Goal: Task Accomplishment & Management: Use online tool/utility

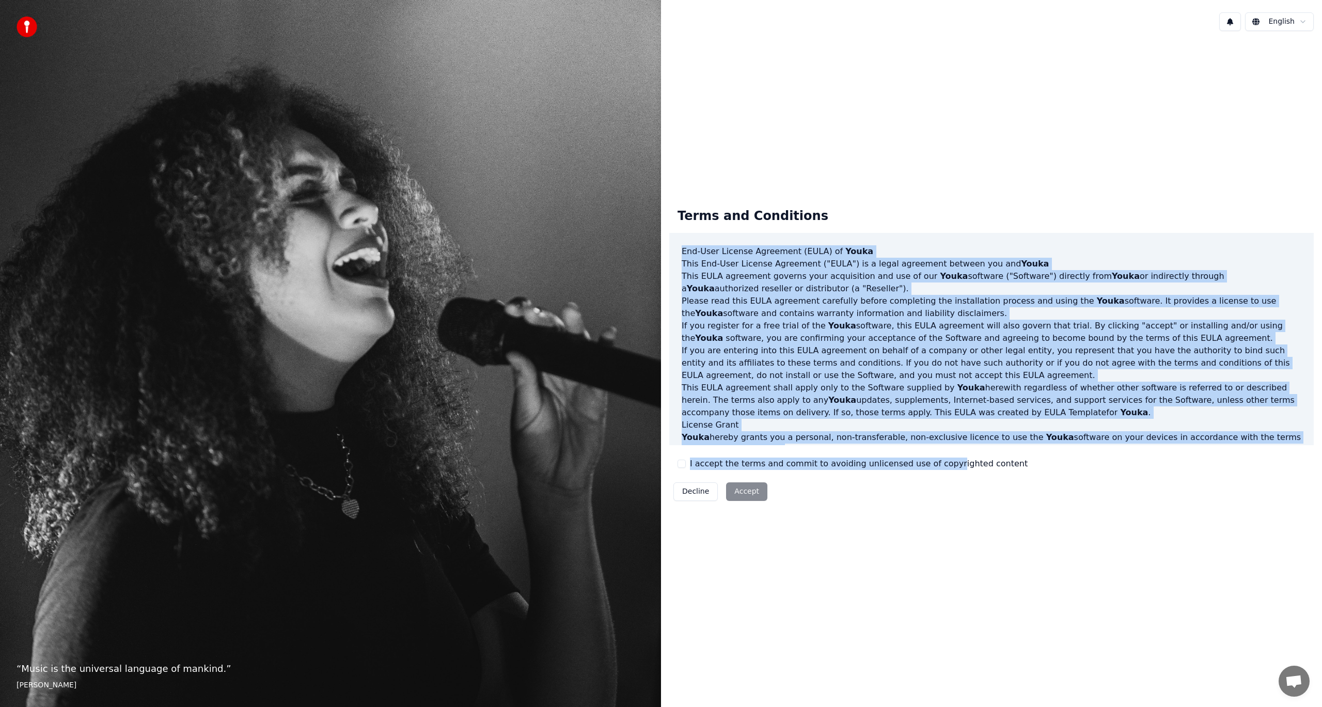
scroll to position [308, 0]
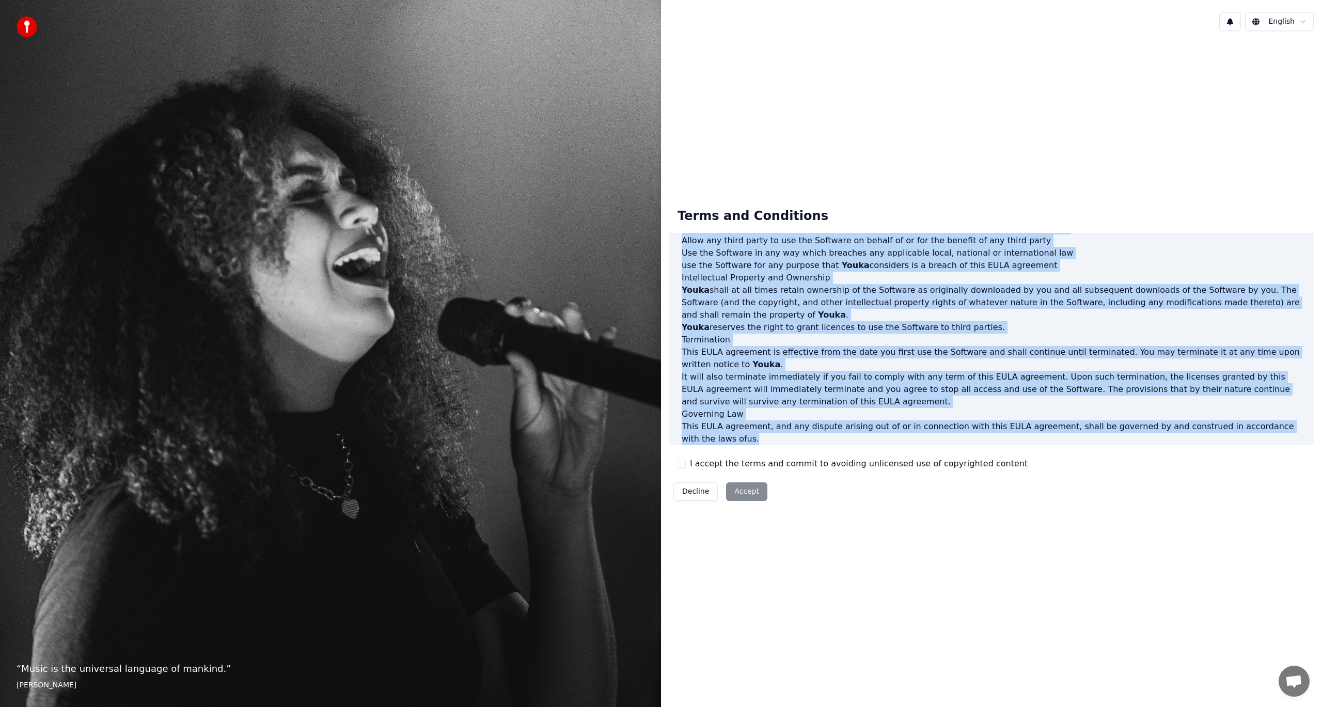
drag, startPoint x: 680, startPoint y: 250, endPoint x: 1114, endPoint y: 434, distance: 471.1
click at [1114, 434] on div "End-User License Agreement (EULA) of Youka This End-User License Agreement ("EU…" at bounding box center [991, 339] width 644 height 212
copy div "End-User License Agreement (EULA) of Youka This End-User License Agreement ("EU…"
click at [681, 463] on button "I accept the terms and commit to avoiding unlicensed use of copyrighted content" at bounding box center [682, 464] width 8 height 8
click at [743, 495] on button "Accept" at bounding box center [746, 491] width 41 height 19
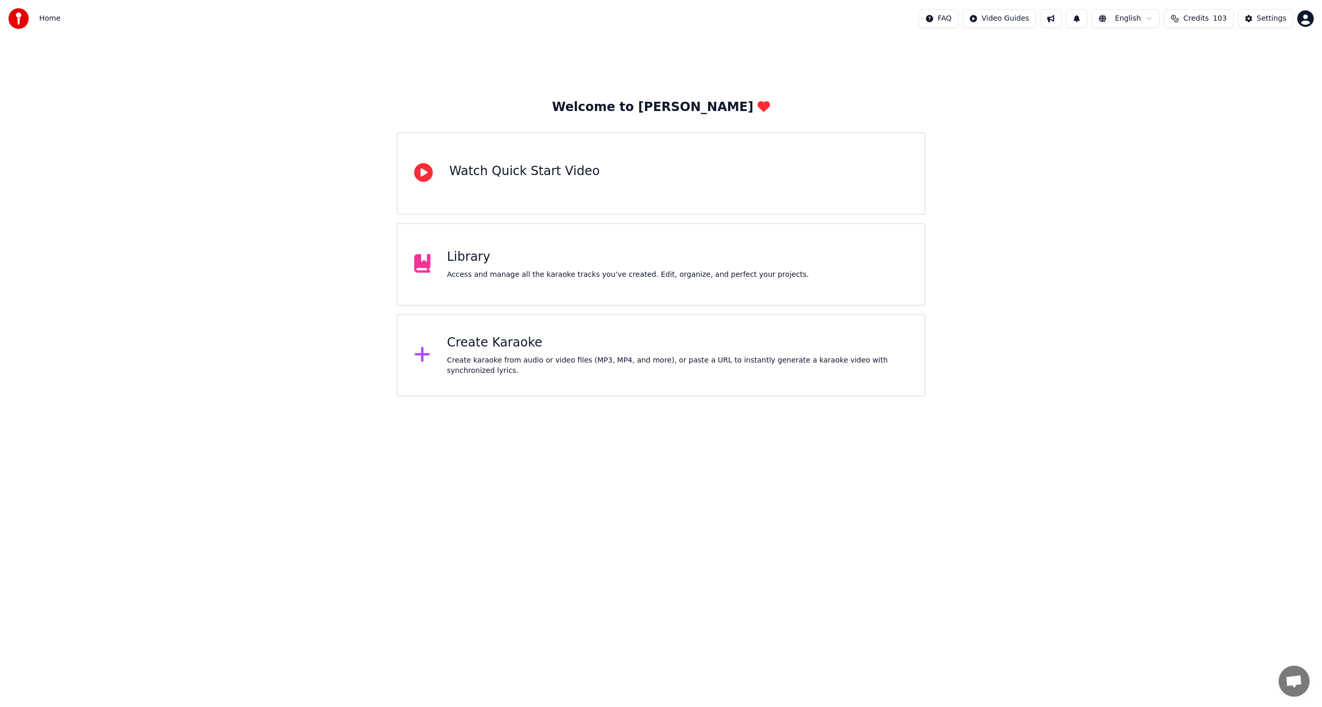
click at [457, 179] on div "Watch Quick Start Video" at bounding box center [524, 171] width 150 height 17
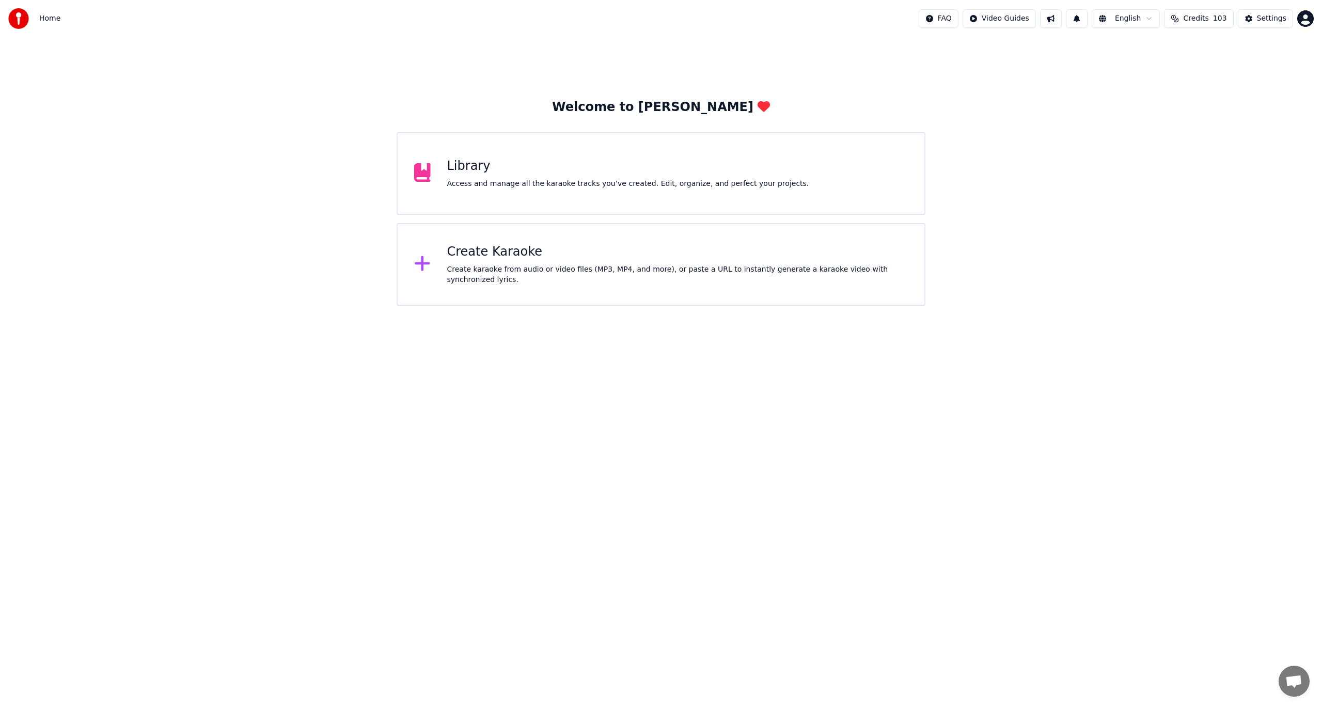
click at [474, 259] on div "Create Karaoke" at bounding box center [677, 252] width 461 height 17
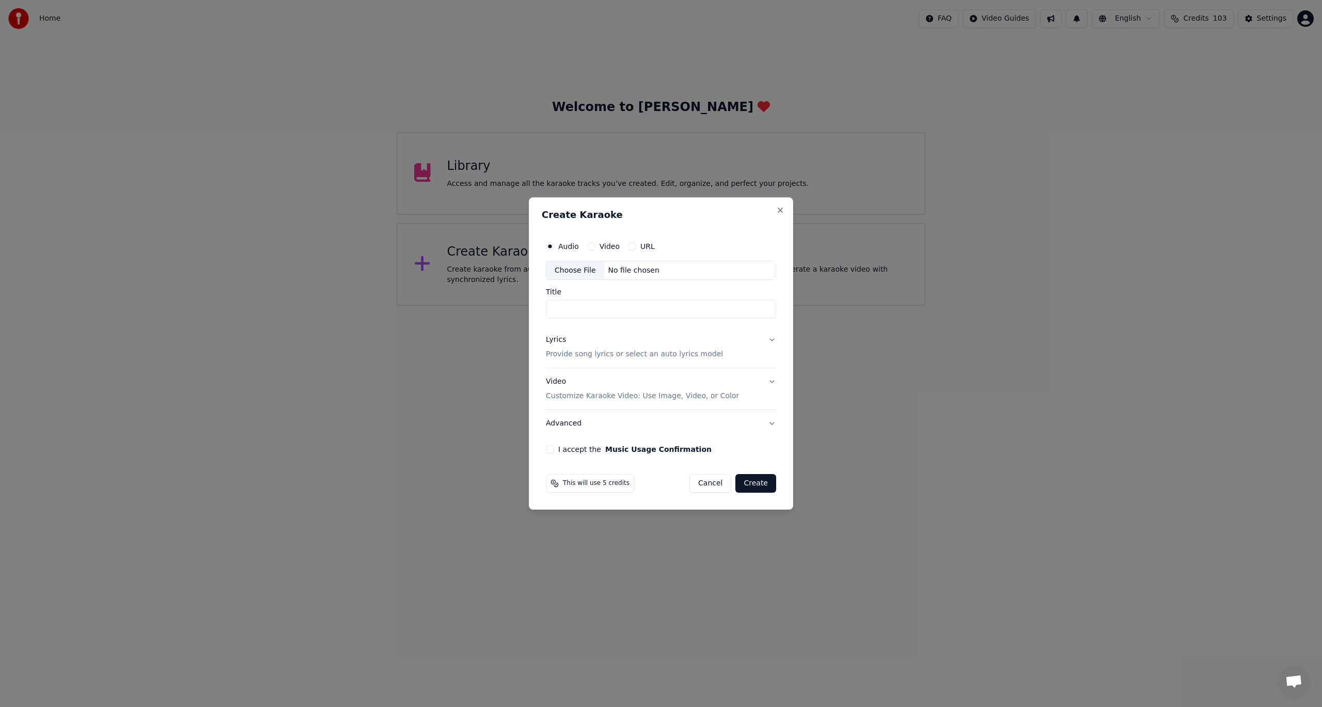
click at [596, 246] on div "Video" at bounding box center [603, 246] width 33 height 8
click at [590, 246] on button "Video" at bounding box center [591, 246] width 8 height 8
click at [581, 270] on div "Choose File" at bounding box center [575, 270] width 58 height 19
type input "********"
click at [768, 341] on button "Lyrics Provide song lyrics or select an auto lyrics model" at bounding box center [661, 347] width 234 height 41
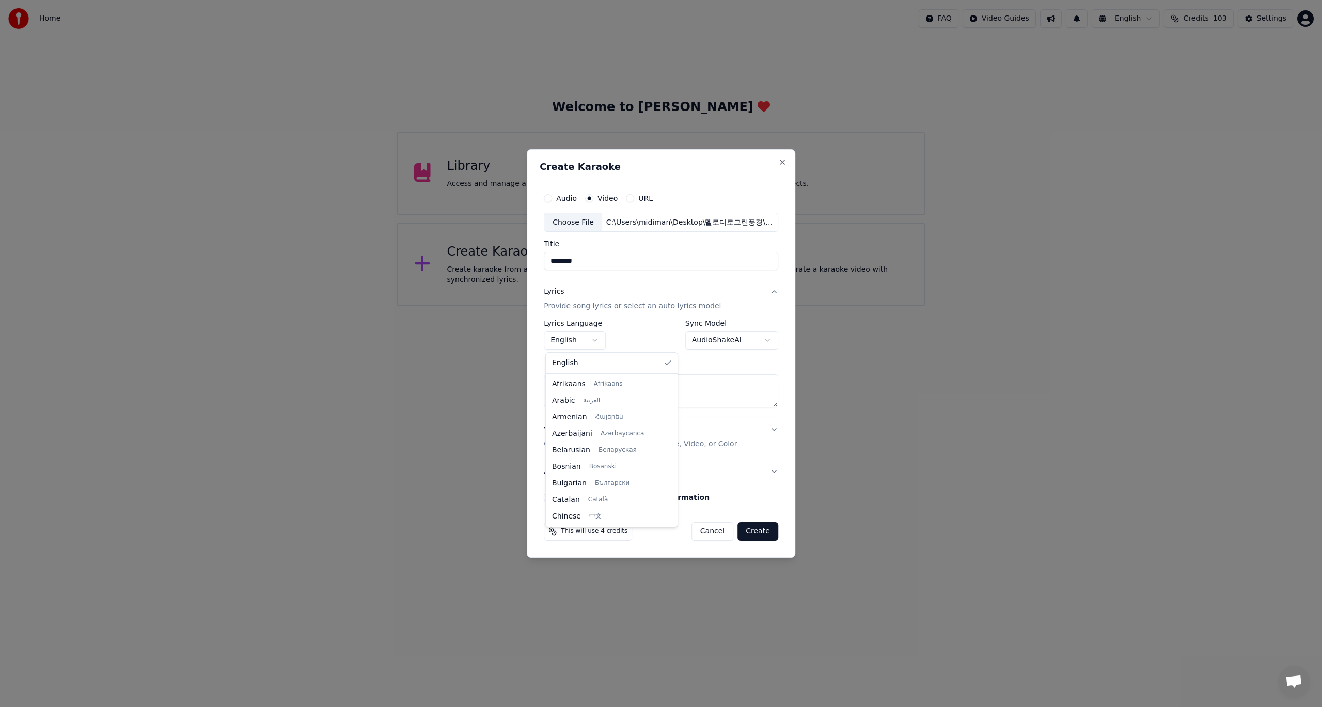
click at [588, 306] on body "Home FAQ Video Guides English Credits 103 Settings Welcome to Youka Library Acc…" at bounding box center [661, 153] width 1322 height 306
select select "**"
click at [763, 306] on body "Home FAQ Video Guides English Credits 103 Settings Welcome to Youka Library Acc…" at bounding box center [661, 153] width 1322 height 306
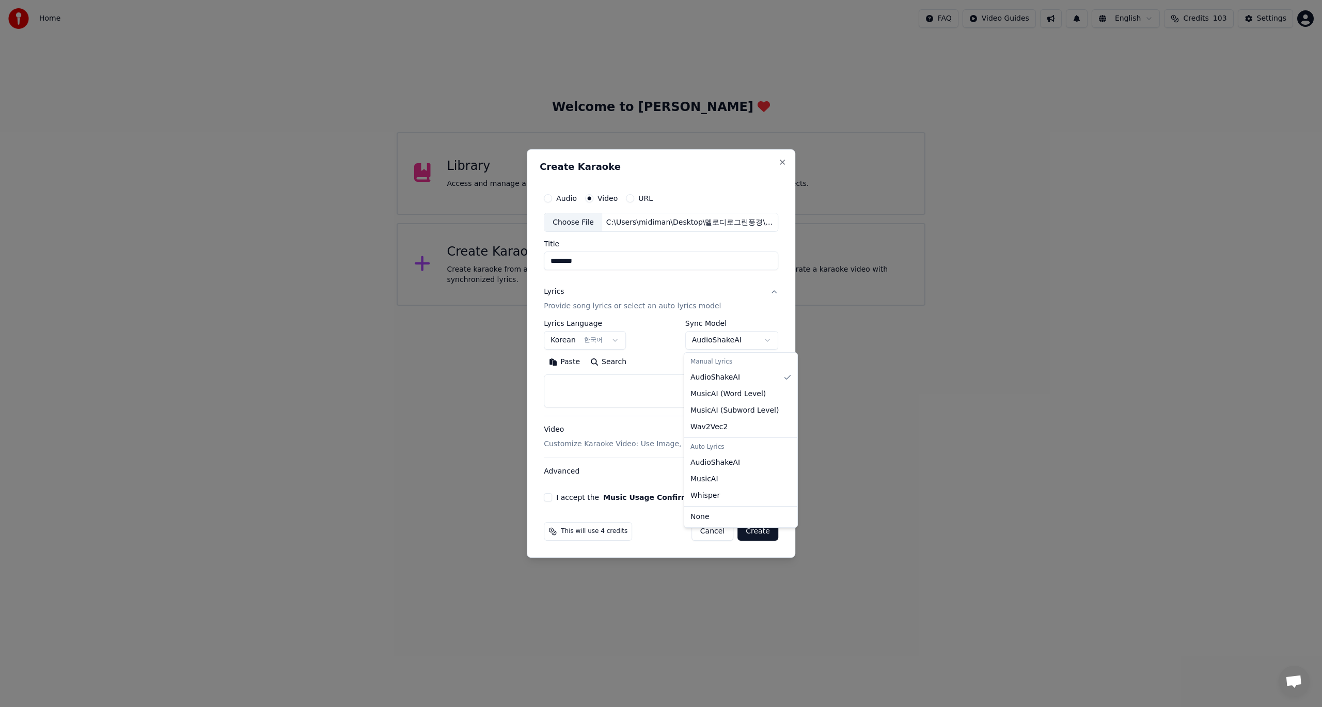
select select "**********"
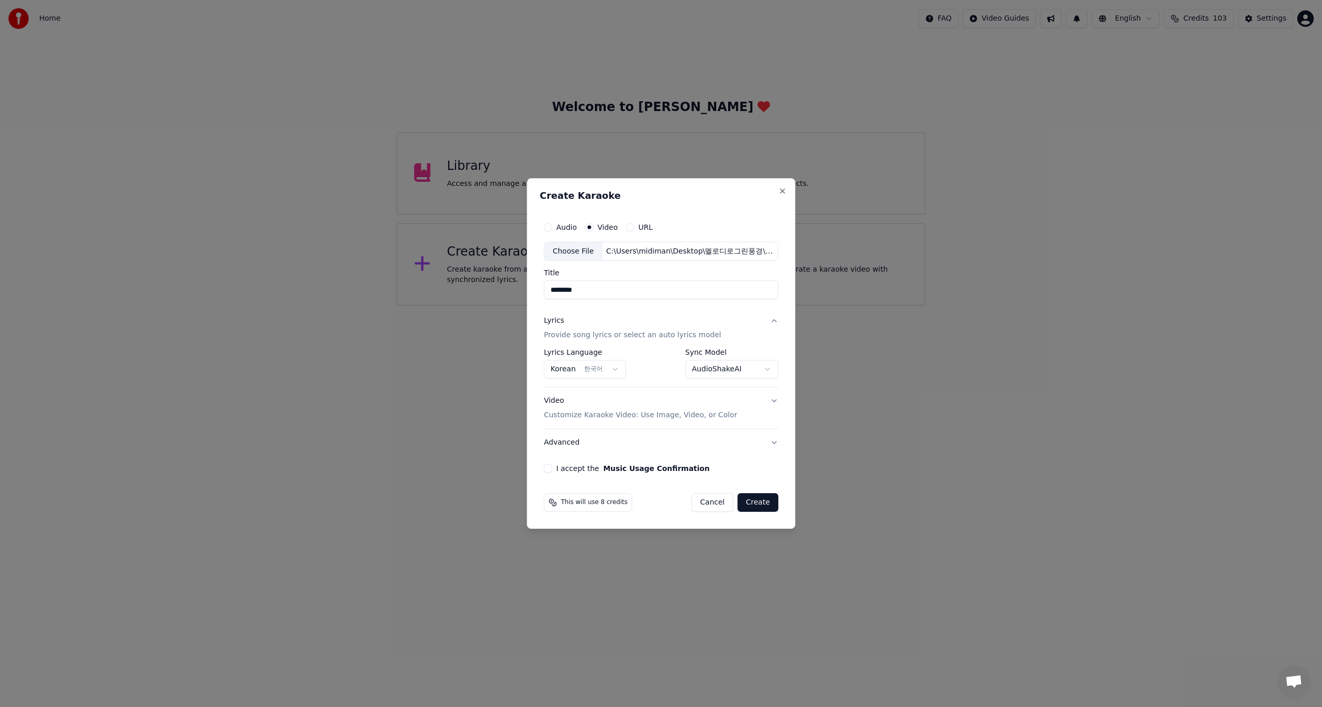
click at [549, 470] on button "I accept the Music Usage Confirmation" at bounding box center [548, 468] width 8 height 8
click at [754, 504] on button "Create" at bounding box center [757, 502] width 41 height 19
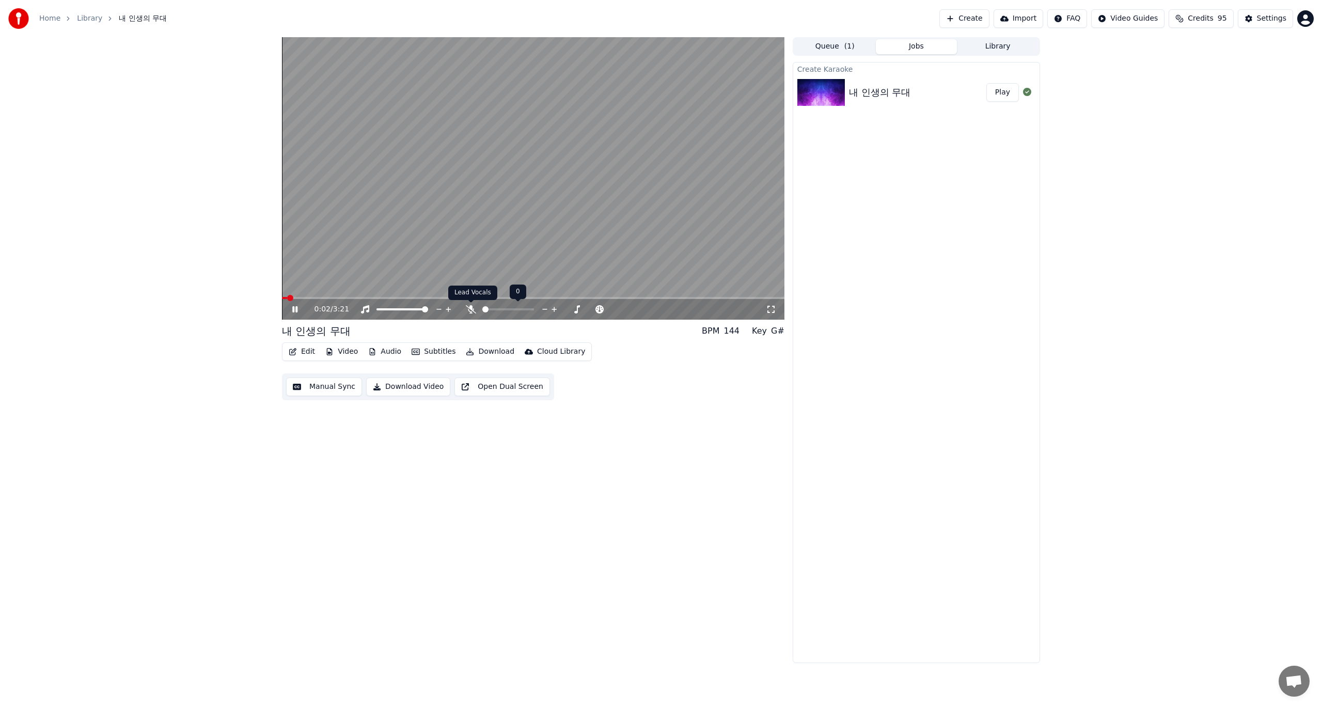
click at [473, 310] on icon at bounding box center [471, 309] width 10 height 8
click at [468, 495] on div "내 인생의 무대 BPM 144 Key G# Edit Video Audio Subtitles Download Cloud Library Manua…" at bounding box center [533, 350] width 502 height 626
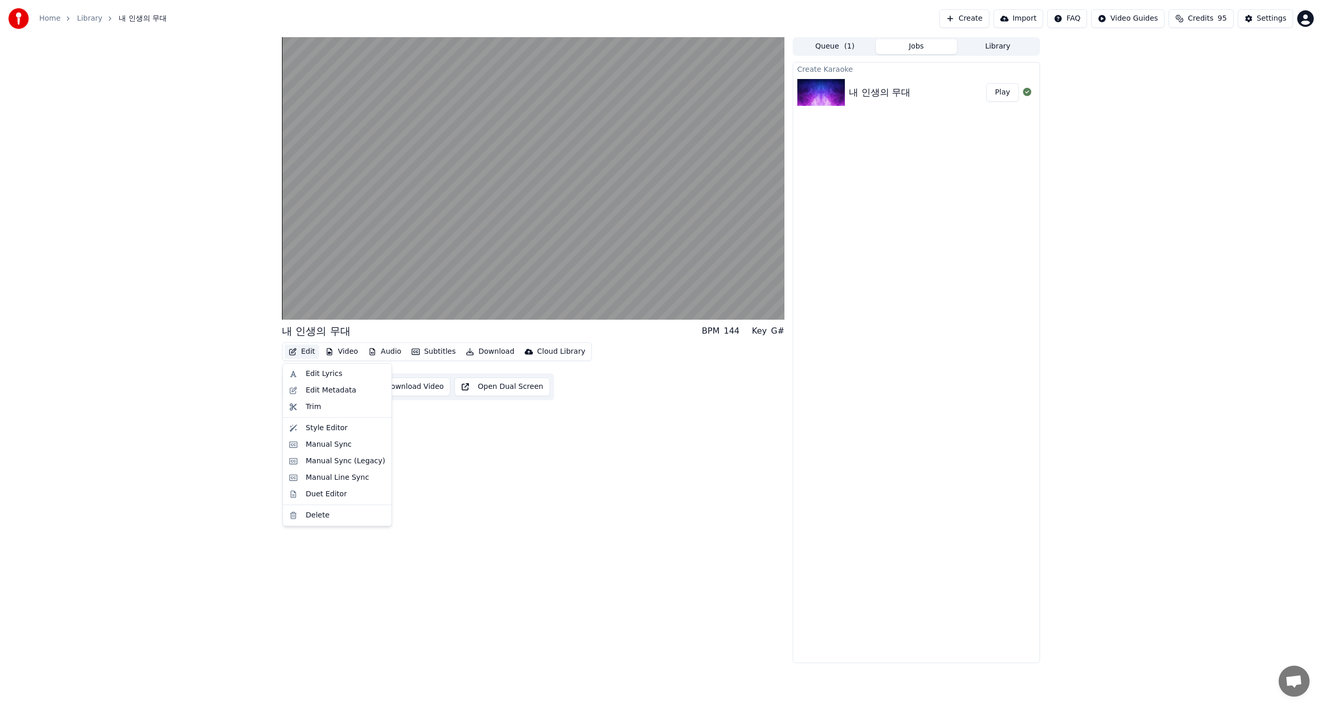
click at [306, 351] on button "Edit" at bounding box center [302, 351] width 35 height 14
click at [311, 371] on div "Edit Lyrics" at bounding box center [324, 374] width 37 height 10
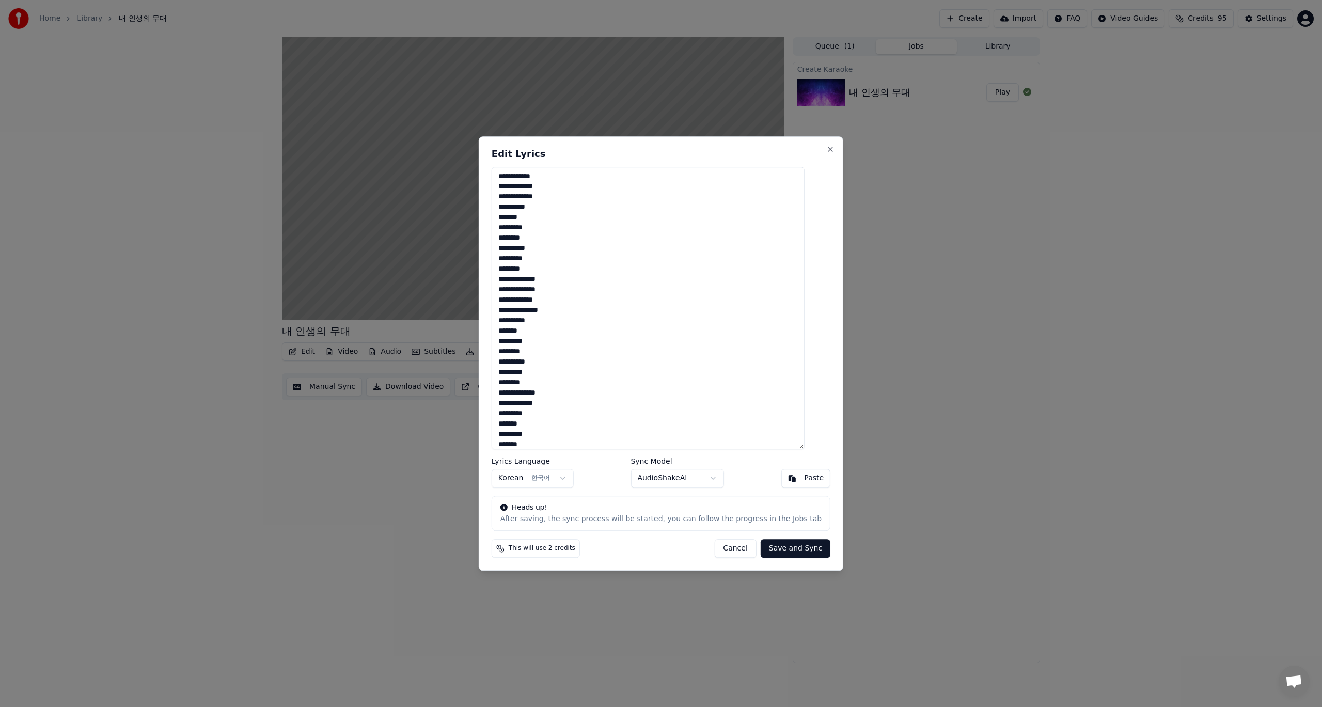
click at [543, 307] on textarea "**********" at bounding box center [648, 308] width 313 height 283
click at [538, 237] on textarea at bounding box center [648, 308] width 313 height 283
paste textarea "**********"
click at [780, 549] on button "Save and Sync" at bounding box center [796, 548] width 70 height 19
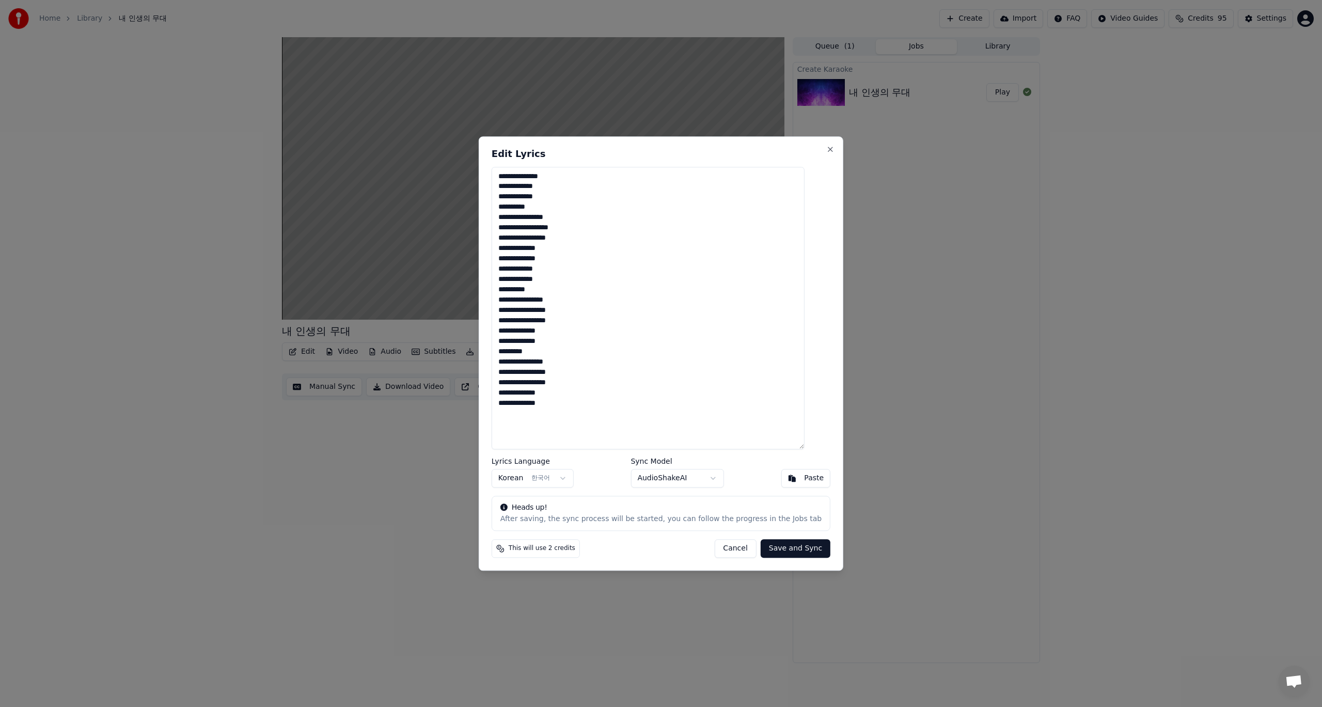
type textarea "**********"
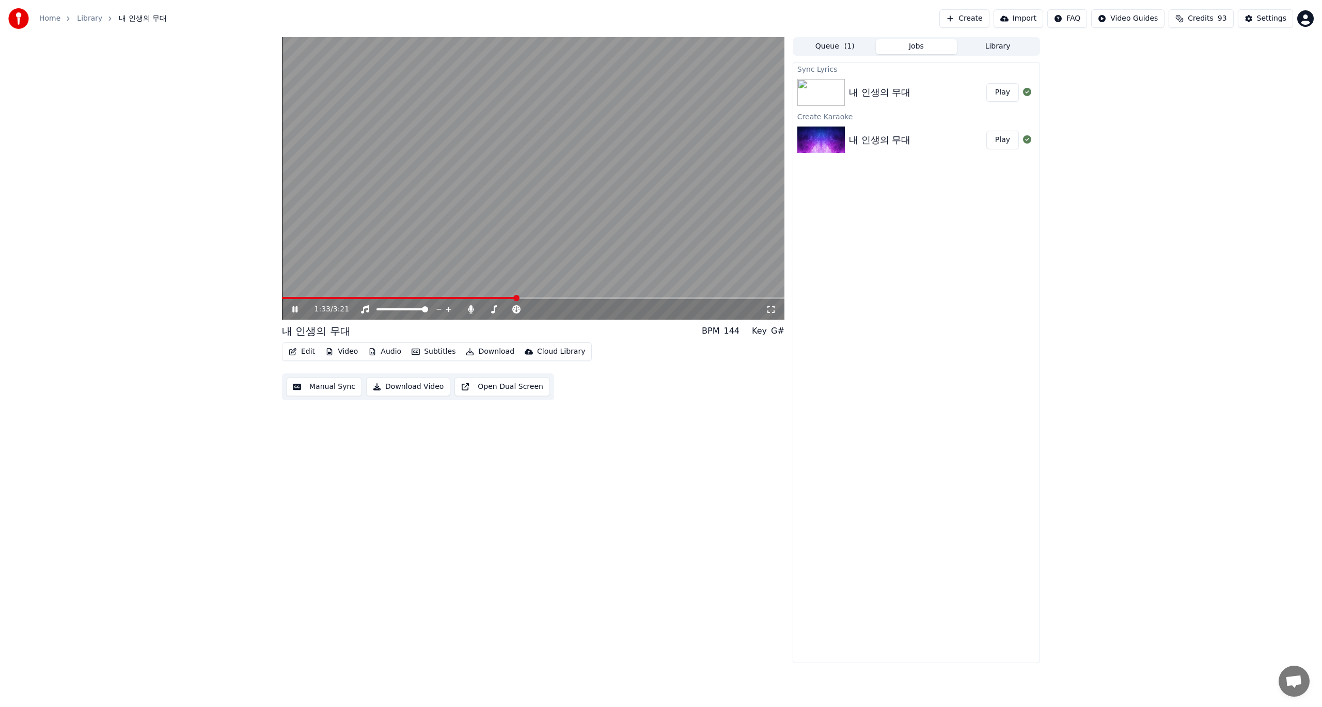
click at [996, 97] on button "Play" at bounding box center [1002, 92] width 33 height 19
click at [332, 388] on button "Manual Sync" at bounding box center [324, 386] width 76 height 19
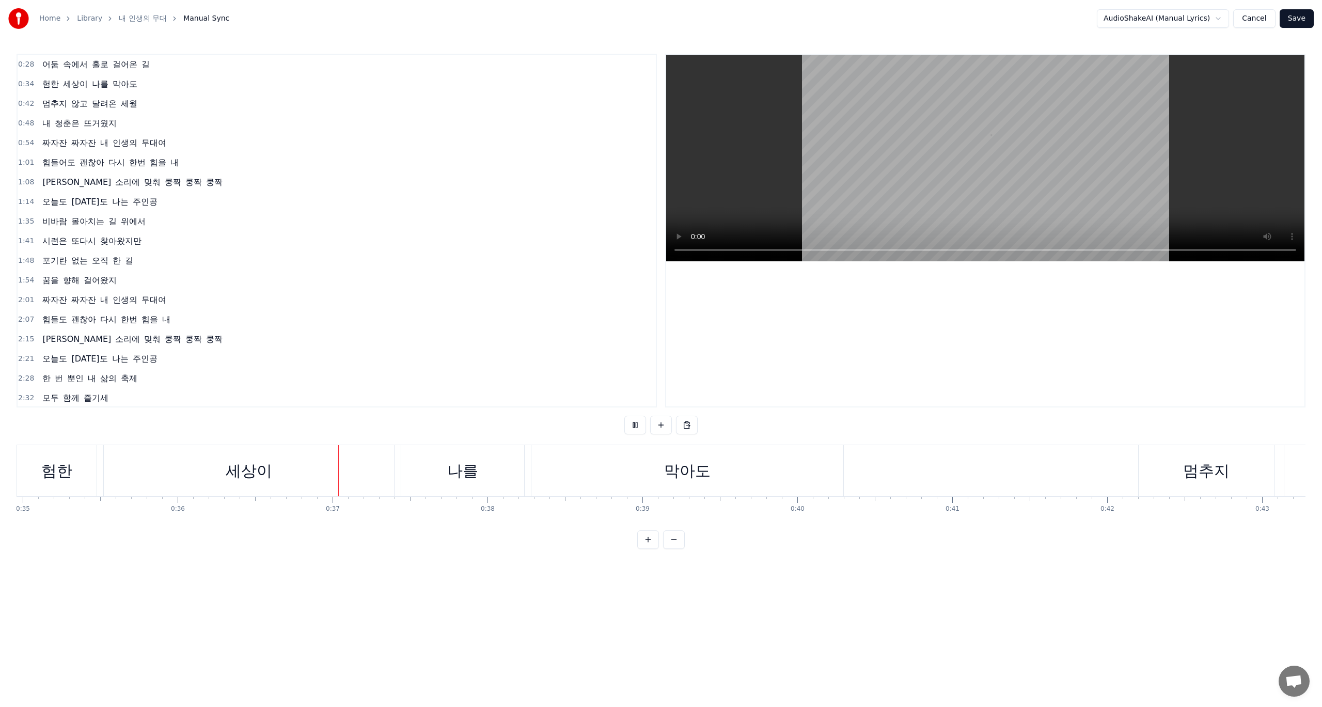
scroll to position [0, 5600]
click at [983, 472] on div "멈추지" at bounding box center [1021, 470] width 135 height 51
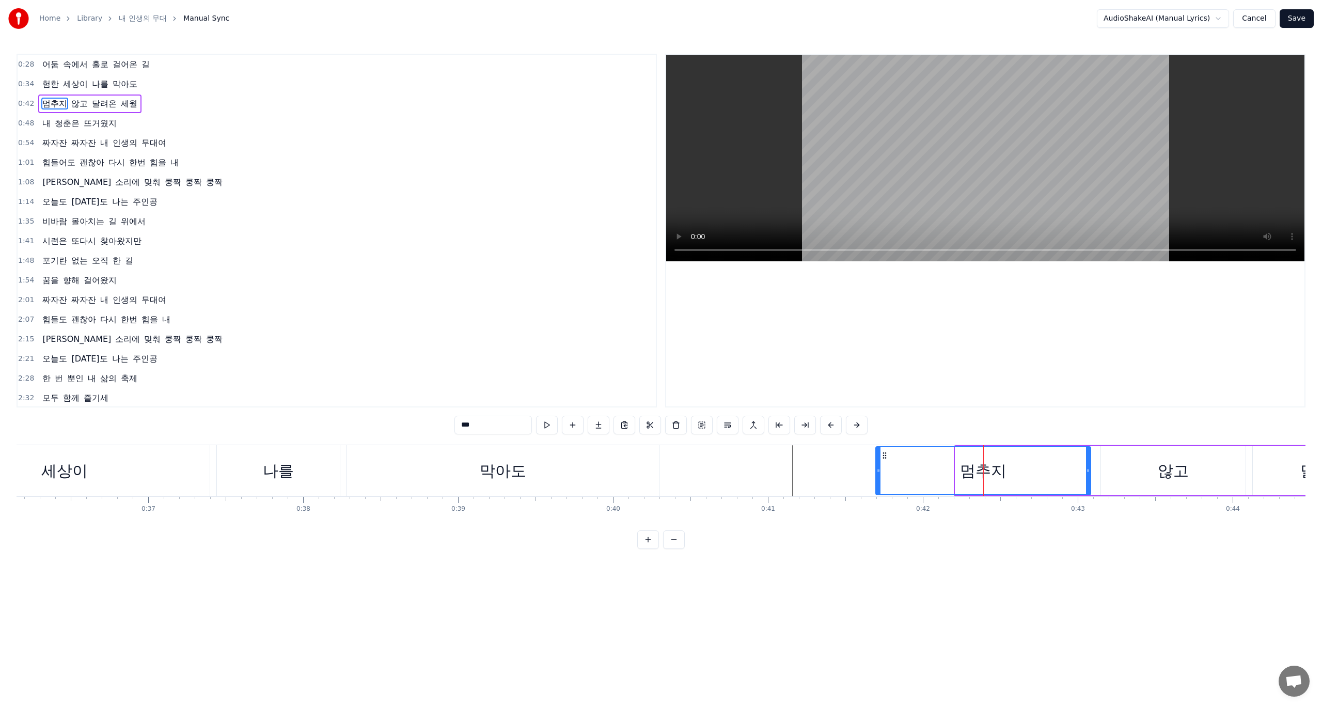
drag, startPoint x: 956, startPoint y: 472, endPoint x: 877, endPoint y: 472, distance: 79.5
click at [877, 472] on icon at bounding box center [878, 470] width 4 height 8
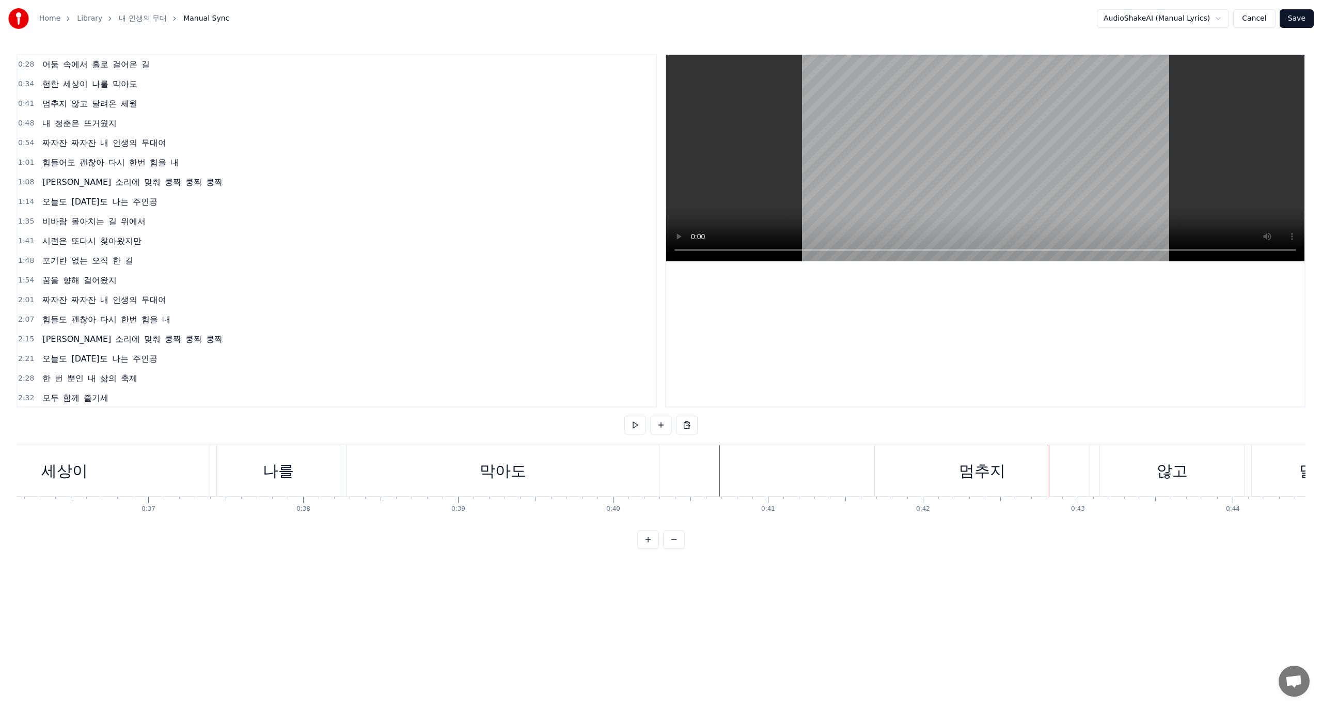
click at [948, 472] on div "멈추지" at bounding box center [982, 470] width 215 height 51
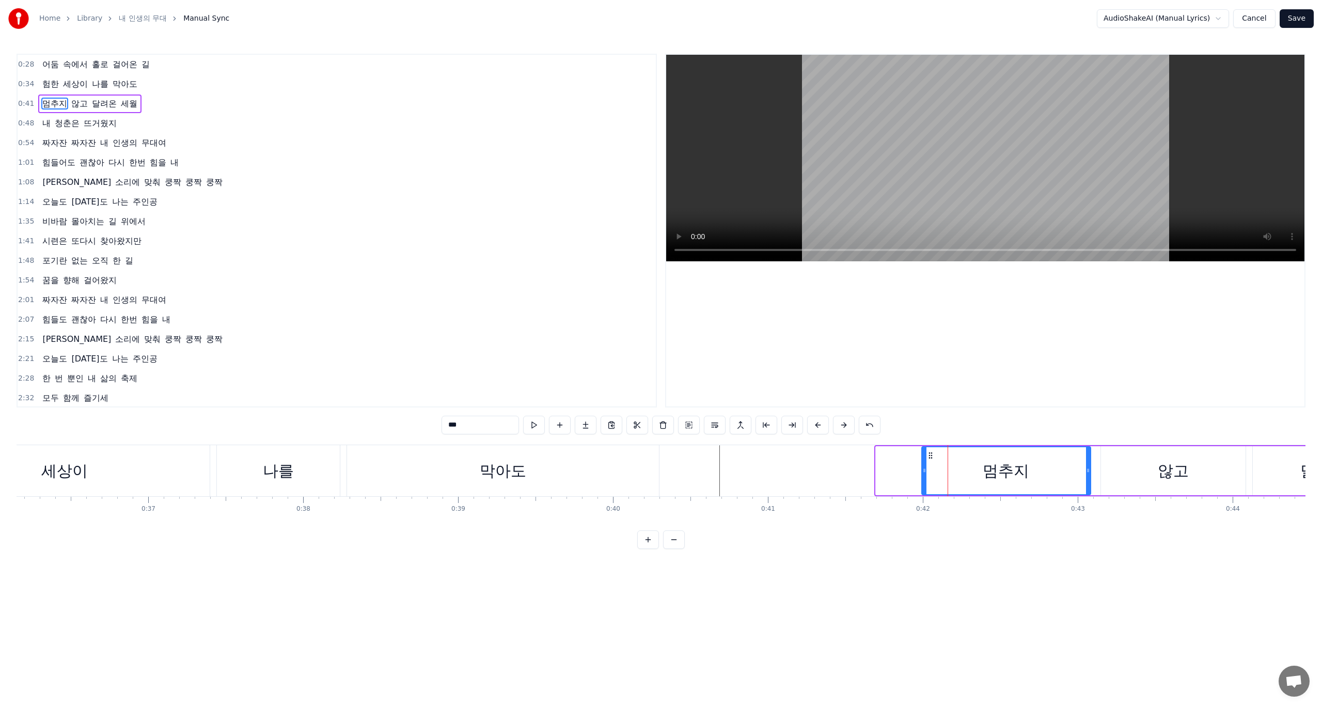
drag, startPoint x: 879, startPoint y: 471, endPoint x: 925, endPoint y: 471, distance: 46.0
click at [925, 471] on circle at bounding box center [925, 471] width 1 height 1
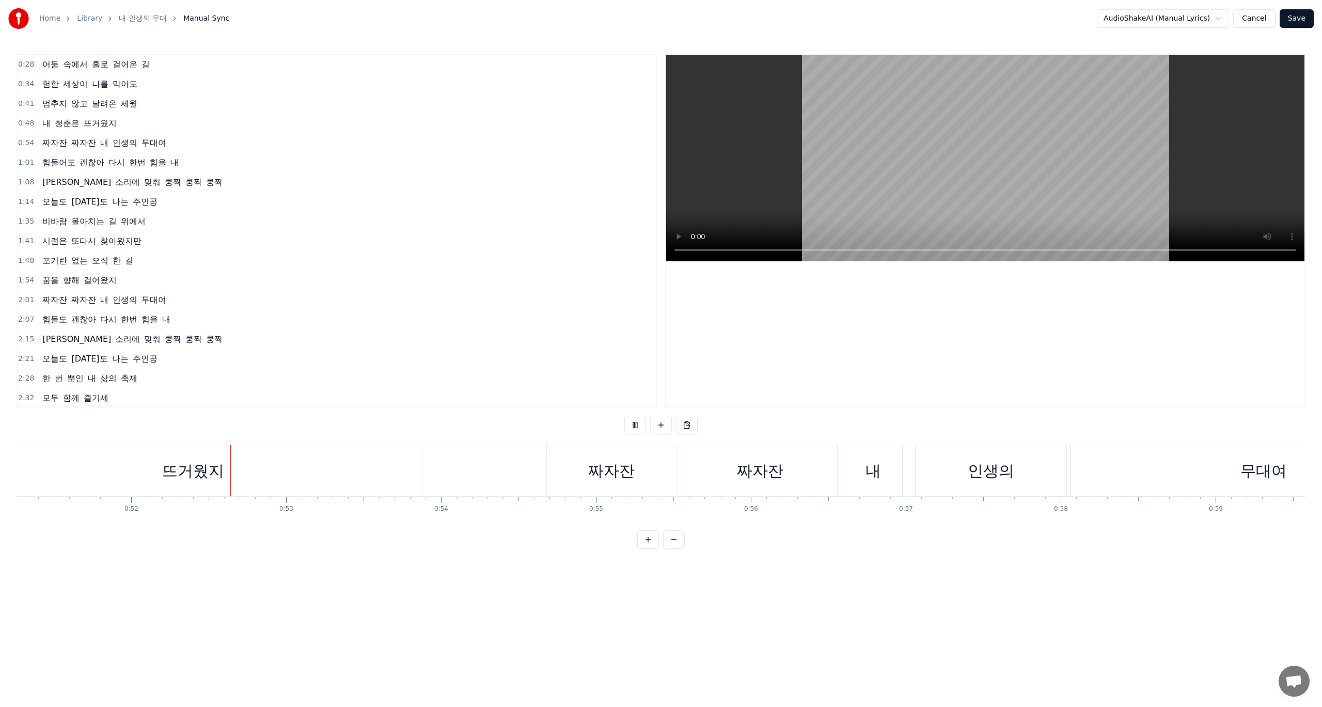
scroll to position [0, 8015]
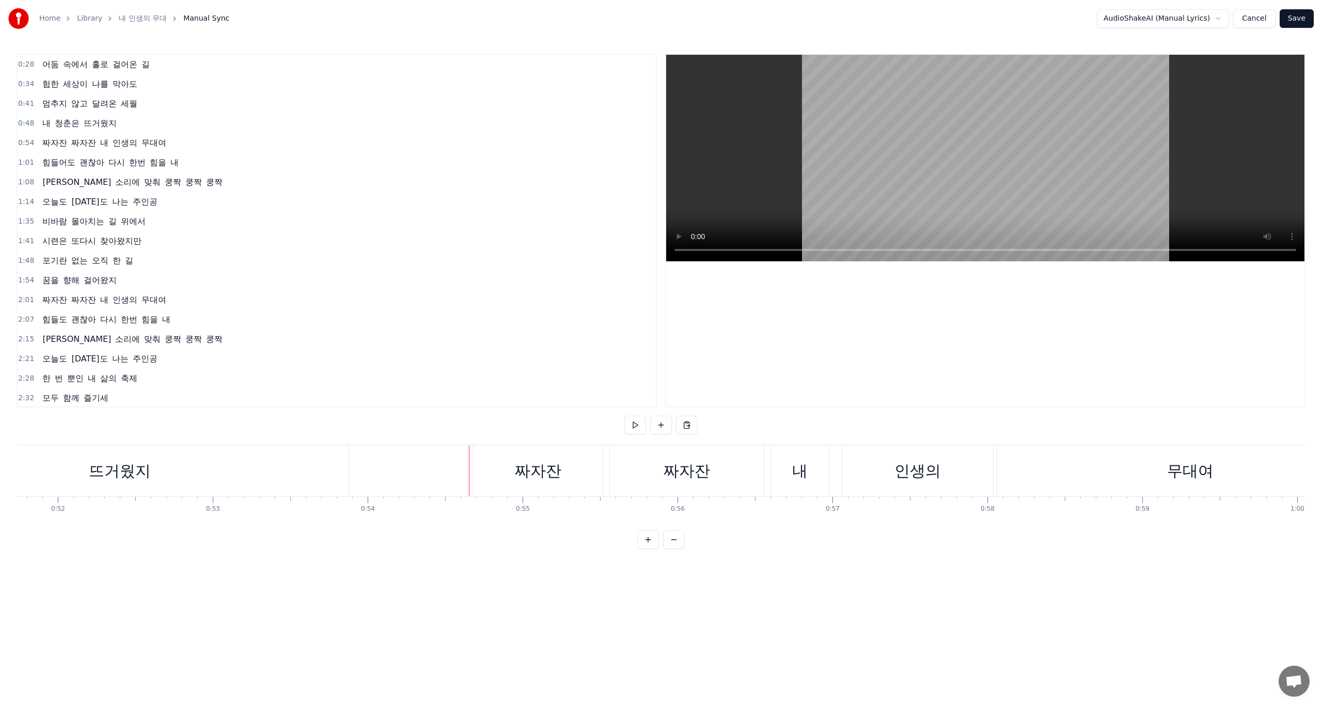
click at [544, 469] on div "짜자잔" at bounding box center [538, 470] width 46 height 23
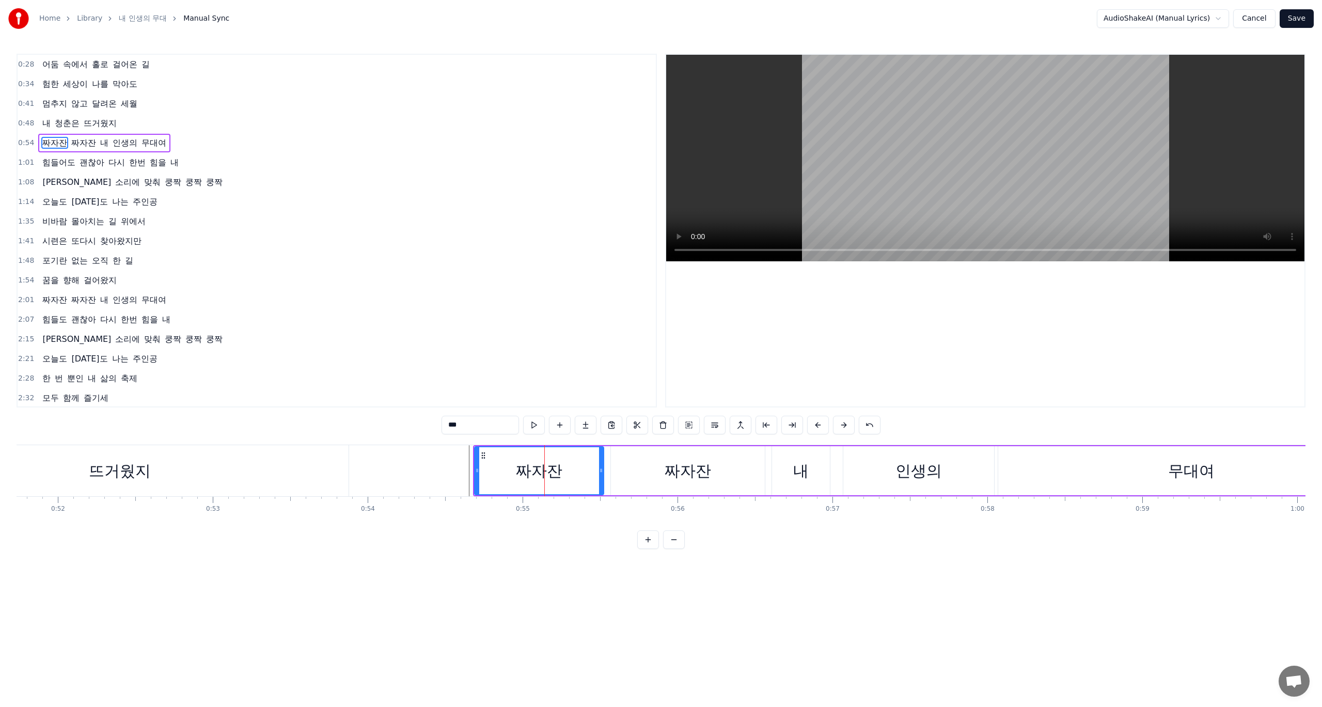
click at [545, 473] on div "짜자잔" at bounding box center [539, 470] width 46 height 23
click at [546, 473] on div "짜자잔" at bounding box center [539, 470] width 46 height 23
click at [546, 472] on div "짜자잔" at bounding box center [539, 470] width 46 height 23
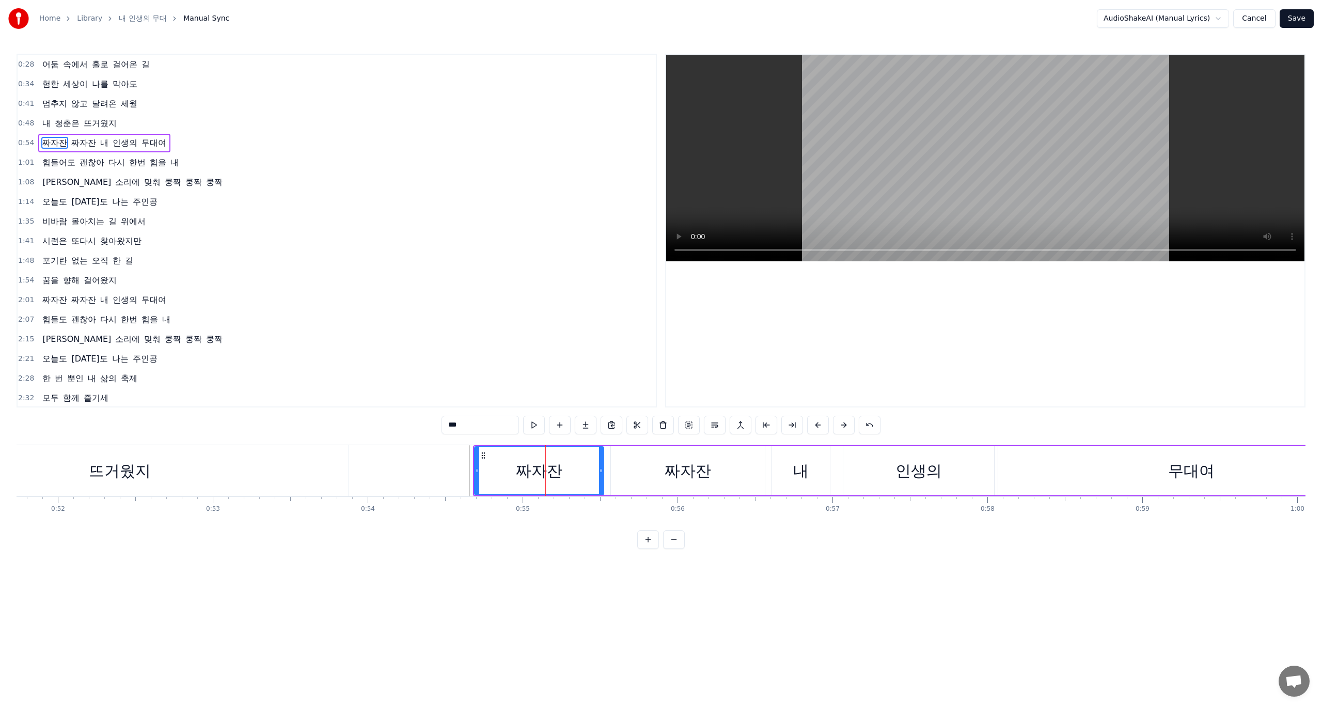
click at [546, 472] on div "짜자잔" at bounding box center [539, 470] width 46 height 23
click at [639, 427] on button at bounding box center [637, 425] width 22 height 19
click at [447, 424] on input "***" at bounding box center [467, 425] width 77 height 19
type input "****"
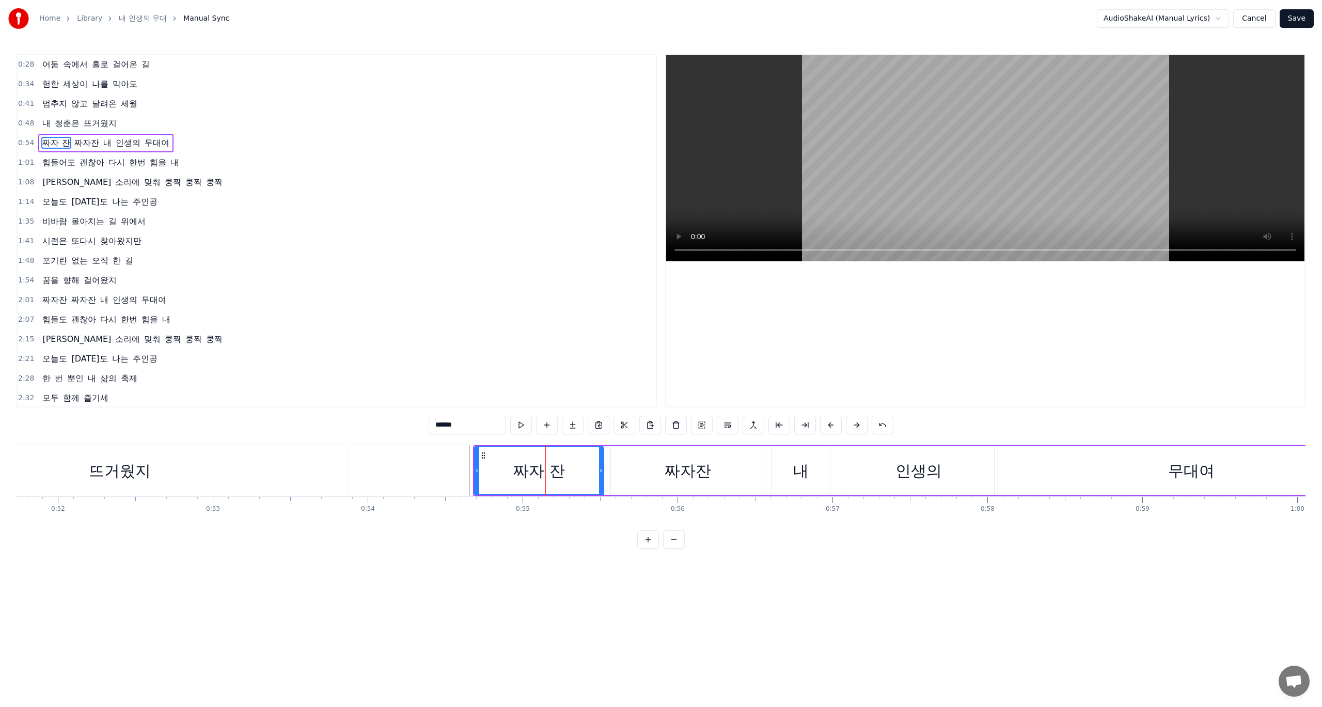
click at [585, 565] on html "Home Library 내 인생의 무대 Manual Sync AudioShakeAI (Manual Lyrics) Cancel Save 0:28…" at bounding box center [661, 282] width 1322 height 565
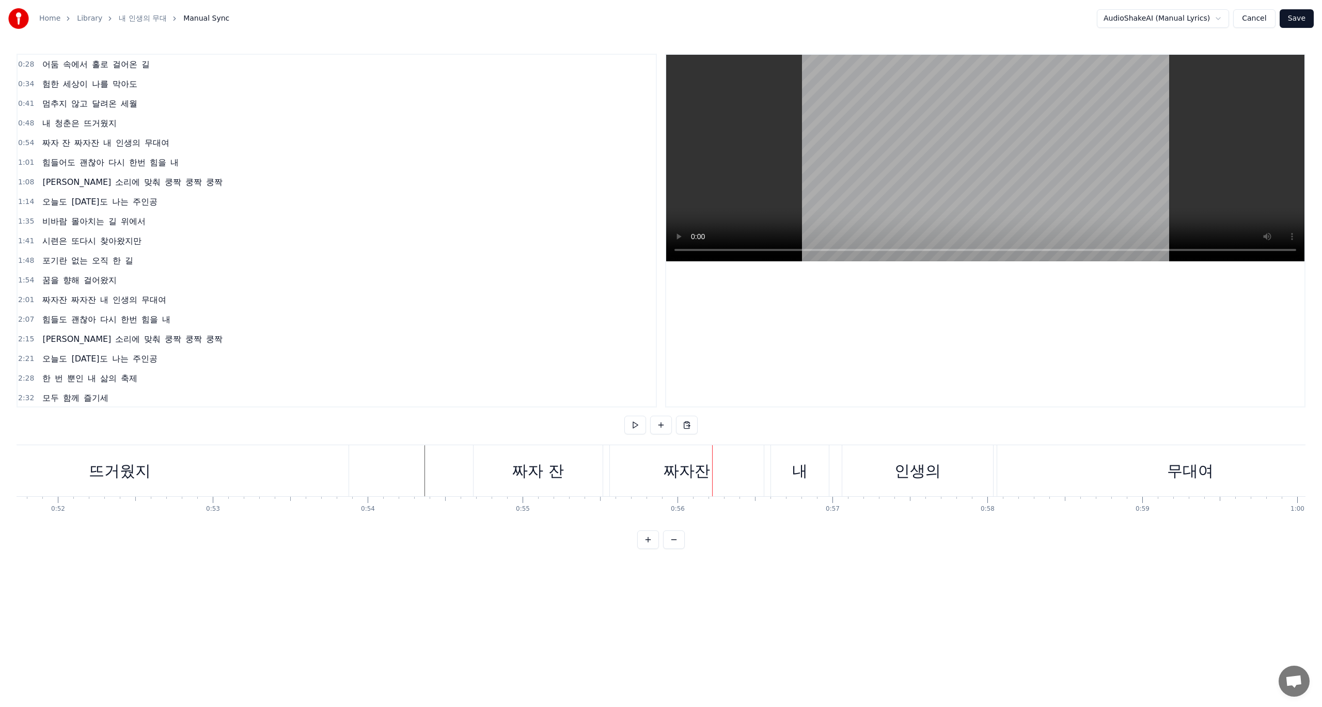
click at [550, 474] on div "짜자 잔" at bounding box center [538, 470] width 52 height 23
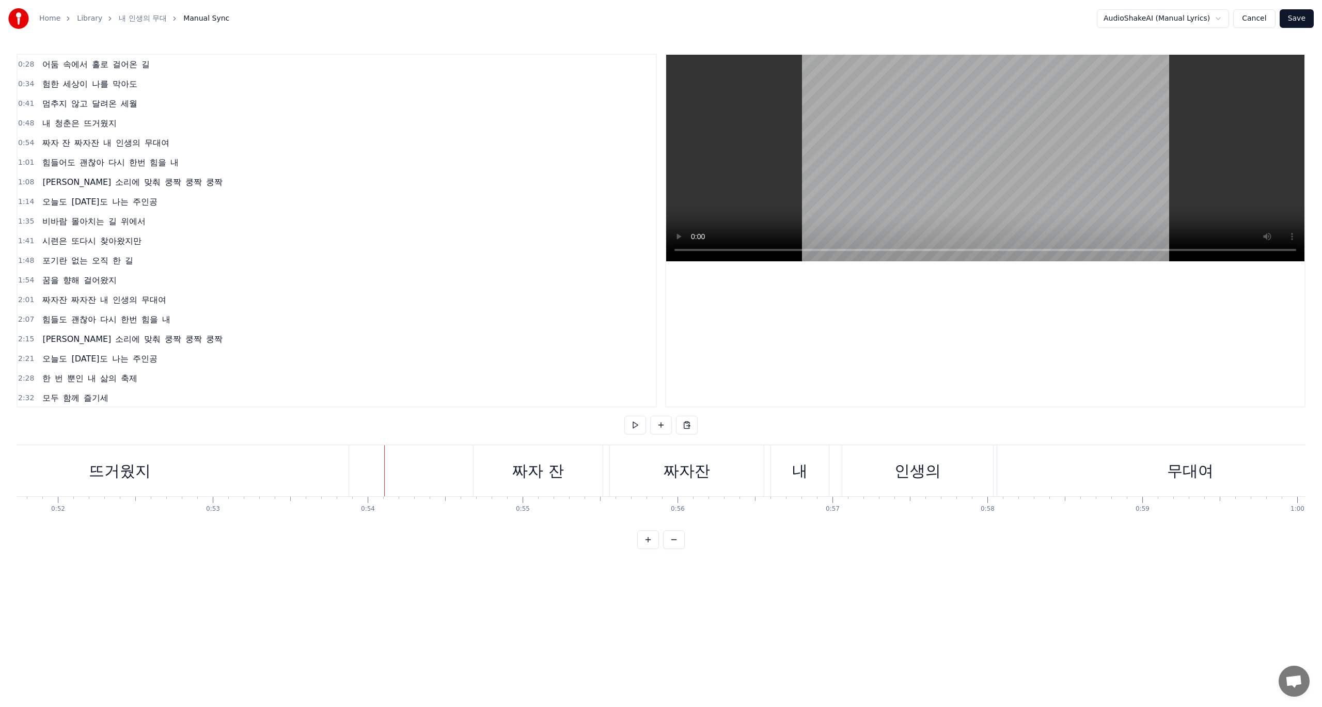
click at [384, 468] on div at bounding box center [384, 470] width 1 height 51
click at [796, 476] on div "내" at bounding box center [799, 470] width 15 height 23
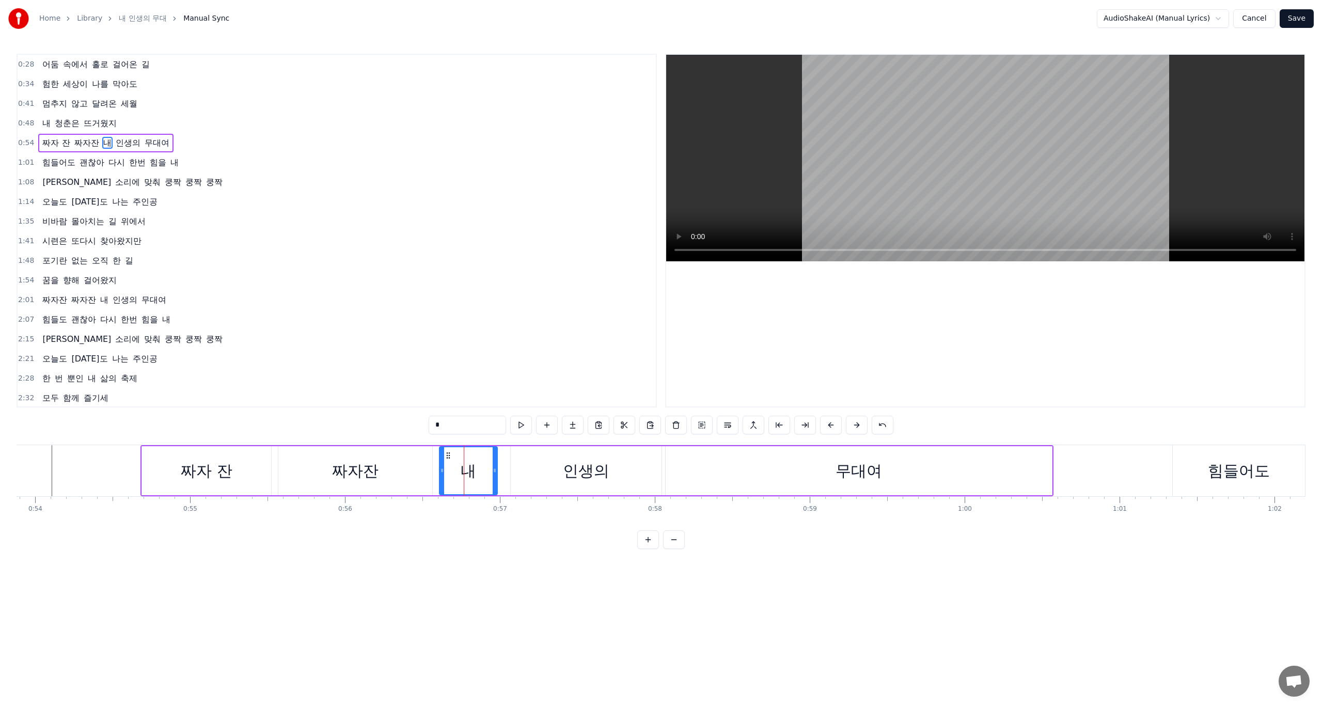
scroll to position [0, 8473]
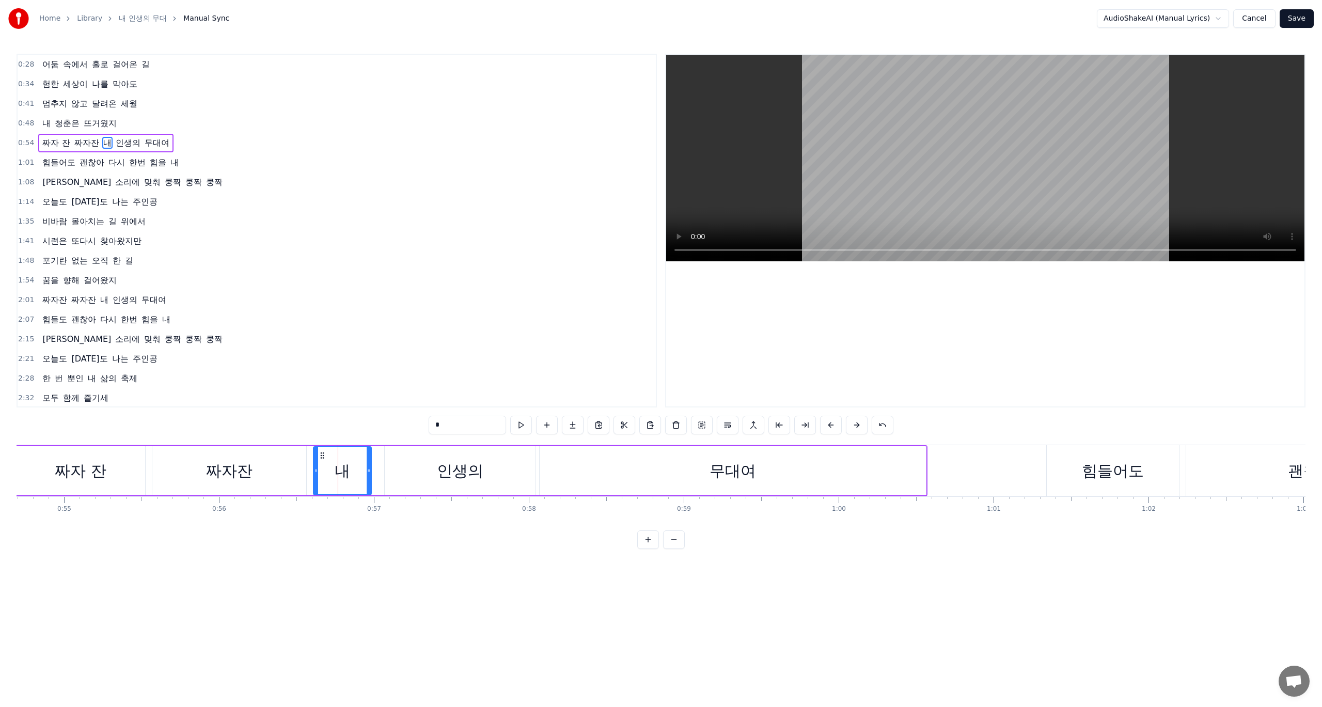
click at [747, 480] on div "무대여" at bounding box center [733, 470] width 46 height 23
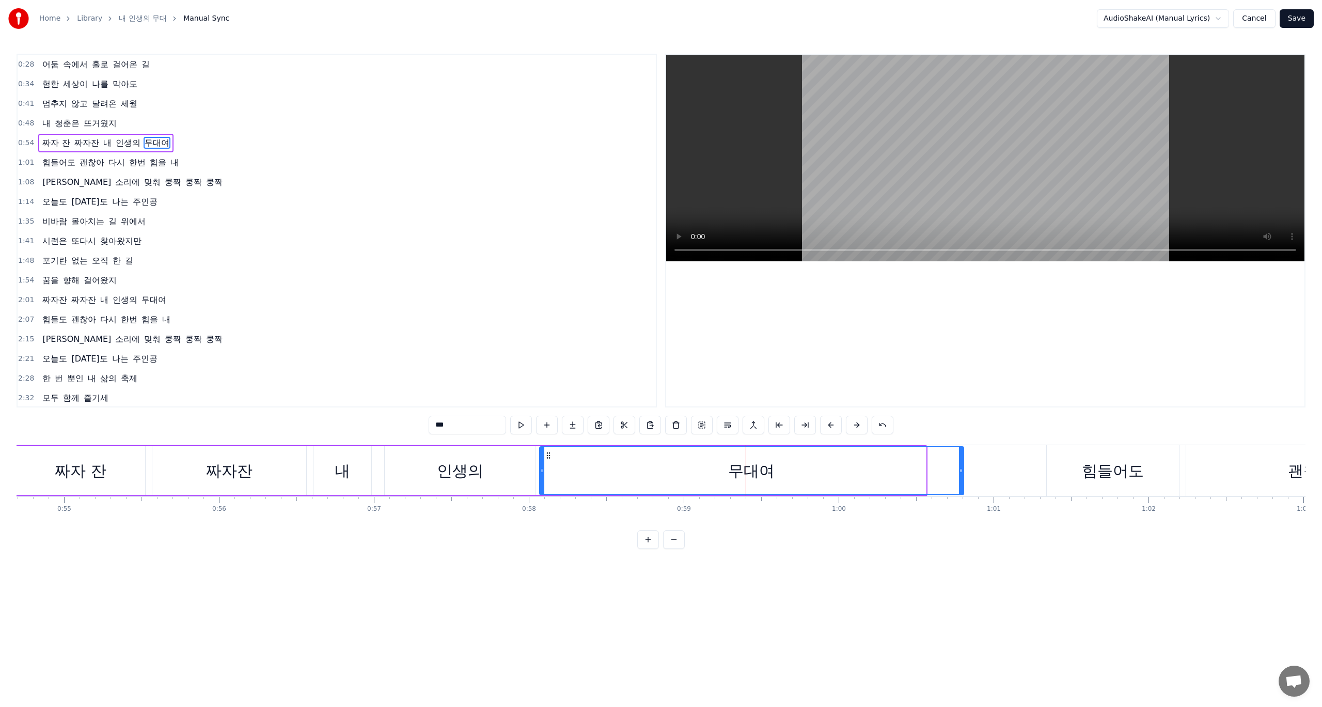
drag, startPoint x: 924, startPoint y: 478, endPoint x: 962, endPoint y: 481, distance: 37.8
click at [962, 481] on div at bounding box center [961, 470] width 4 height 47
drag, startPoint x: 543, startPoint y: 475, endPoint x: 576, endPoint y: 481, distance: 33.6
click at [576, 481] on div at bounding box center [575, 470] width 4 height 47
click at [513, 477] on div "인생의" at bounding box center [460, 470] width 151 height 49
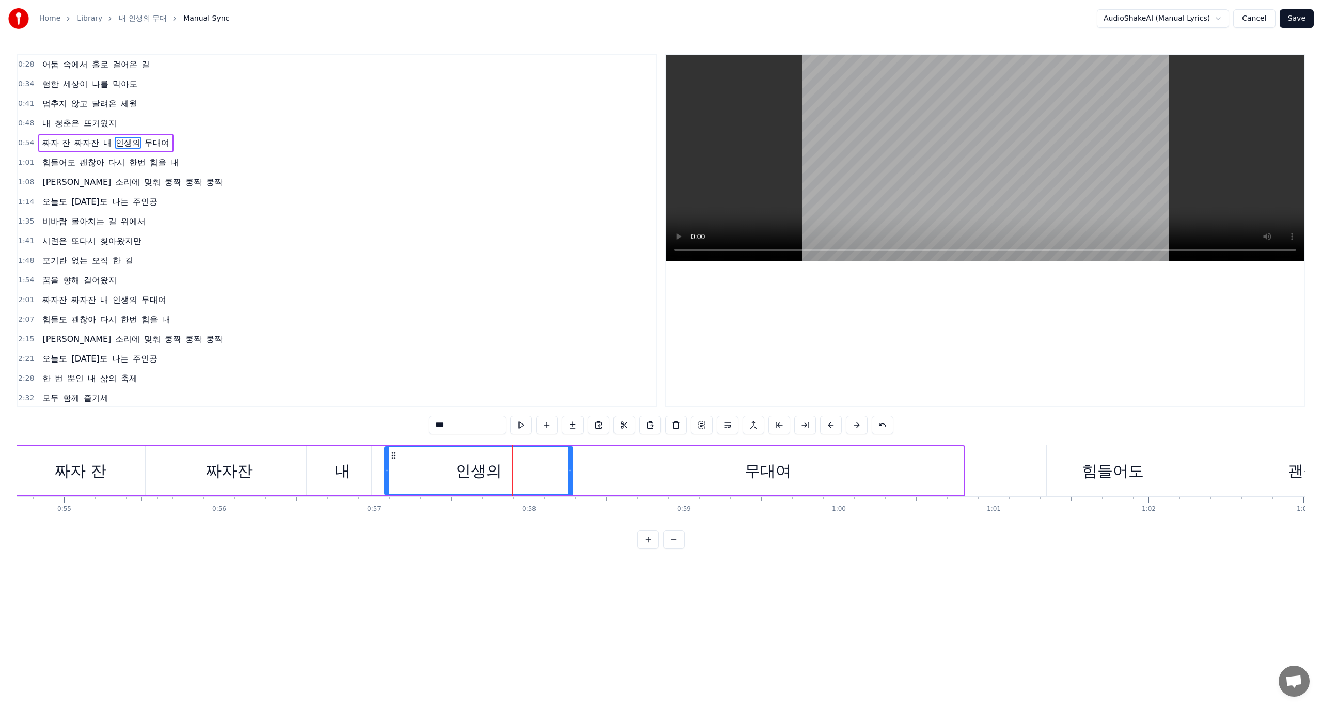
drag, startPoint x: 531, startPoint y: 470, endPoint x: 568, endPoint y: 471, distance: 37.2
click at [568, 471] on icon at bounding box center [570, 470] width 4 height 8
drag, startPoint x: 387, startPoint y: 474, endPoint x: 439, endPoint y: 476, distance: 51.7
click at [439, 476] on div at bounding box center [439, 470] width 4 height 47
click at [343, 476] on div "내" at bounding box center [342, 470] width 15 height 23
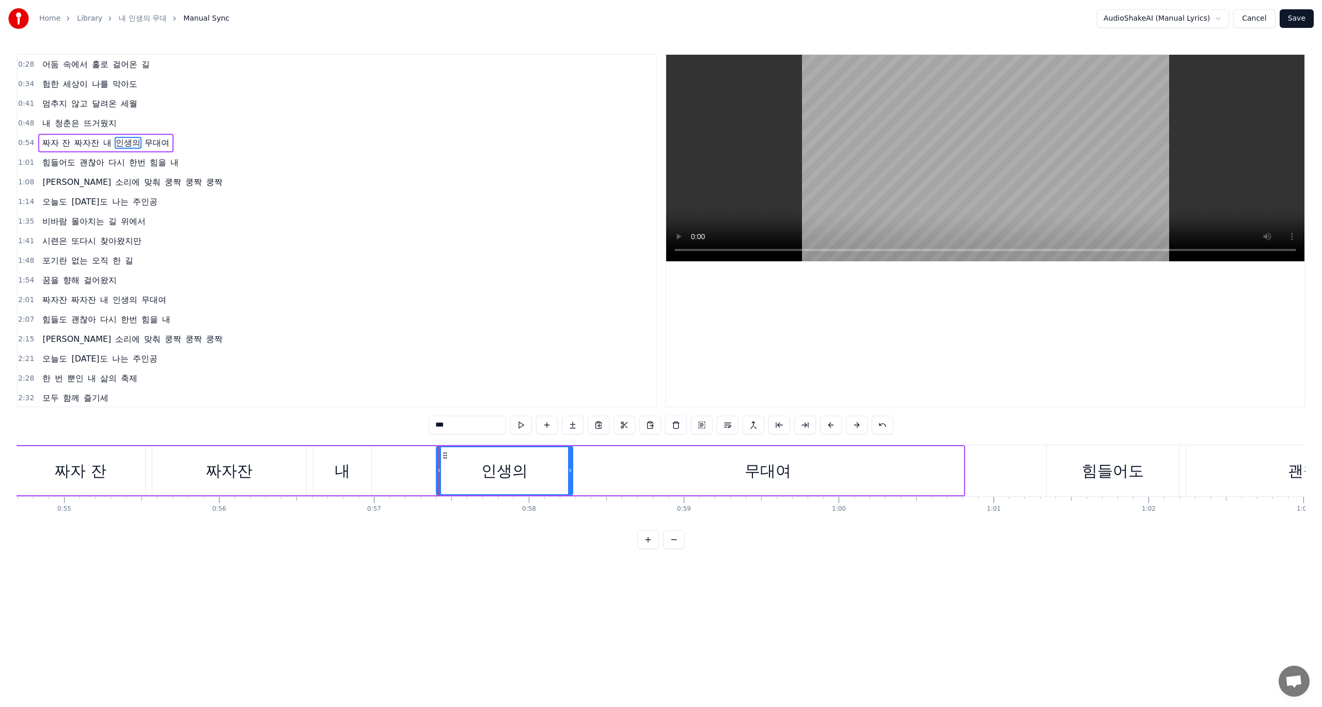
type input "*"
drag, startPoint x: 369, startPoint y: 471, endPoint x: 441, endPoint y: 477, distance: 72.5
click at [441, 477] on div at bounding box center [441, 470] width 4 height 47
click at [314, 476] on div at bounding box center [316, 470] width 4 height 47
drag, startPoint x: 316, startPoint y: 476, endPoint x: 365, endPoint y: 474, distance: 49.1
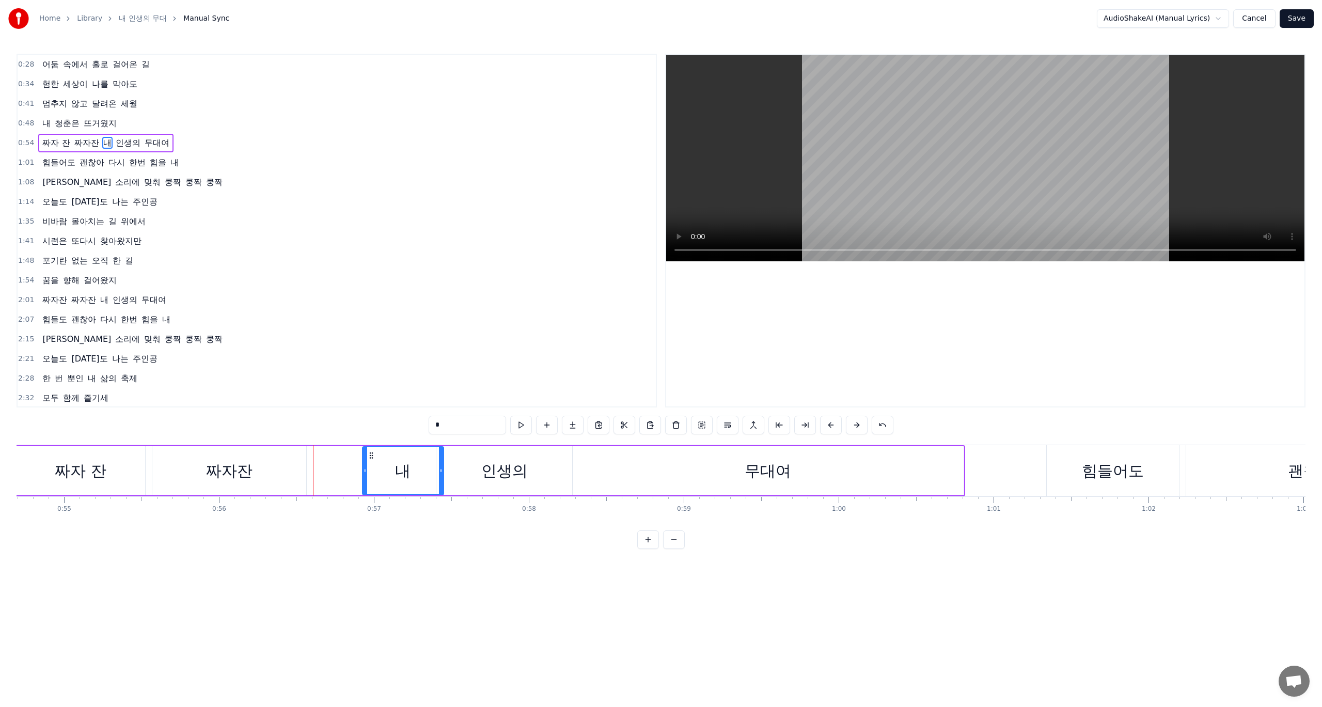
click at [365, 474] on div at bounding box center [365, 470] width 4 height 47
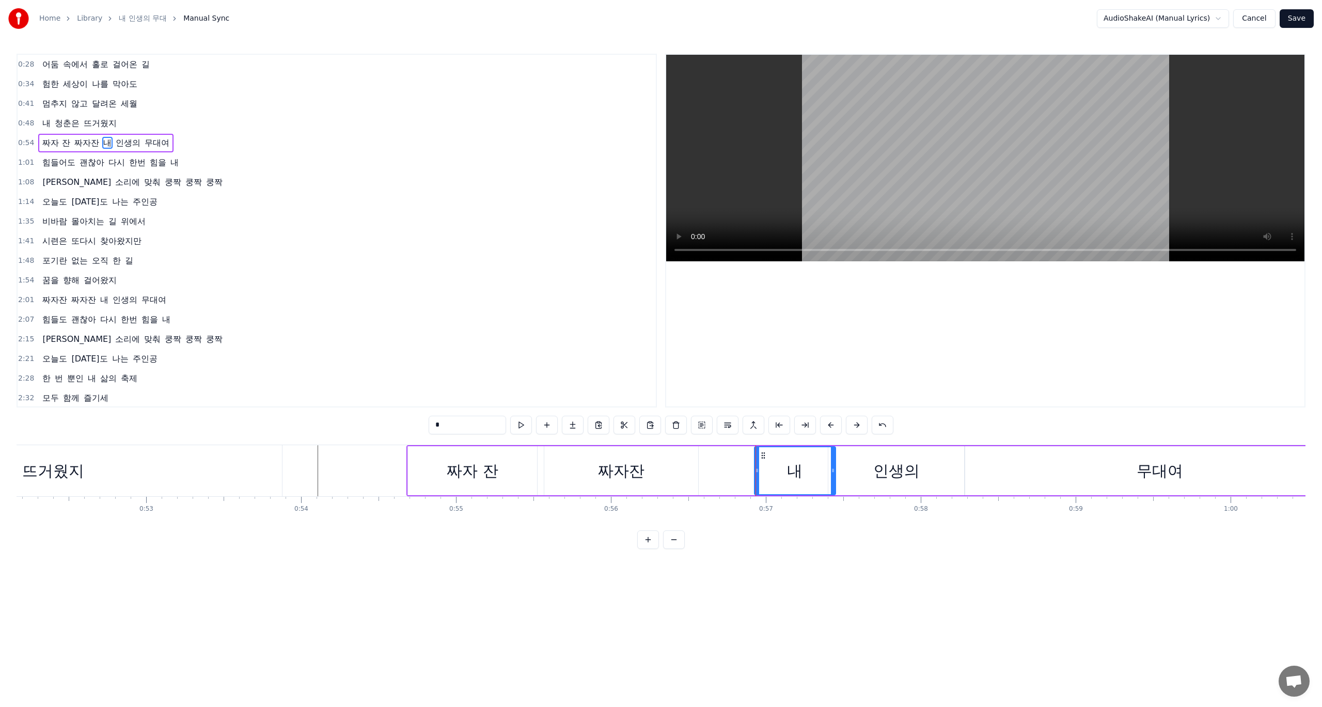
scroll to position [0, 8068]
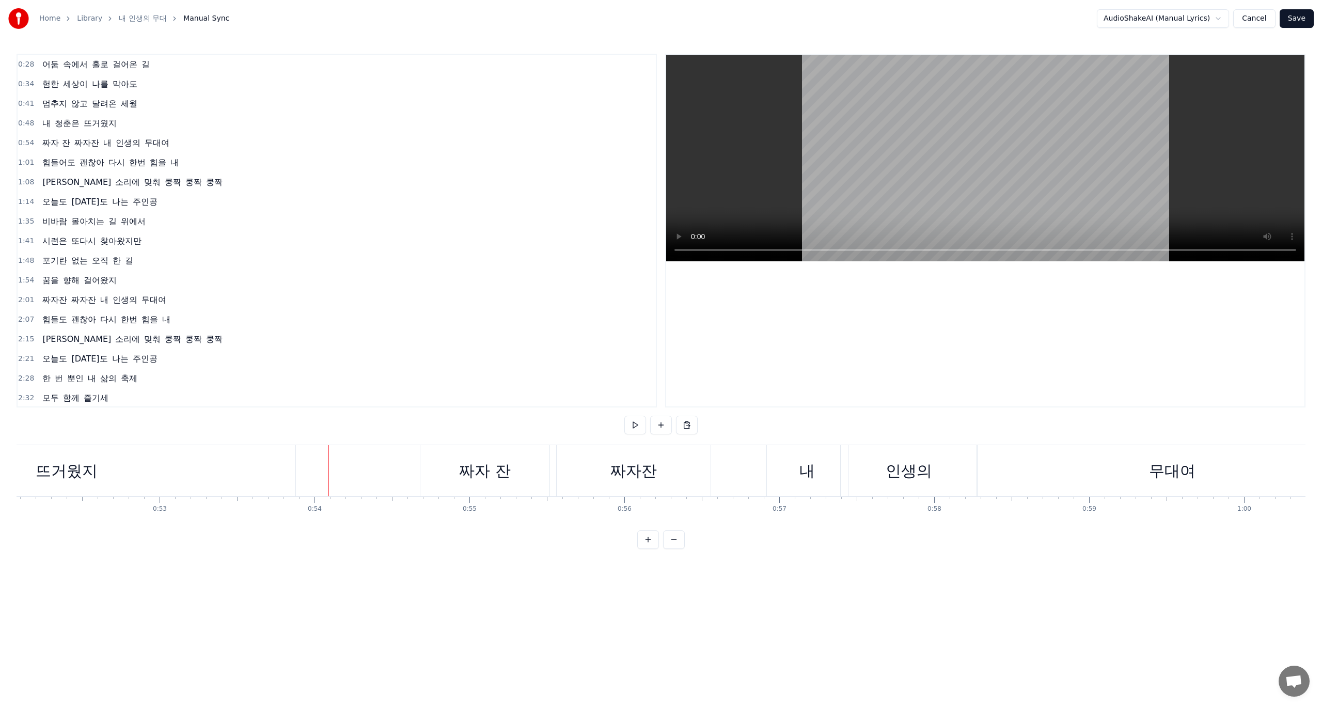
click at [328, 466] on div at bounding box center [328, 470] width 1 height 51
click at [495, 474] on div "짜자 잔" at bounding box center [485, 470] width 52 height 23
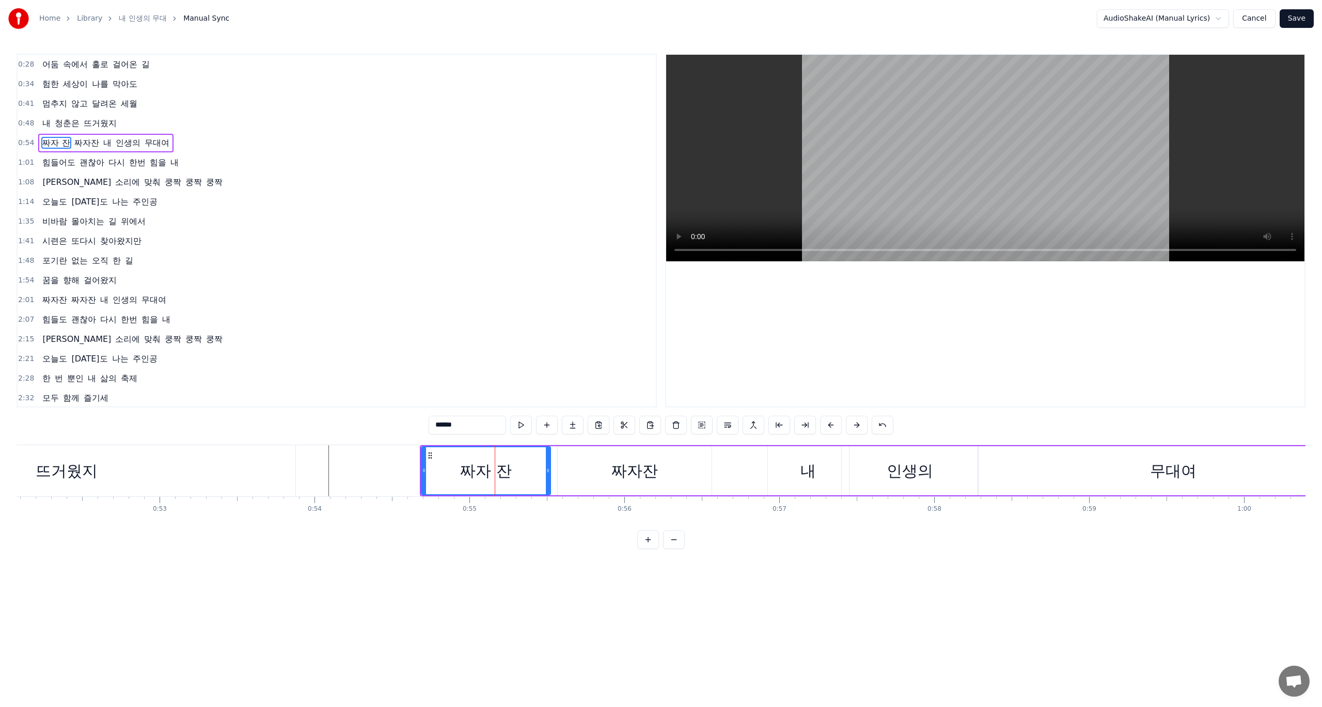
type input "***"
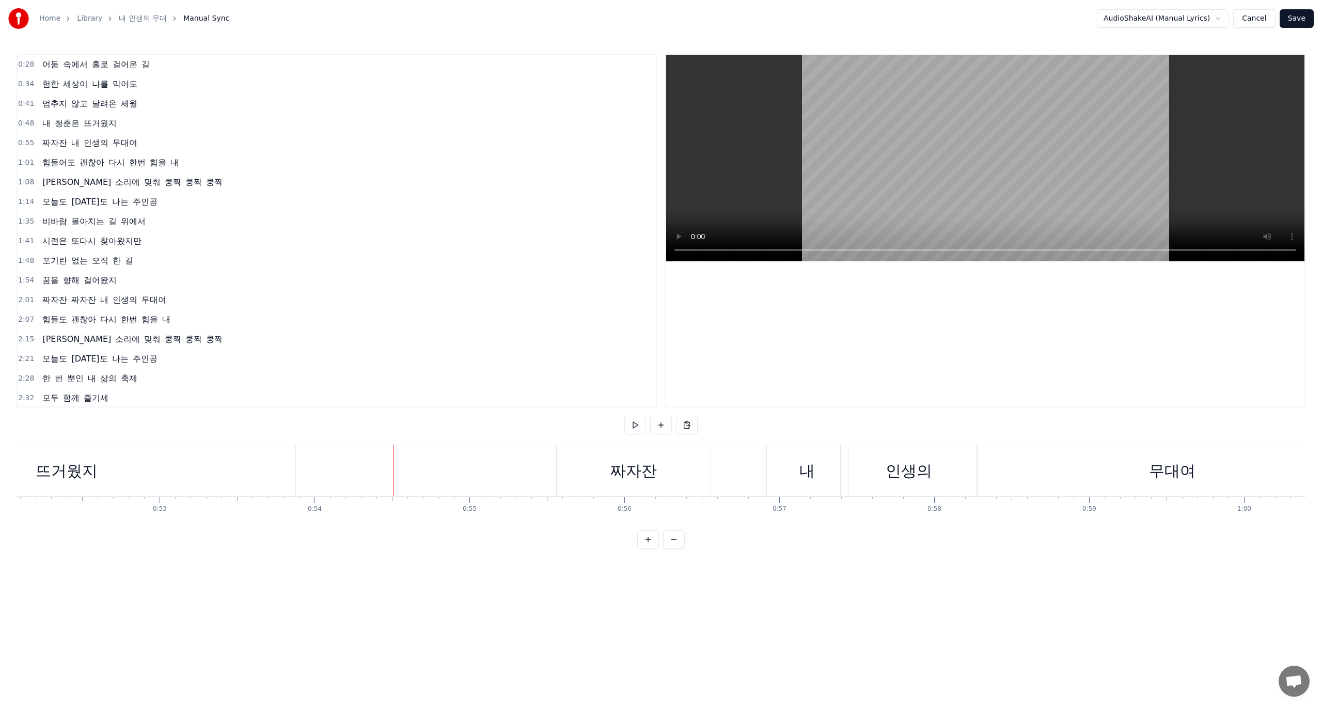
click at [613, 473] on div "짜자잔" at bounding box center [633, 470] width 46 height 23
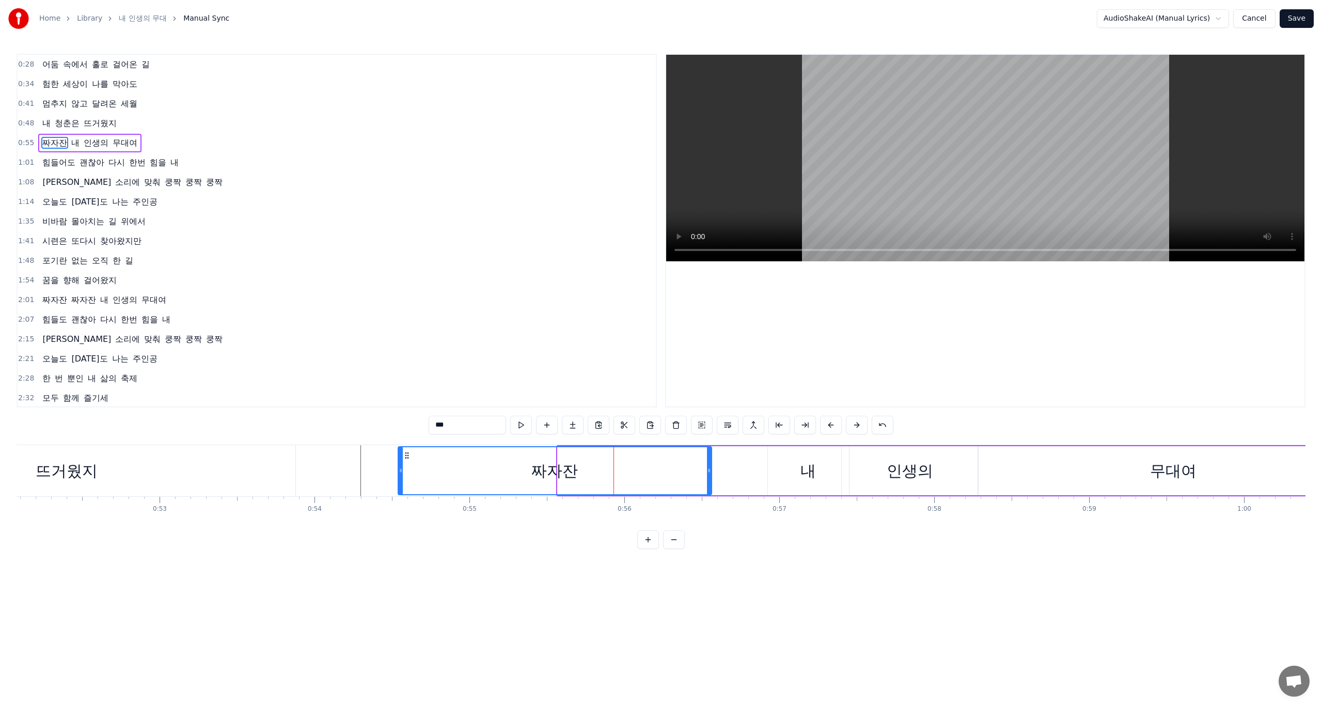
drag, startPoint x: 558, startPoint y: 473, endPoint x: 398, endPoint y: 471, distance: 159.6
click at [399, 471] on icon at bounding box center [401, 470] width 4 height 8
drag, startPoint x: 710, startPoint y: 469, endPoint x: 700, endPoint y: 471, distance: 9.5
click at [700, 471] on icon at bounding box center [700, 470] width 4 height 8
click at [819, 480] on div "내" at bounding box center [808, 470] width 81 height 49
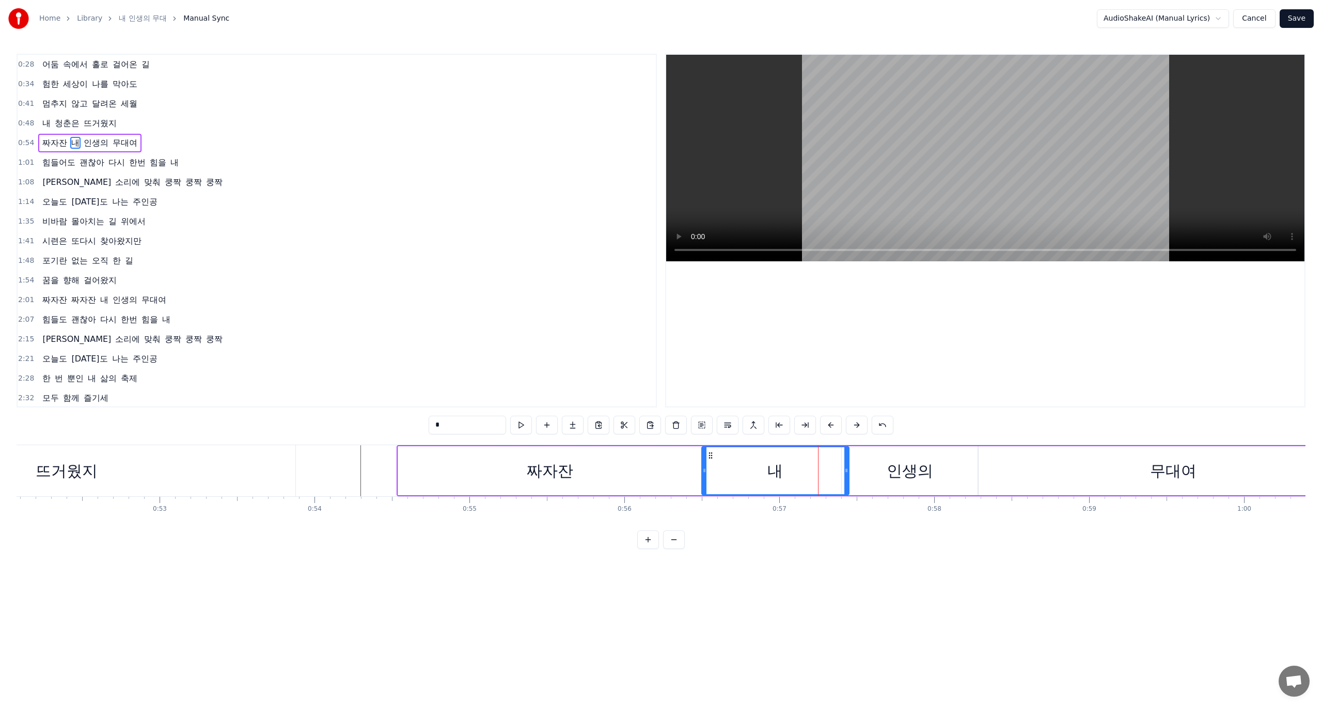
drag, startPoint x: 768, startPoint y: 473, endPoint x: 697, endPoint y: 476, distance: 71.3
click at [702, 476] on div at bounding box center [704, 470] width 4 height 47
drag, startPoint x: 847, startPoint y: 469, endPoint x: 814, endPoint y: 475, distance: 34.0
click at [814, 475] on div at bounding box center [813, 470] width 4 height 47
click at [921, 475] on div "인생의" at bounding box center [910, 470] width 46 height 23
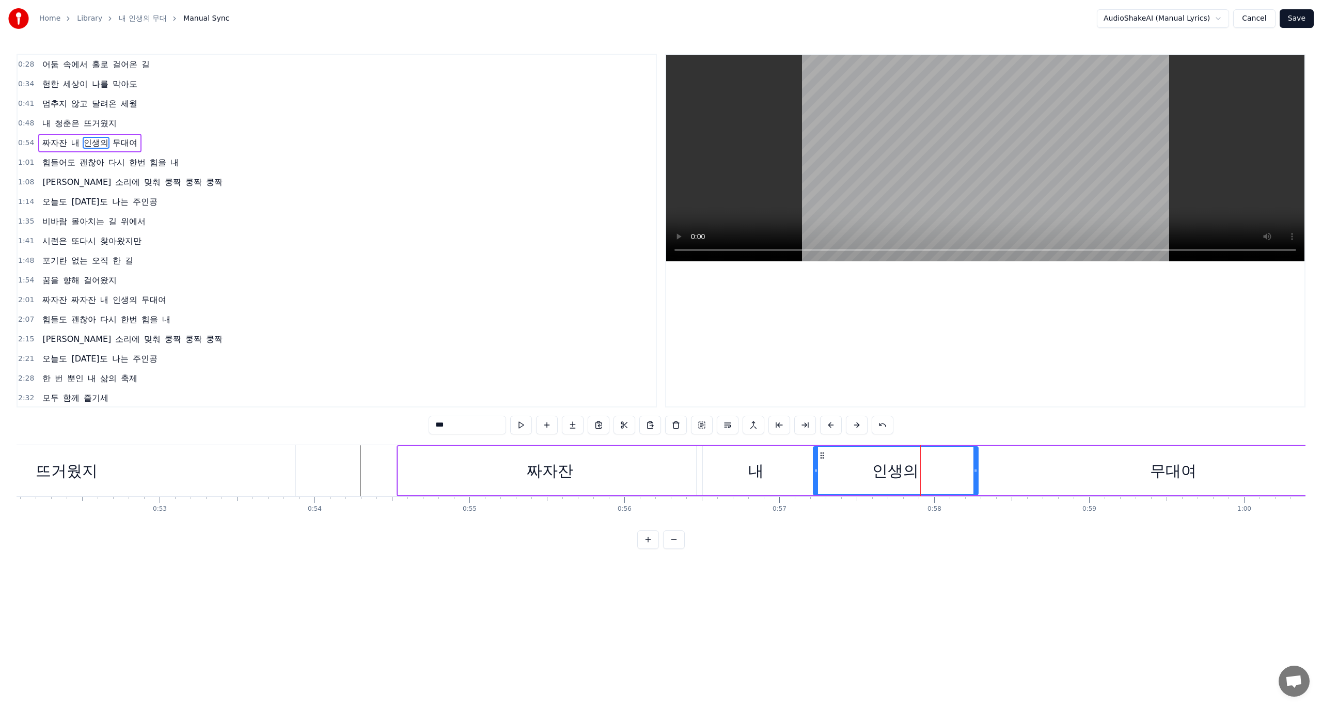
drag, startPoint x: 842, startPoint y: 469, endPoint x: 814, endPoint y: 471, distance: 28.4
click at [814, 471] on icon at bounding box center [816, 470] width 4 height 8
click at [975, 472] on icon at bounding box center [975, 470] width 4 height 8
click at [1028, 475] on div "무대여" at bounding box center [1173, 470] width 391 height 49
type input "***"
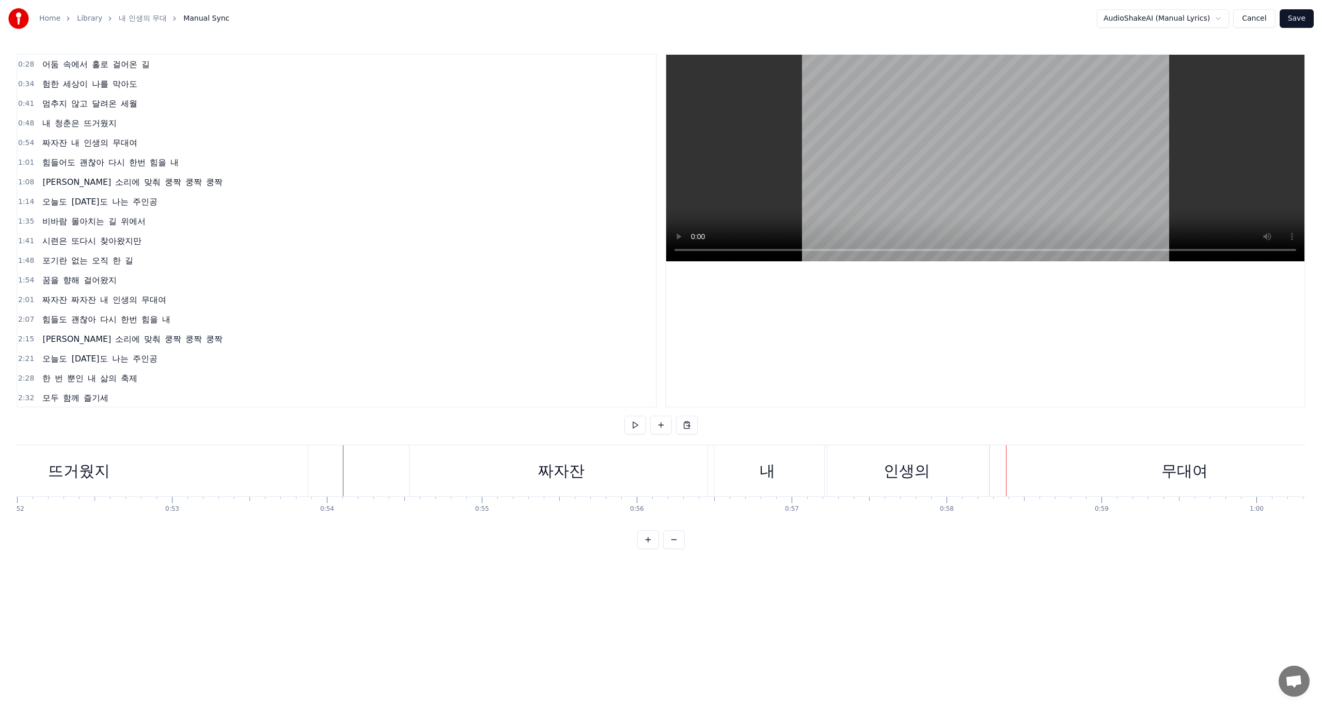
scroll to position [0, 8118]
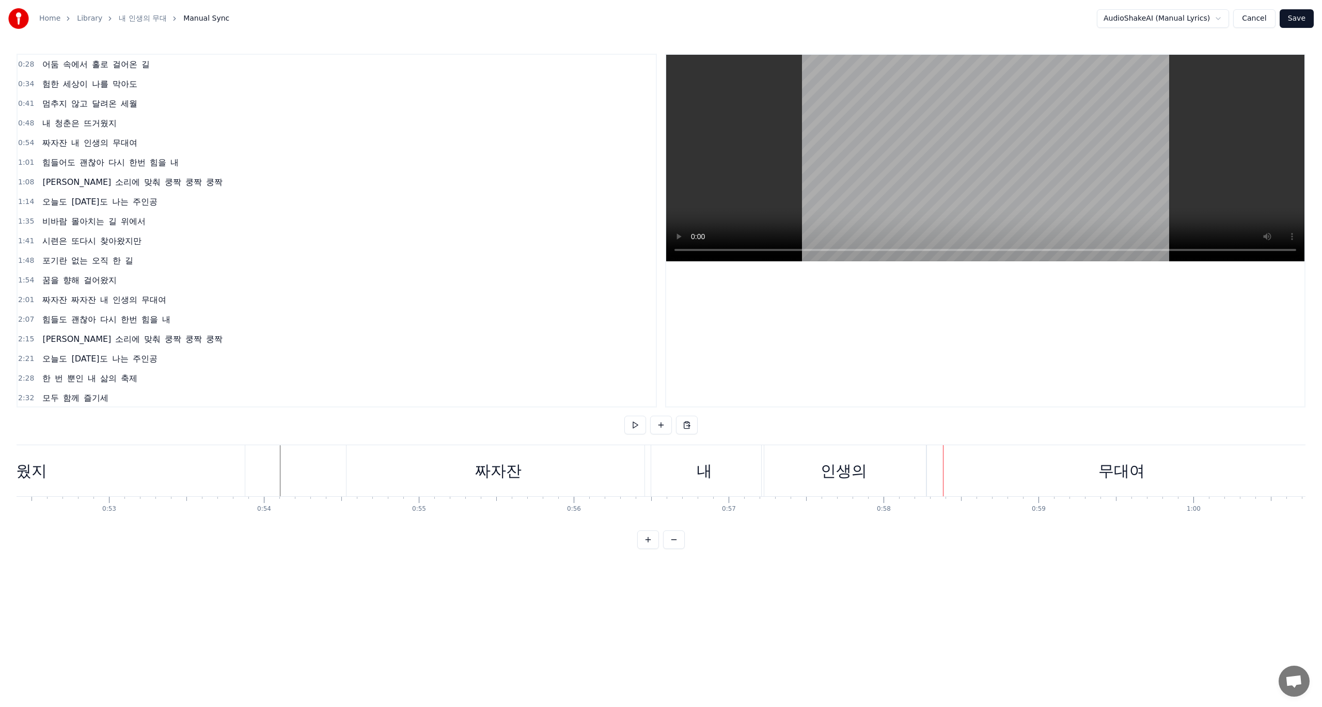
click at [408, 467] on div "짜자잔" at bounding box center [499, 470] width 304 height 51
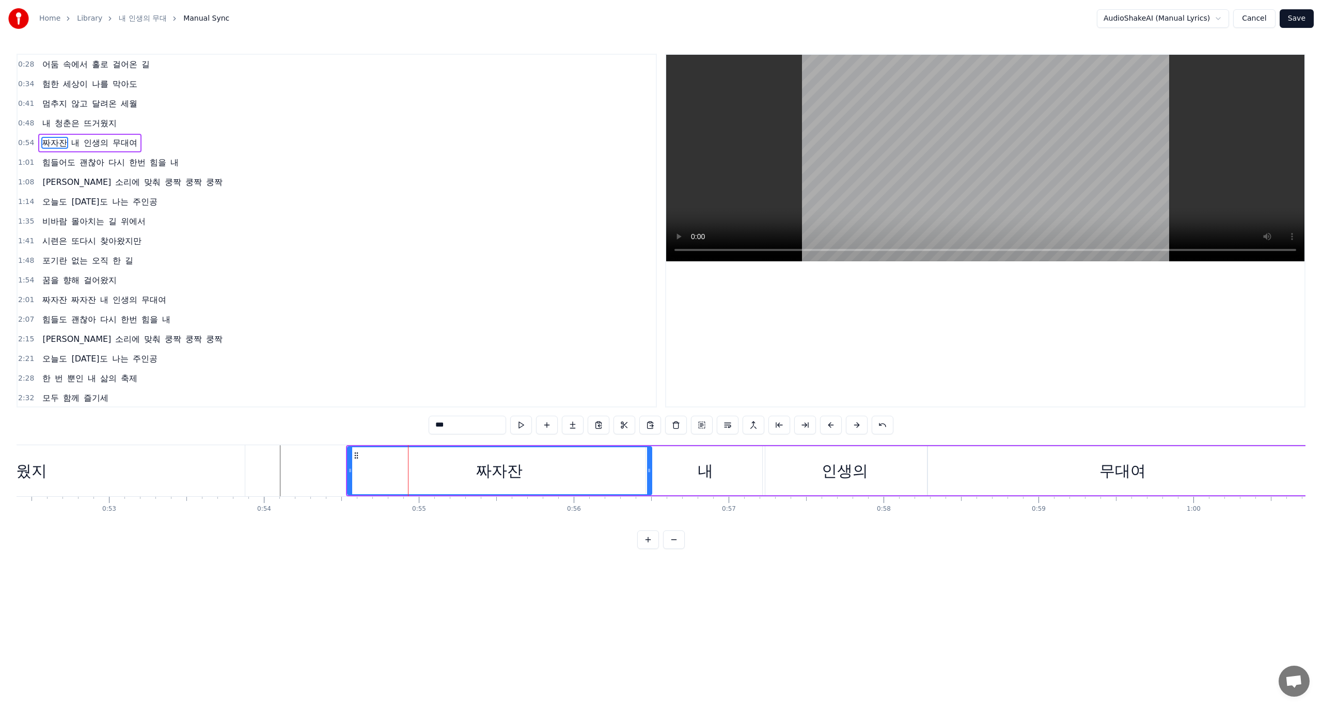
click at [701, 470] on div "내" at bounding box center [705, 470] width 15 height 23
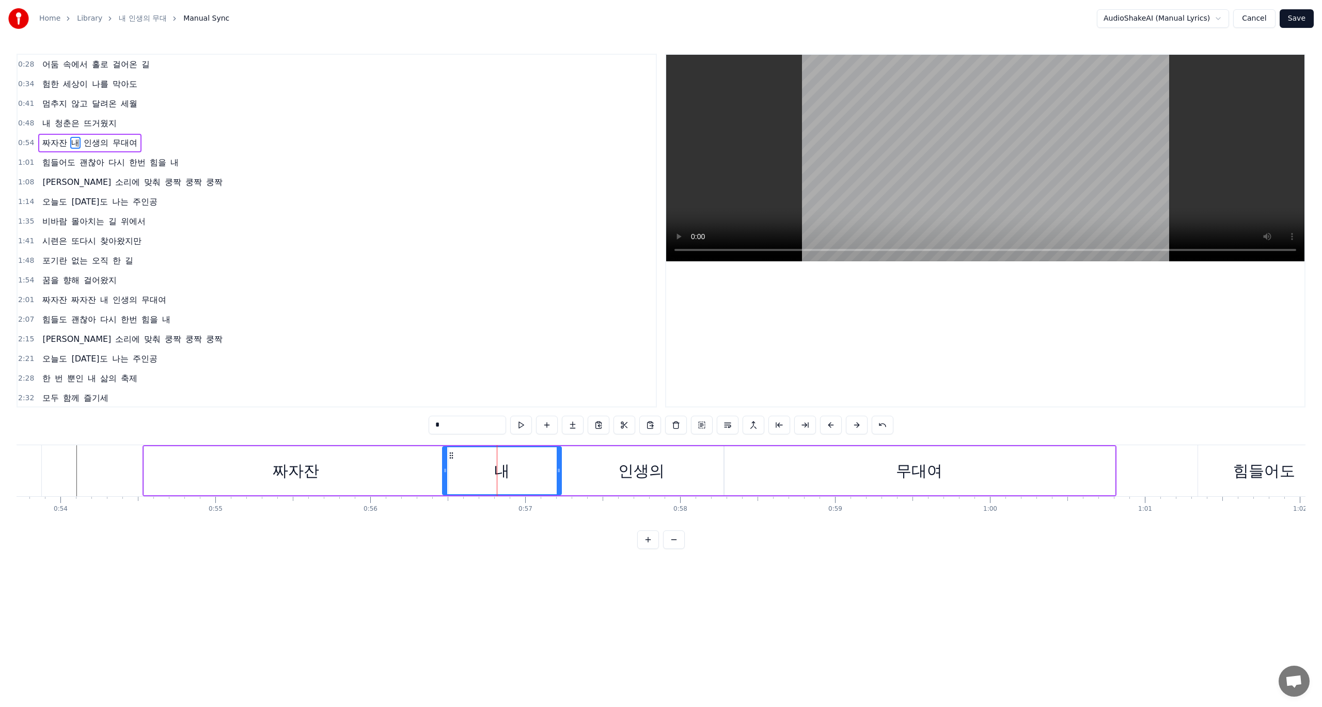
scroll to position [0, 8360]
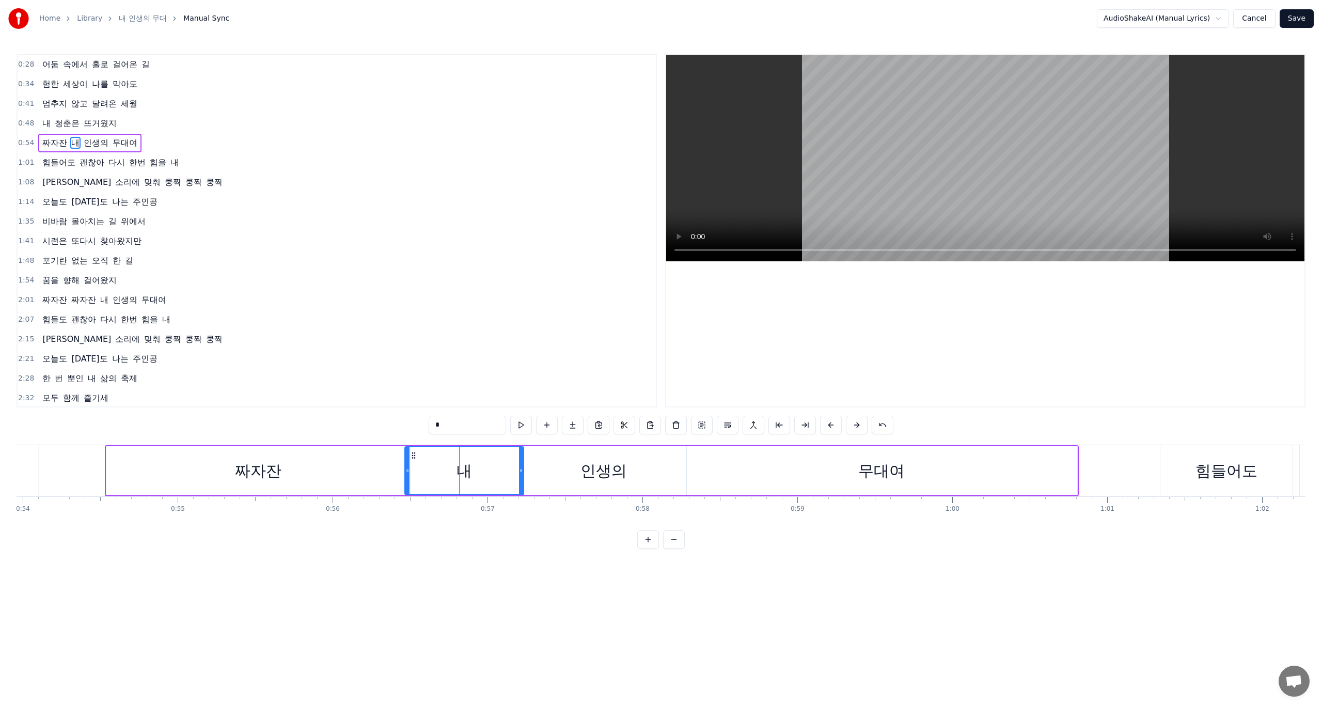
click at [1011, 479] on div "무대여" at bounding box center [881, 470] width 391 height 49
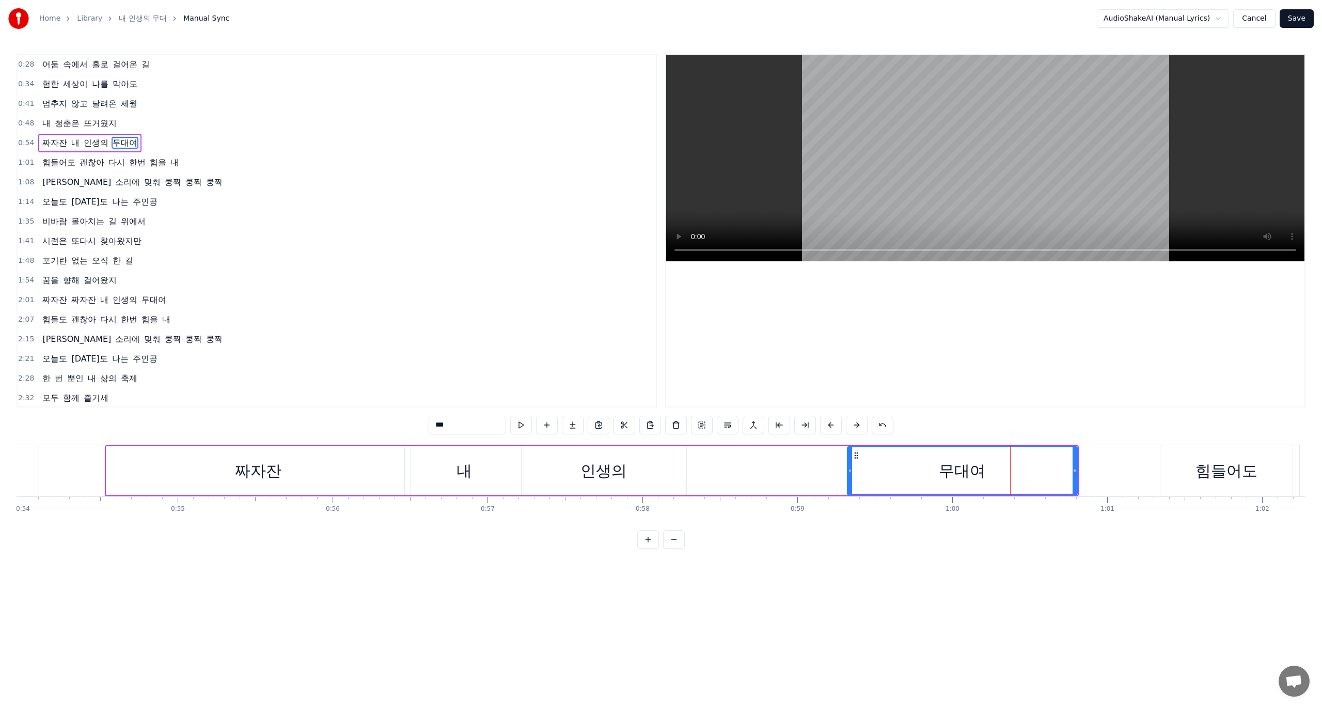
drag, startPoint x: 688, startPoint y: 475, endPoint x: 849, endPoint y: 474, distance: 161.1
click at [849, 474] on div at bounding box center [850, 470] width 4 height 47
click at [623, 482] on div "인생의" at bounding box center [603, 470] width 46 height 23
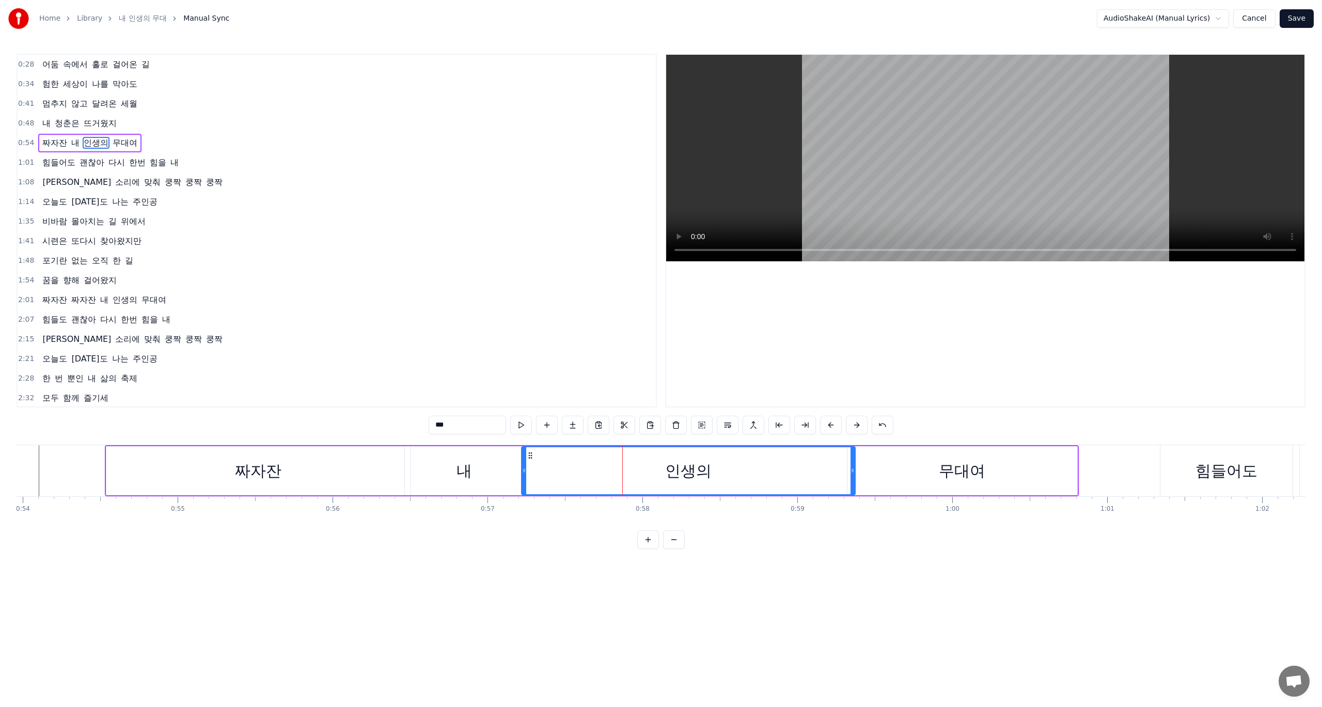
drag, startPoint x: 683, startPoint y: 474, endPoint x: 843, endPoint y: 479, distance: 160.7
click at [854, 474] on icon at bounding box center [853, 470] width 4 height 8
click at [524, 477] on div at bounding box center [524, 470] width 4 height 47
drag, startPoint x: 526, startPoint y: 475, endPoint x: 713, endPoint y: 474, distance: 186.9
click at [713, 474] on div at bounding box center [711, 470] width 4 height 47
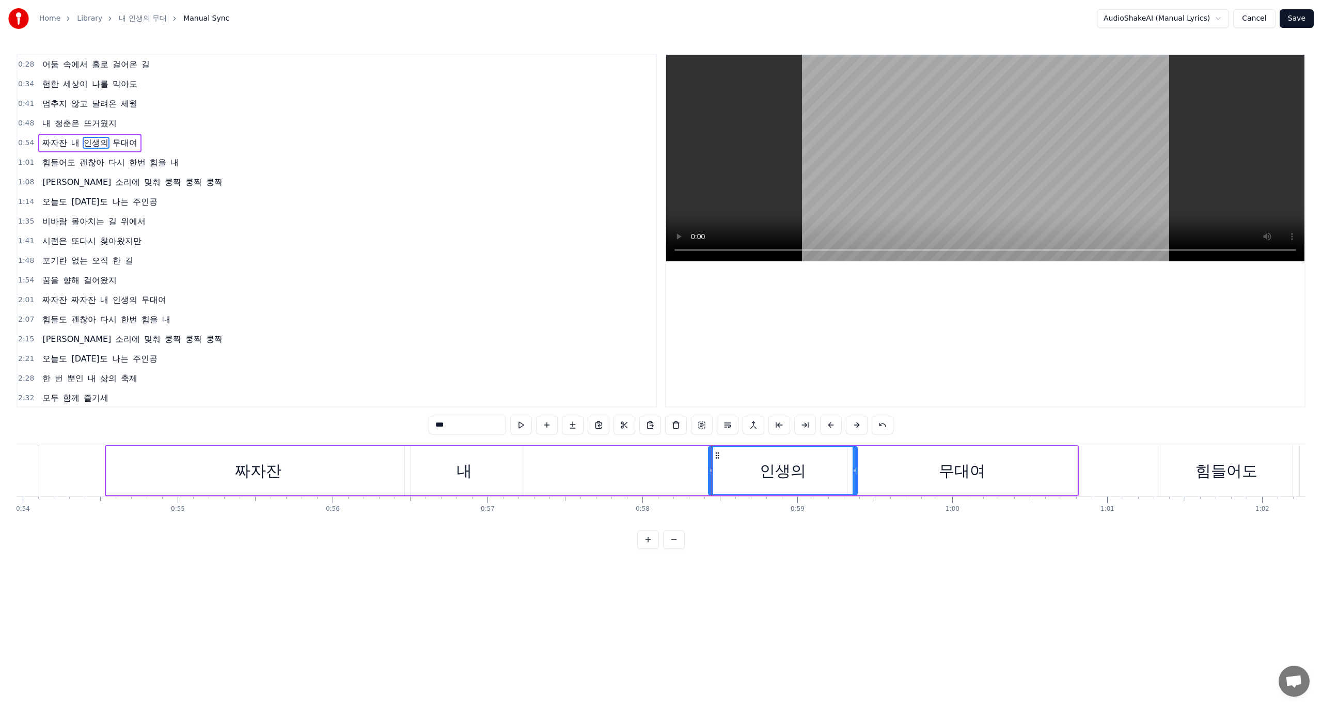
click at [464, 471] on div "내" at bounding box center [464, 470] width 15 height 23
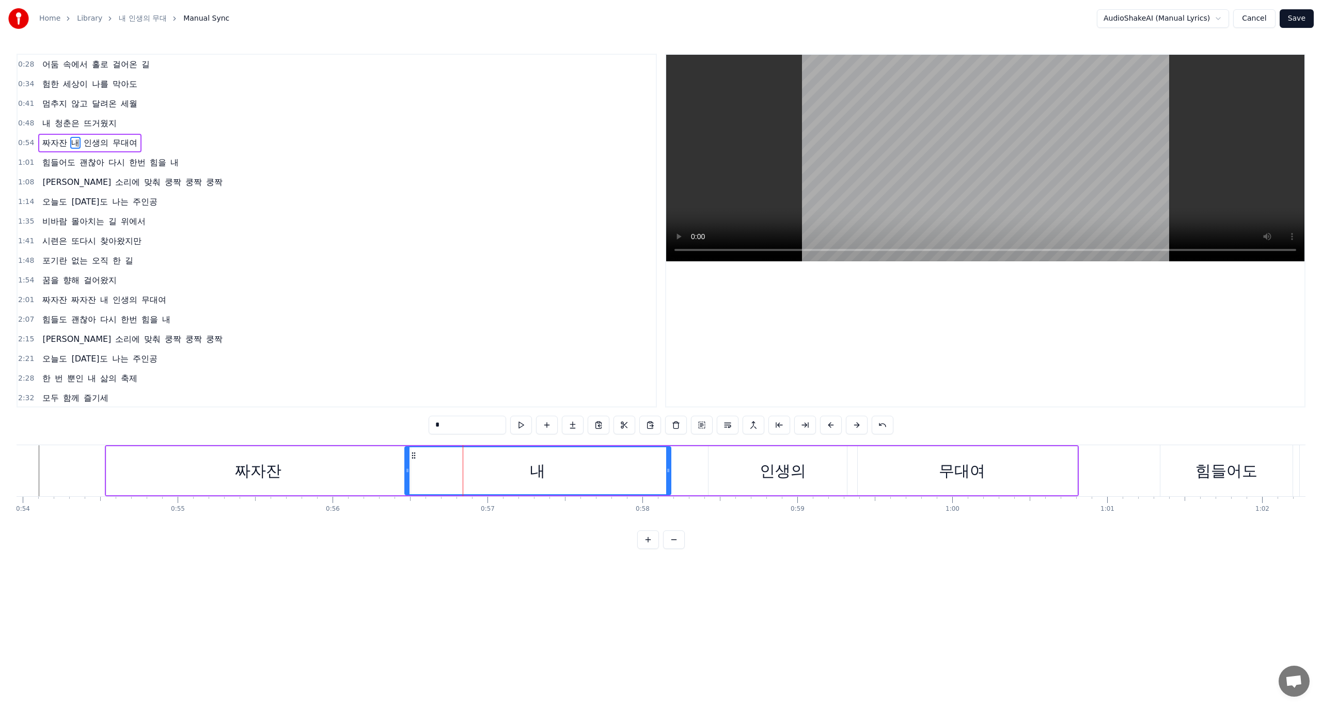
drag, startPoint x: 518, startPoint y: 469, endPoint x: 669, endPoint y: 472, distance: 150.8
click at [669, 472] on icon at bounding box center [668, 470] width 4 height 8
click at [436, 475] on div "내" at bounding box center [539, 470] width 269 height 47
drag, startPoint x: 406, startPoint y: 472, endPoint x: 578, endPoint y: 473, distance: 172.0
click at [578, 472] on icon at bounding box center [576, 470] width 4 height 8
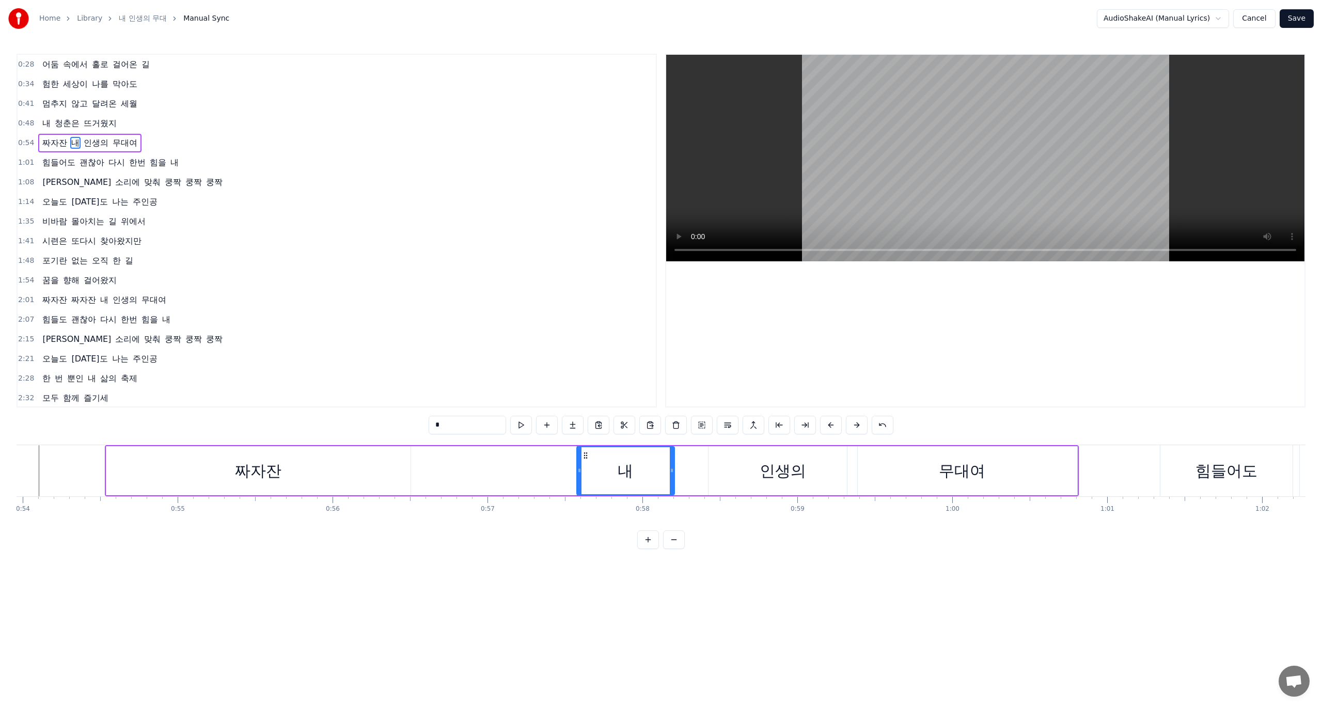
click at [370, 479] on div "짜자잔" at bounding box center [258, 470] width 304 height 49
type input "***"
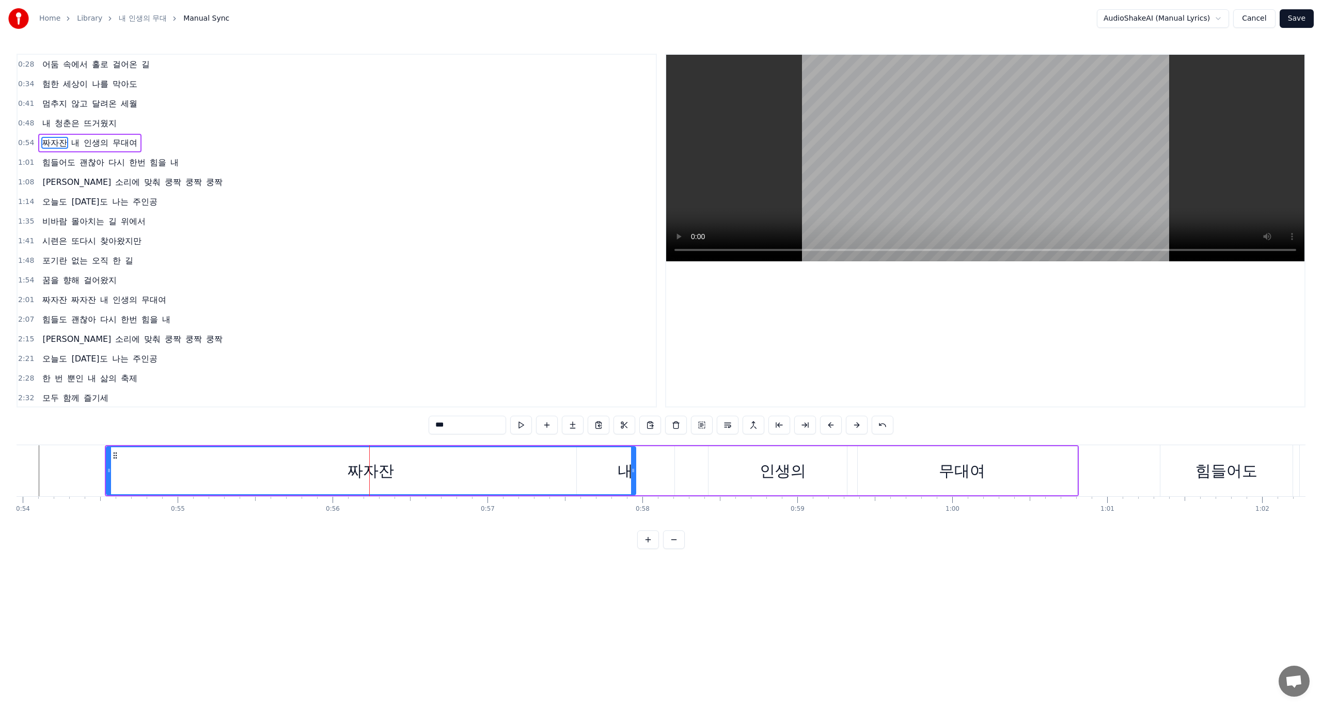
drag, startPoint x: 408, startPoint y: 475, endPoint x: 636, endPoint y: 475, distance: 227.2
click at [635, 475] on div at bounding box center [633, 470] width 4 height 47
drag, startPoint x: 631, startPoint y: 478, endPoint x: 572, endPoint y: 484, distance: 58.7
click at [572, 484] on div at bounding box center [572, 470] width 4 height 47
click at [486, 549] on div "0:28 어둠 속에서 홀로 걸어온 길 0:34 험한 세상이 나를 막아도 0:41 멈추지 않고 달려온 세월 0:48 내 청춘은 뜨거웠지 0:54…" at bounding box center [661, 301] width 1289 height 495
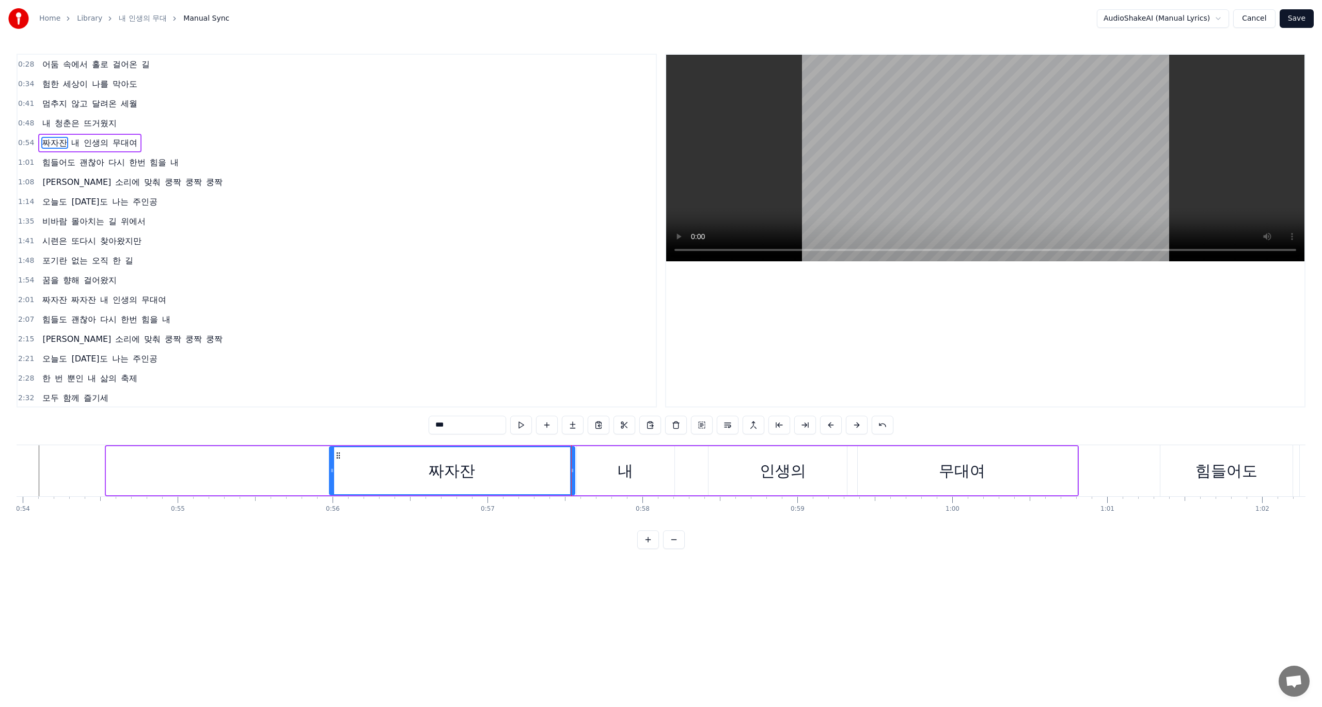
drag, startPoint x: 108, startPoint y: 472, endPoint x: 357, endPoint y: 489, distance: 250.0
click at [334, 489] on div at bounding box center [332, 470] width 4 height 47
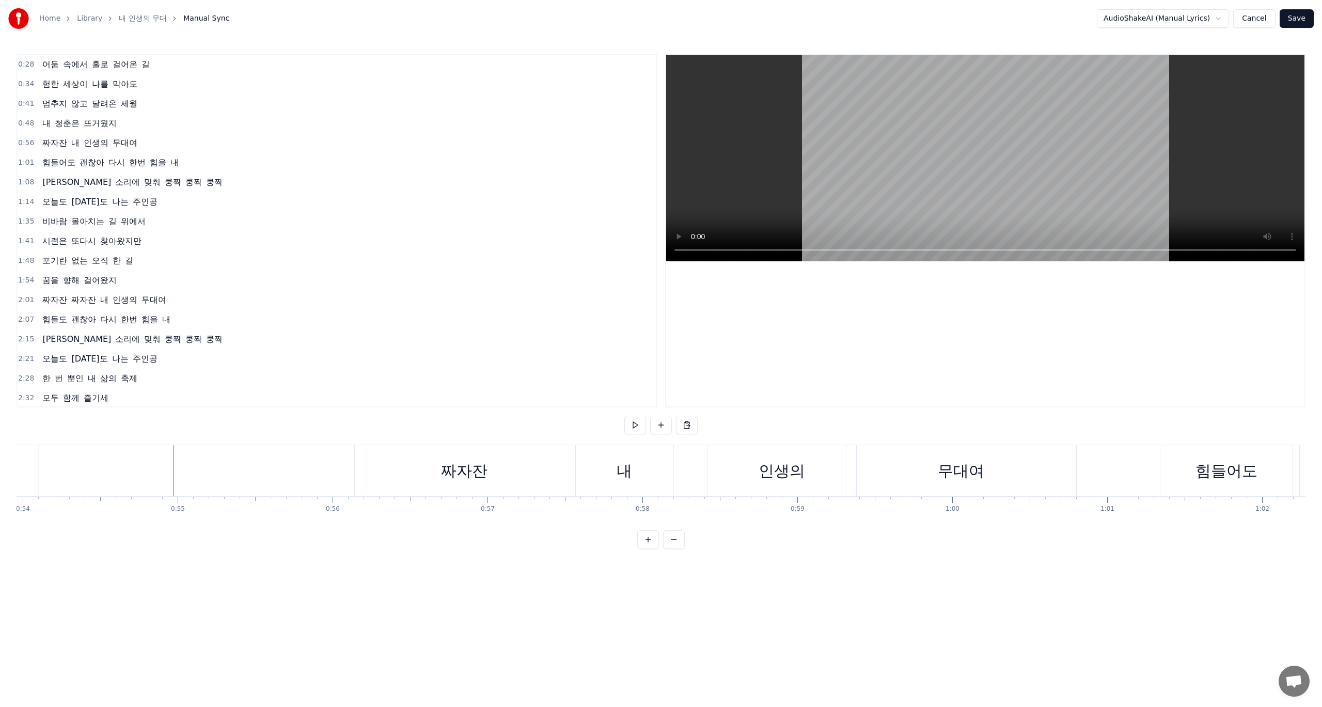
click at [727, 565] on html "Home Library 내 인생의 무대 Manual Sync AudioShakeAI (Manual Lyrics) Cancel Save 0:28…" at bounding box center [661, 282] width 1322 height 565
click at [1261, 19] on button "Cancel" at bounding box center [1254, 18] width 42 height 19
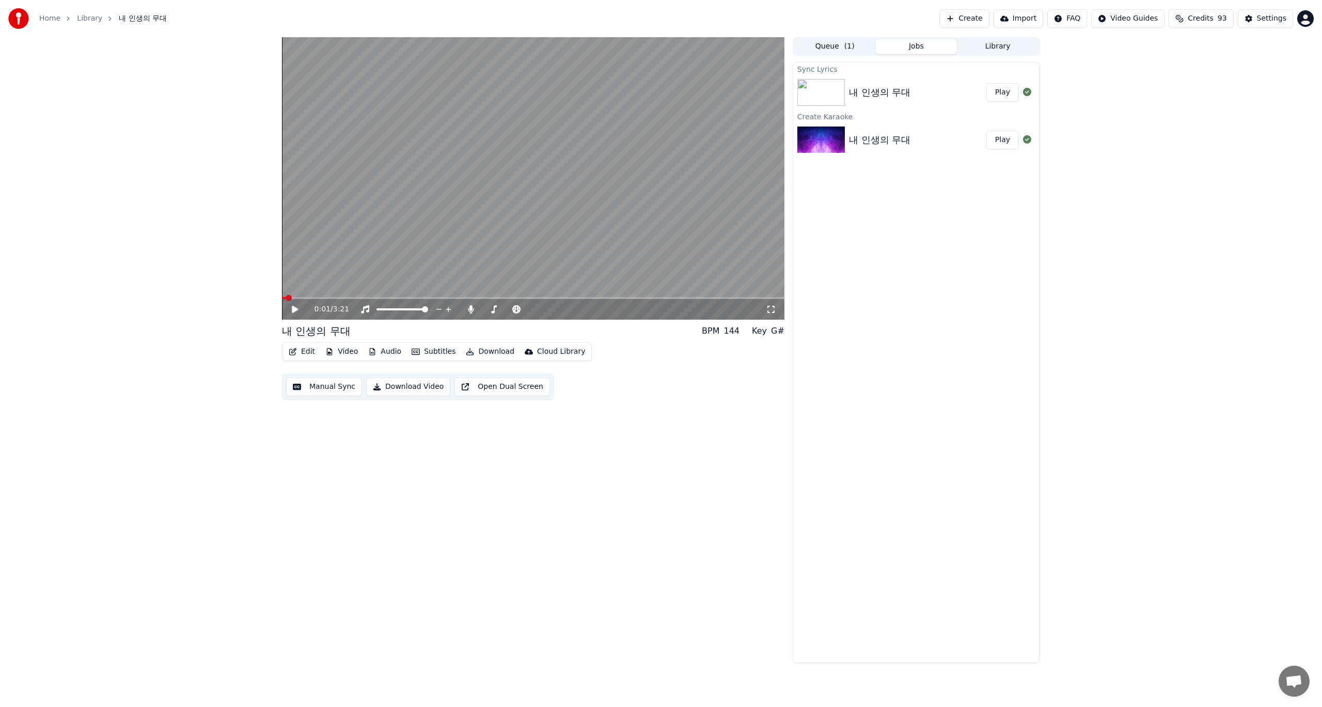
click at [326, 389] on button "Manual Sync" at bounding box center [324, 386] width 76 height 19
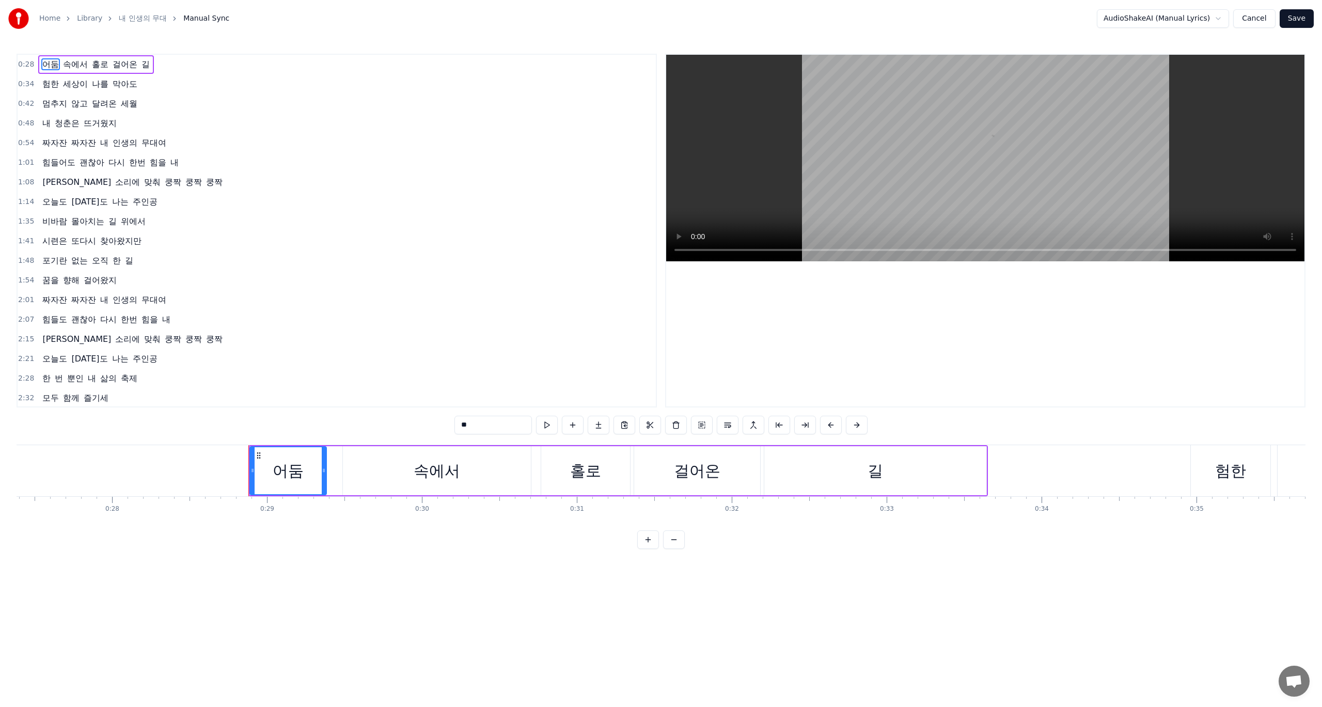
scroll to position [0, 4422]
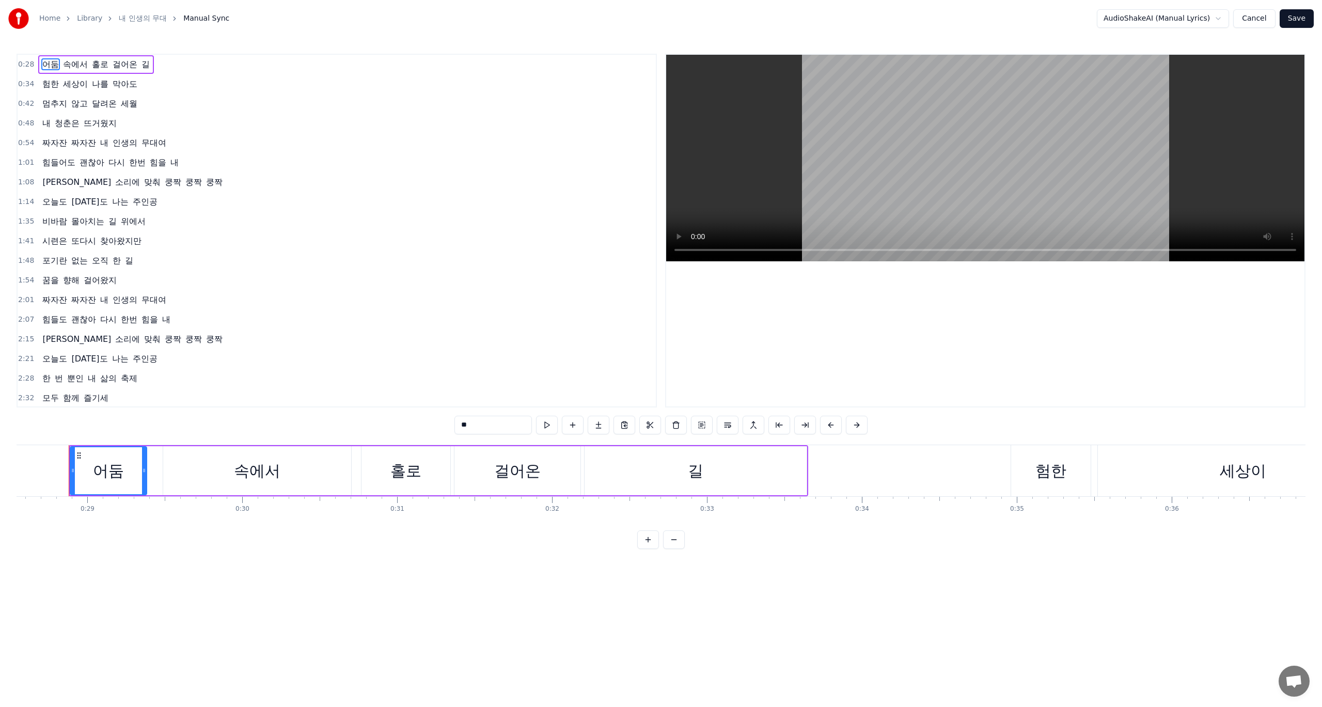
click at [326, 565] on html "Home Library 내 인생의 무대 Manual Sync AudioShakeAI (Manual Lyrics) Cancel Save 0:28…" at bounding box center [661, 282] width 1322 height 565
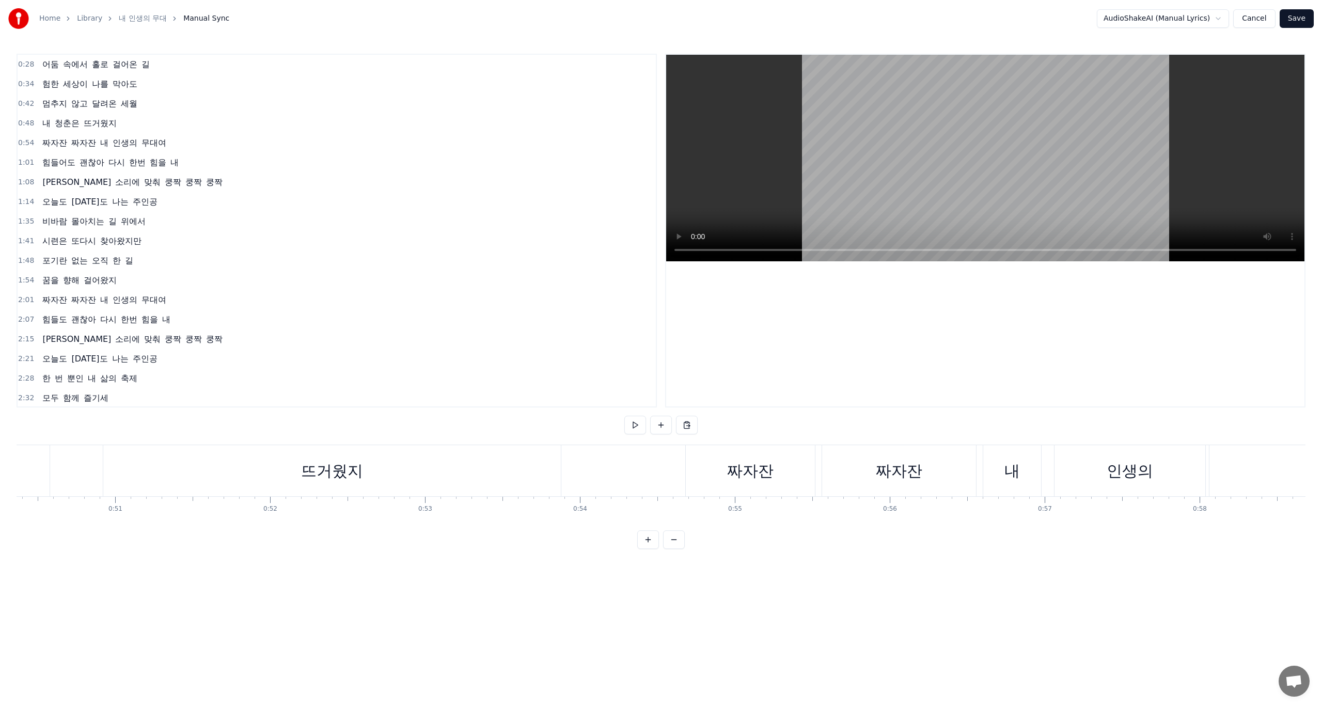
scroll to position [0, 7815]
click at [62, 484] on div "내 청춘은 뜨거웠지" at bounding box center [100, 470] width 901 height 51
click at [1018, 478] on div "내" at bounding box center [1006, 470] width 58 height 51
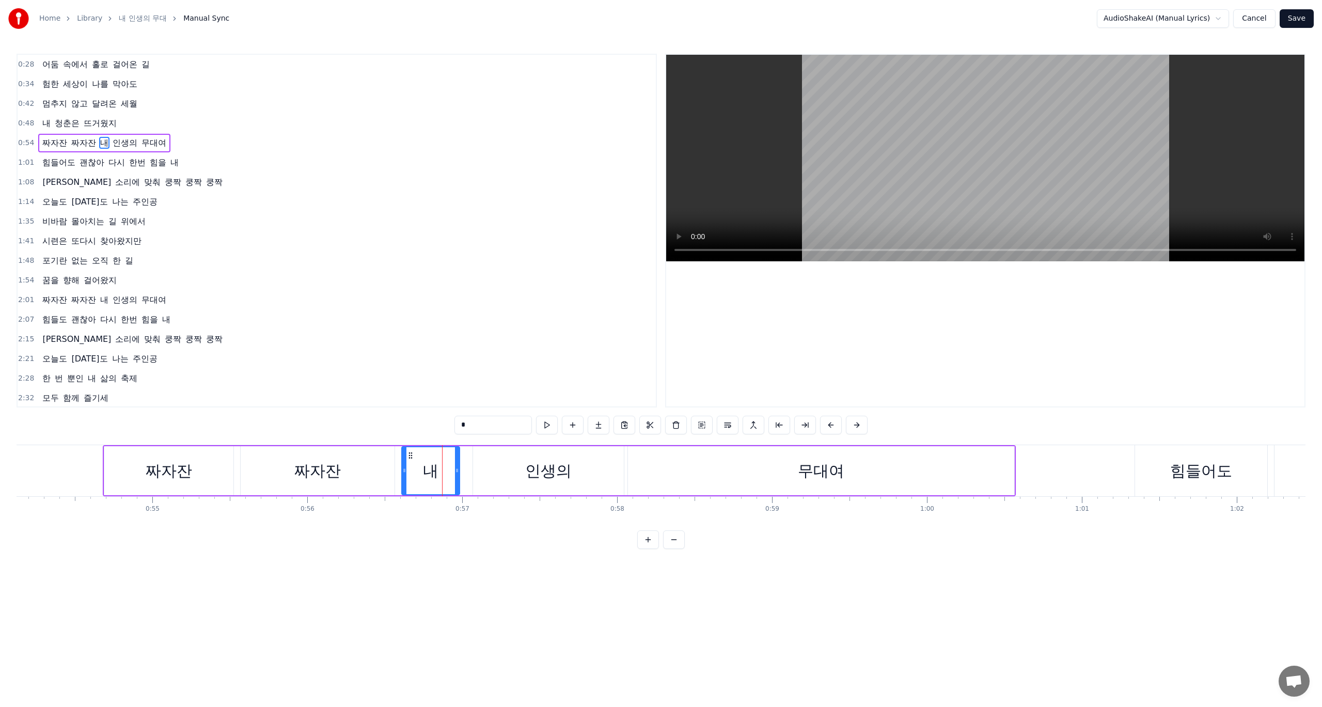
scroll to position [0, 8448]
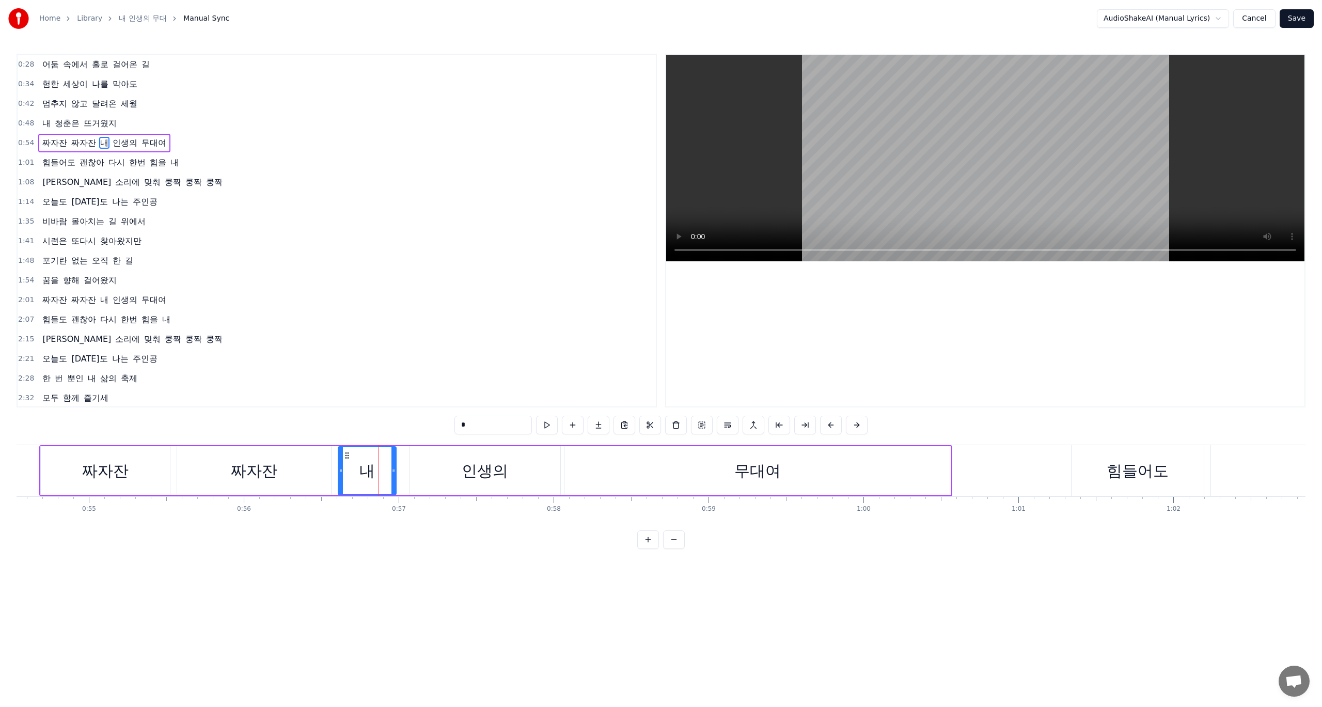
click at [319, 565] on html "Home Library 내 인생의 무대 Manual Sync AudioShakeAI (Manual Lyrics) Cancel Save 0:28…" at bounding box center [661, 282] width 1322 height 565
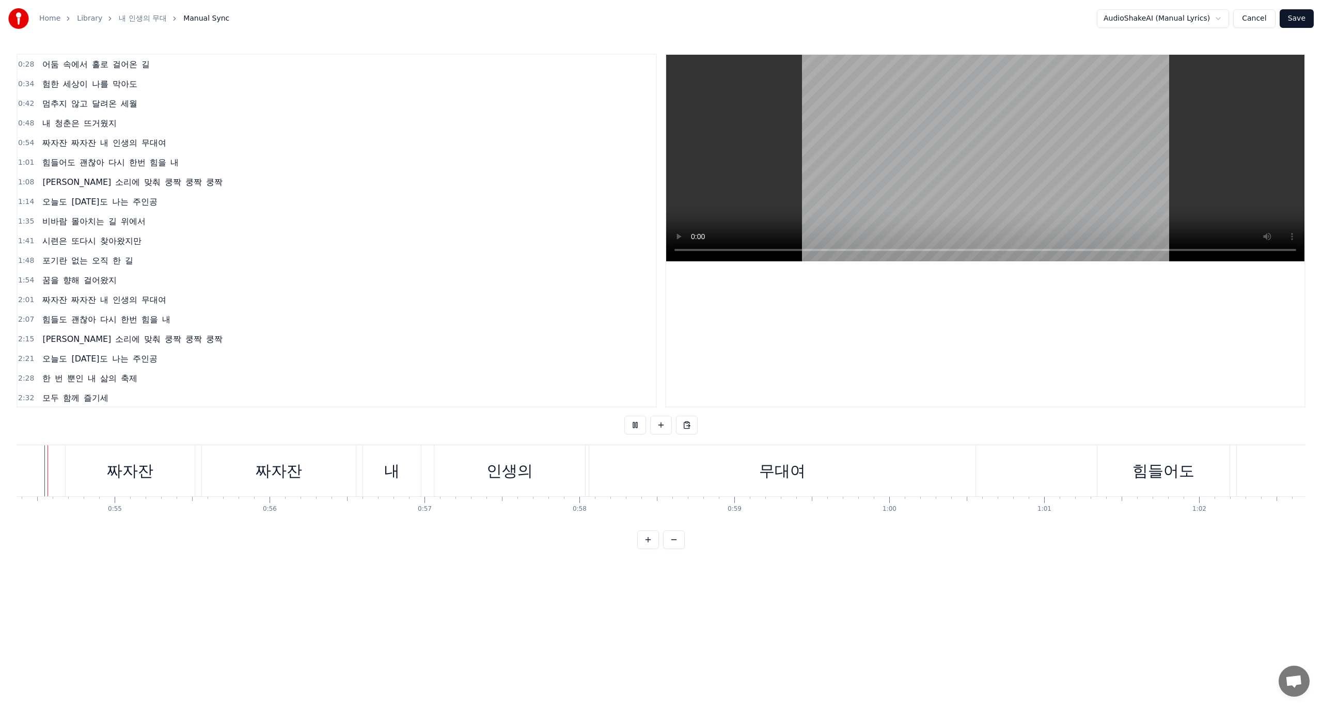
scroll to position [0, 8399]
click at [649, 470] on div "무대여" at bounding box center [806, 470] width 386 height 51
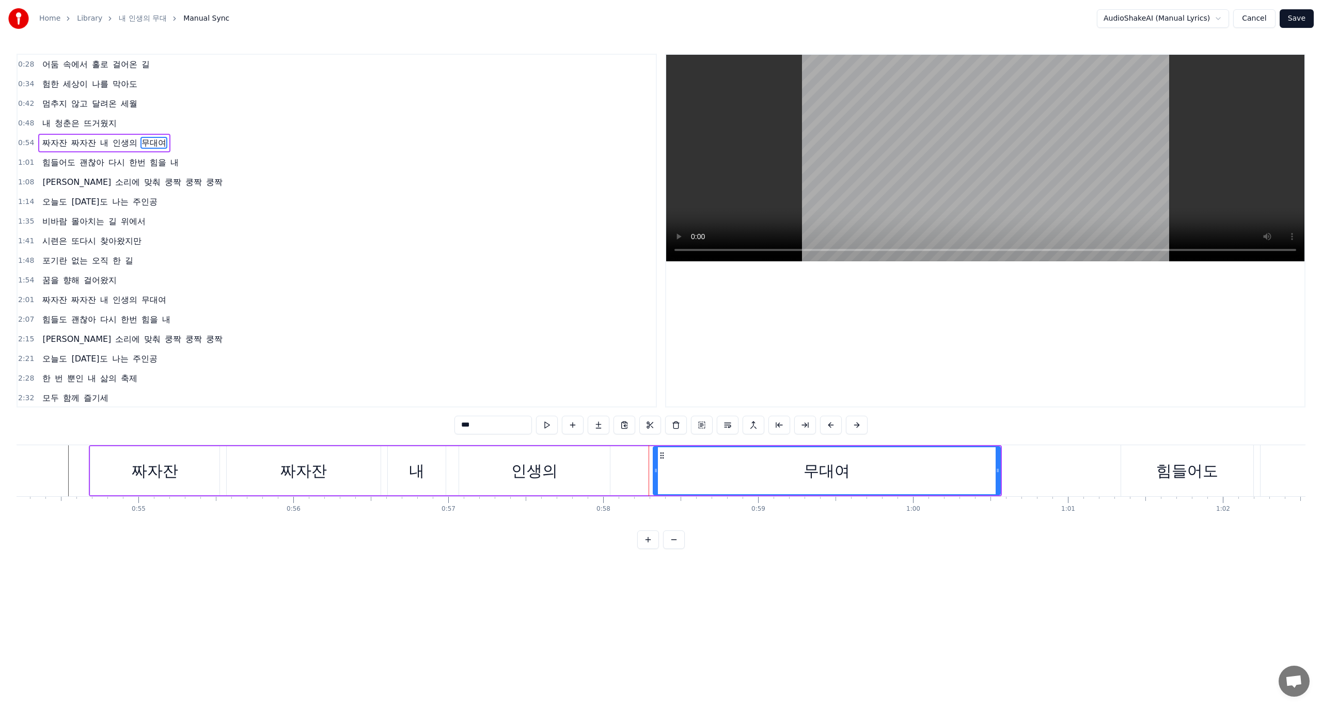
drag, startPoint x: 615, startPoint y: 471, endPoint x: 659, endPoint y: 475, distance: 44.0
click at [658, 475] on div at bounding box center [656, 470] width 4 height 47
click at [605, 474] on div "인생의" at bounding box center [534, 470] width 151 height 49
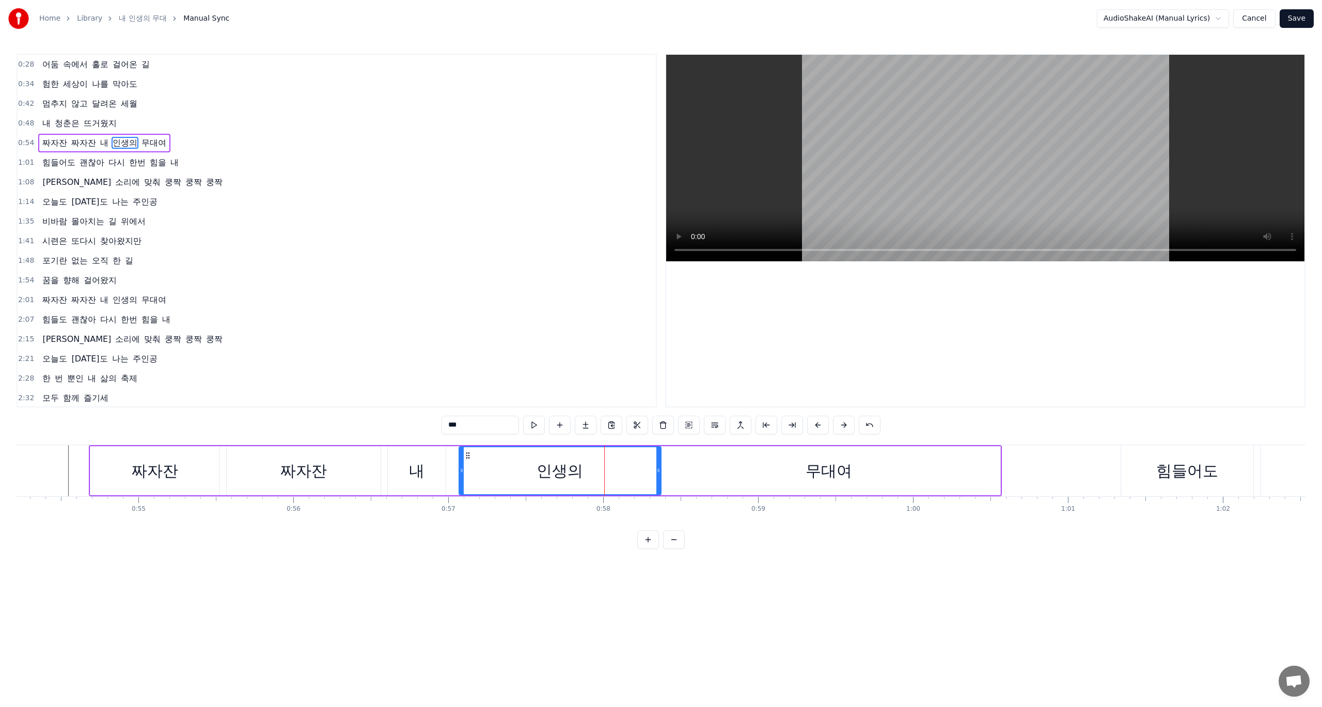
drag, startPoint x: 607, startPoint y: 472, endPoint x: 658, endPoint y: 476, distance: 51.3
click at [658, 476] on div at bounding box center [658, 470] width 4 height 47
click at [602, 470] on div "인생의" at bounding box center [560, 470] width 201 height 47
click at [433, 474] on div "내" at bounding box center [417, 470] width 58 height 49
click at [468, 470] on div "인생의" at bounding box center [560, 470] width 202 height 49
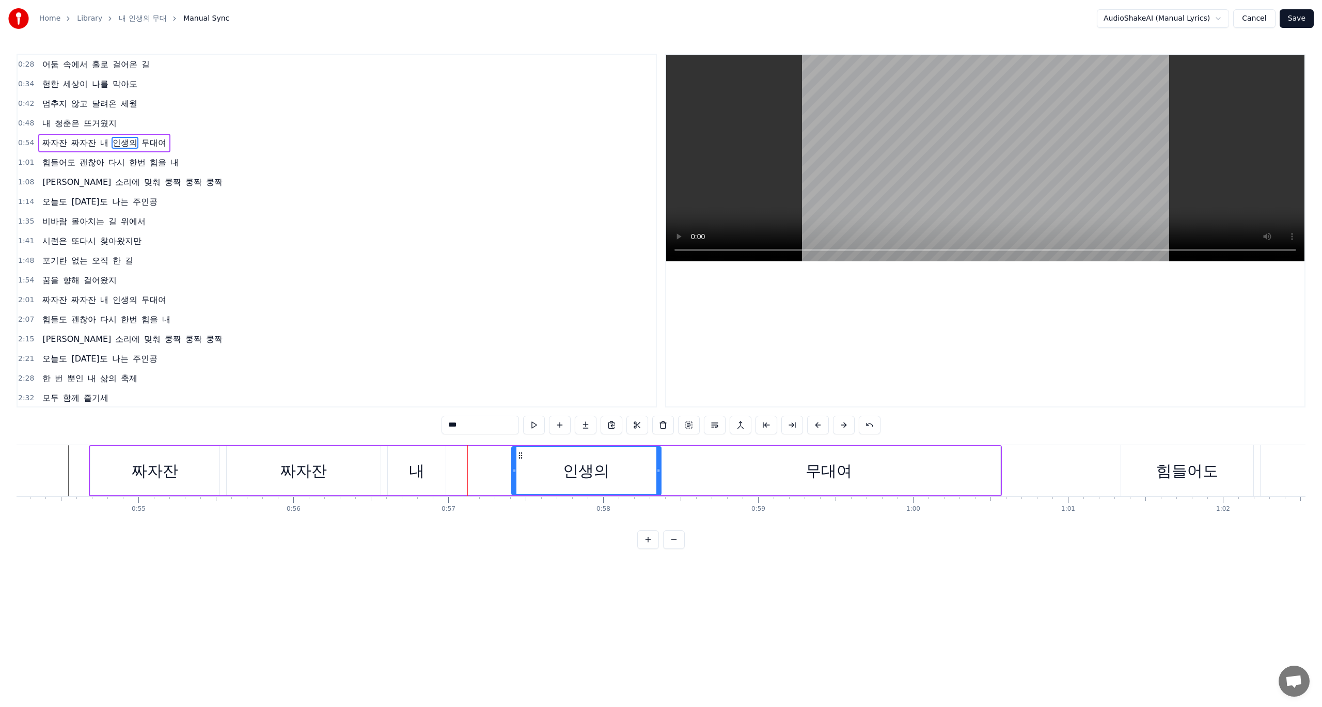
drag, startPoint x: 464, startPoint y: 472, endPoint x: 515, endPoint y: 480, distance: 52.3
click at [515, 480] on div at bounding box center [514, 470] width 4 height 47
click at [422, 474] on div "내" at bounding box center [416, 470] width 15 height 23
type input "*"
drag, startPoint x: 444, startPoint y: 471, endPoint x: 514, endPoint y: 483, distance: 70.8
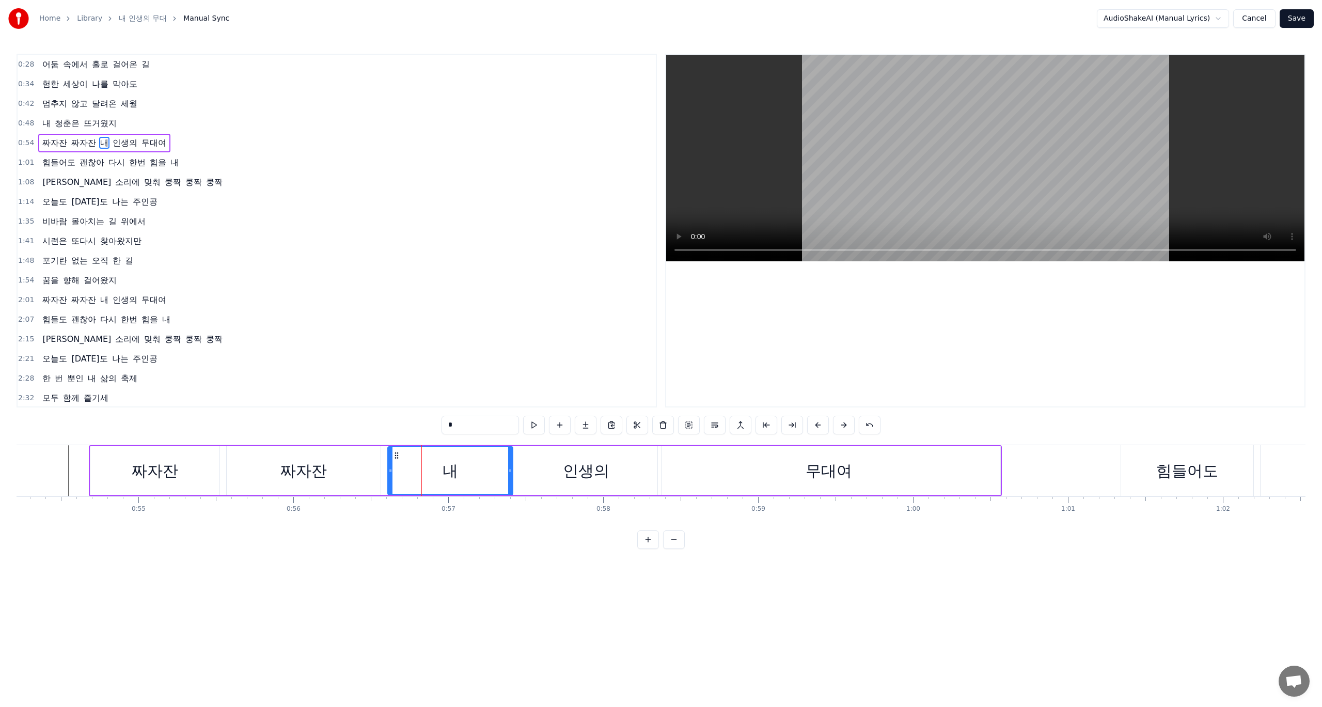
click at [512, 483] on div at bounding box center [510, 470] width 4 height 47
click at [447, 476] on div "내" at bounding box center [451, 470] width 15 height 23
drag, startPoint x: 388, startPoint y: 473, endPoint x: 441, endPoint y: 474, distance: 53.2
click at [442, 474] on icon at bounding box center [444, 470] width 4 height 8
click at [344, 564] on html "Home Library 내 인생의 무대 Manual Sync AudioShakeAI (Manual Lyrics) Cancel Save 0:28…" at bounding box center [661, 282] width 1322 height 565
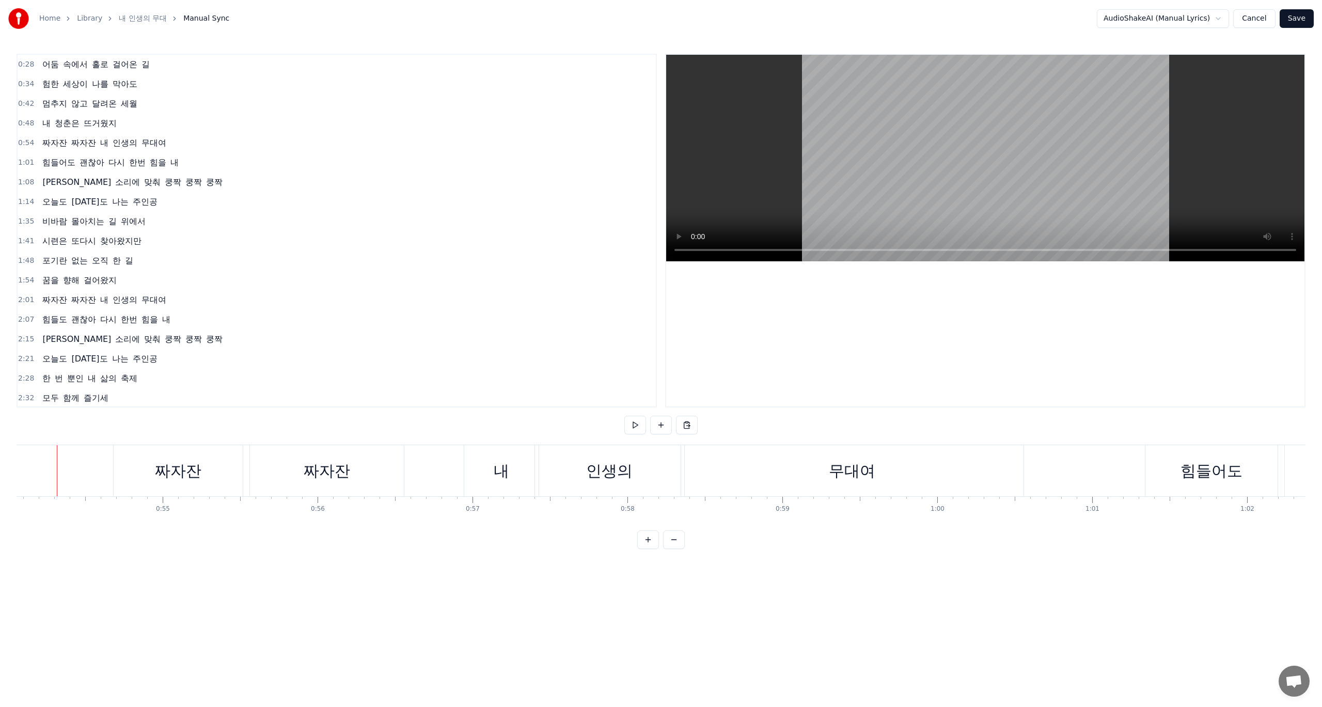
scroll to position [0, 8363]
click at [483, 480] on div "짜자잔 짜자잔 내 인생의 무대여" at bounding box center [590, 470] width 913 height 51
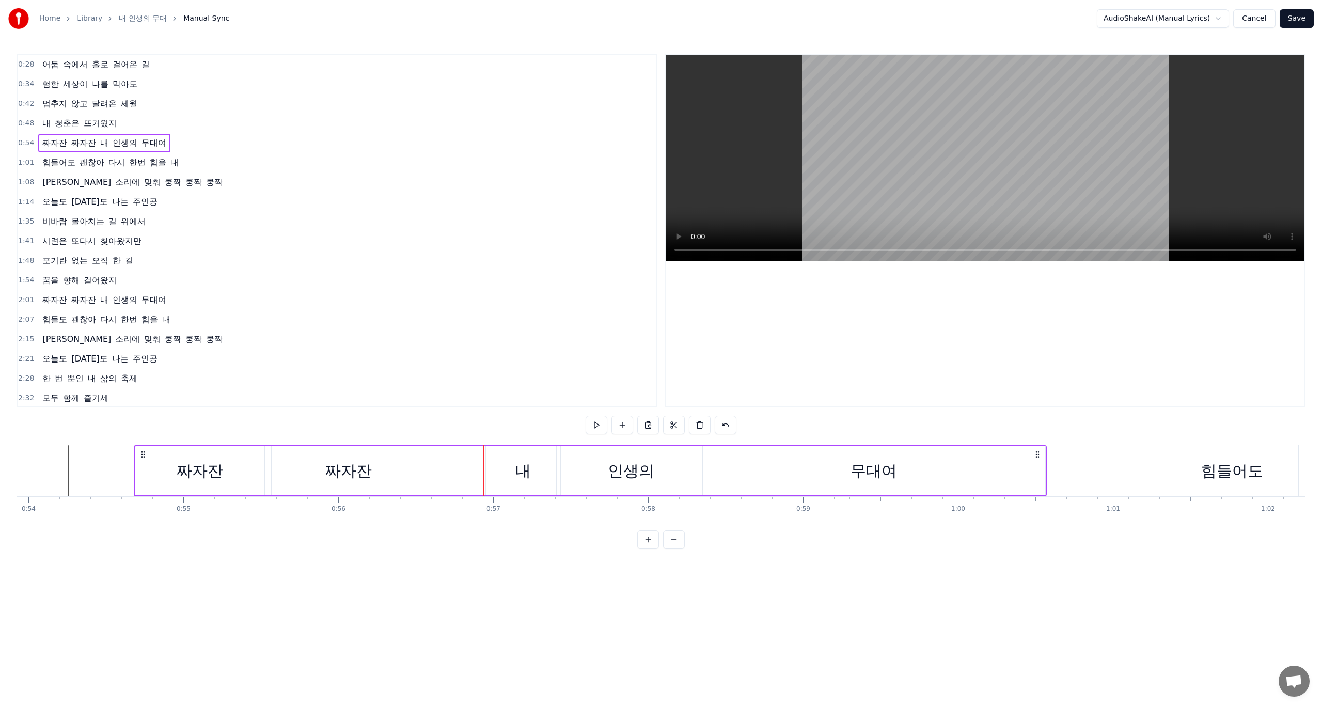
click at [423, 478] on div "짜자잔" at bounding box center [349, 470] width 154 height 49
click at [497, 475] on div "내" at bounding box center [523, 470] width 74 height 49
drag, startPoint x: 488, startPoint y: 474, endPoint x: 430, endPoint y: 473, distance: 57.9
click at [430, 473] on icon at bounding box center [431, 470] width 4 height 8
drag, startPoint x: 556, startPoint y: 473, endPoint x: 525, endPoint y: 474, distance: 31.5
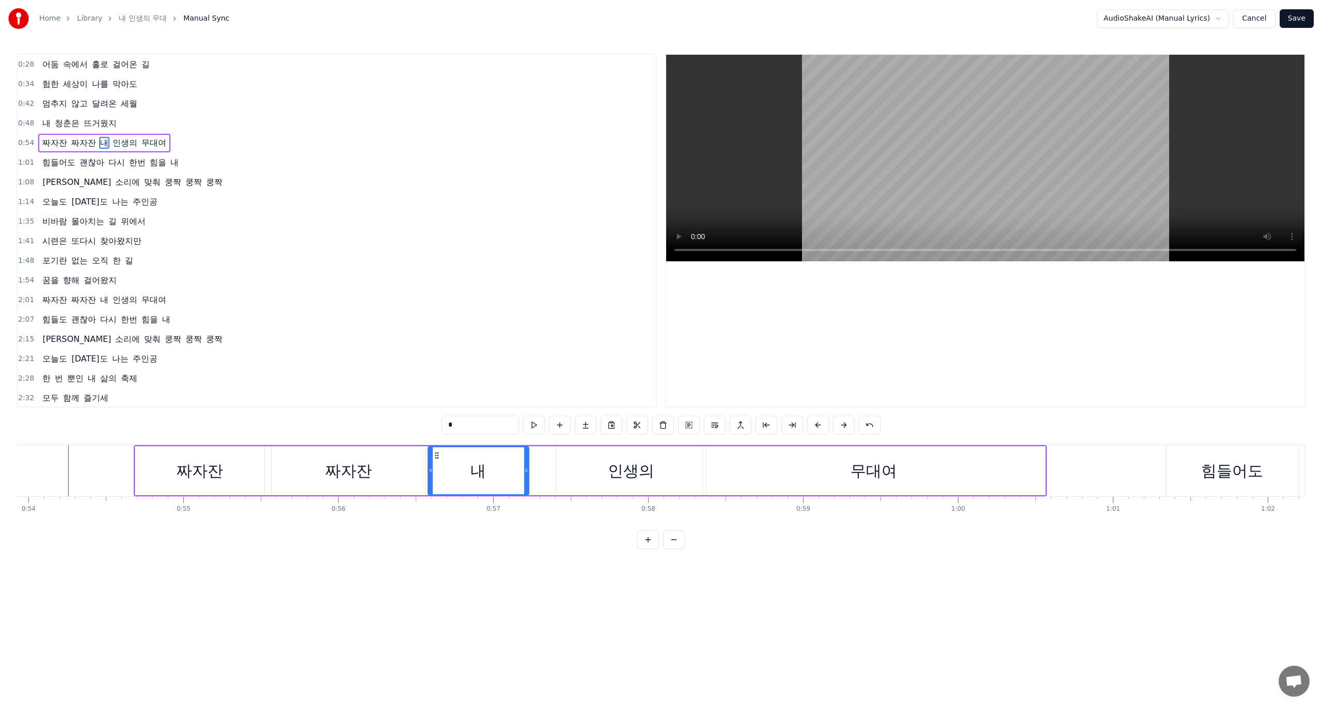
click at [525, 474] on icon at bounding box center [526, 470] width 4 height 8
click at [572, 470] on div "인생의" at bounding box center [631, 470] width 149 height 49
type input "***"
drag, startPoint x: 560, startPoint y: 468, endPoint x: 521, endPoint y: 469, distance: 39.8
click at [521, 469] on icon at bounding box center [519, 470] width 4 height 8
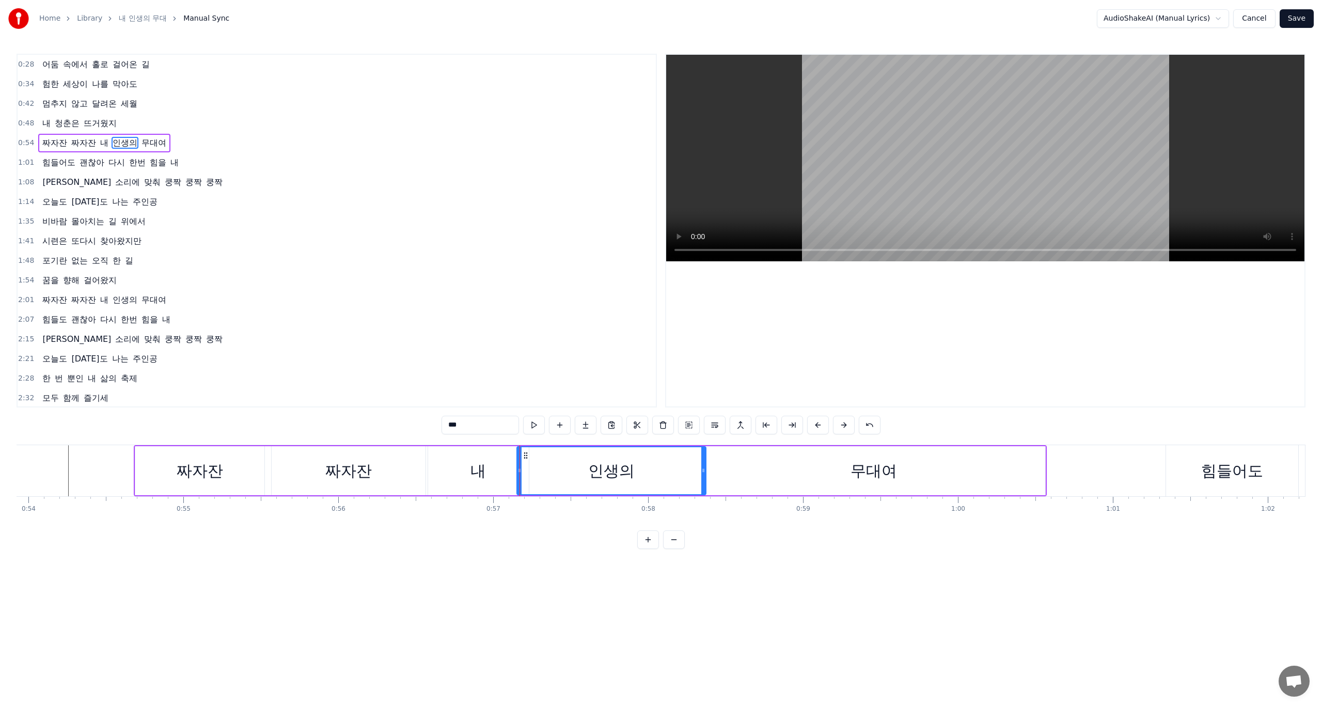
click at [651, 468] on div "인생의" at bounding box center [611, 470] width 188 height 47
drag, startPoint x: 704, startPoint y: 471, endPoint x: 650, endPoint y: 476, distance: 53.9
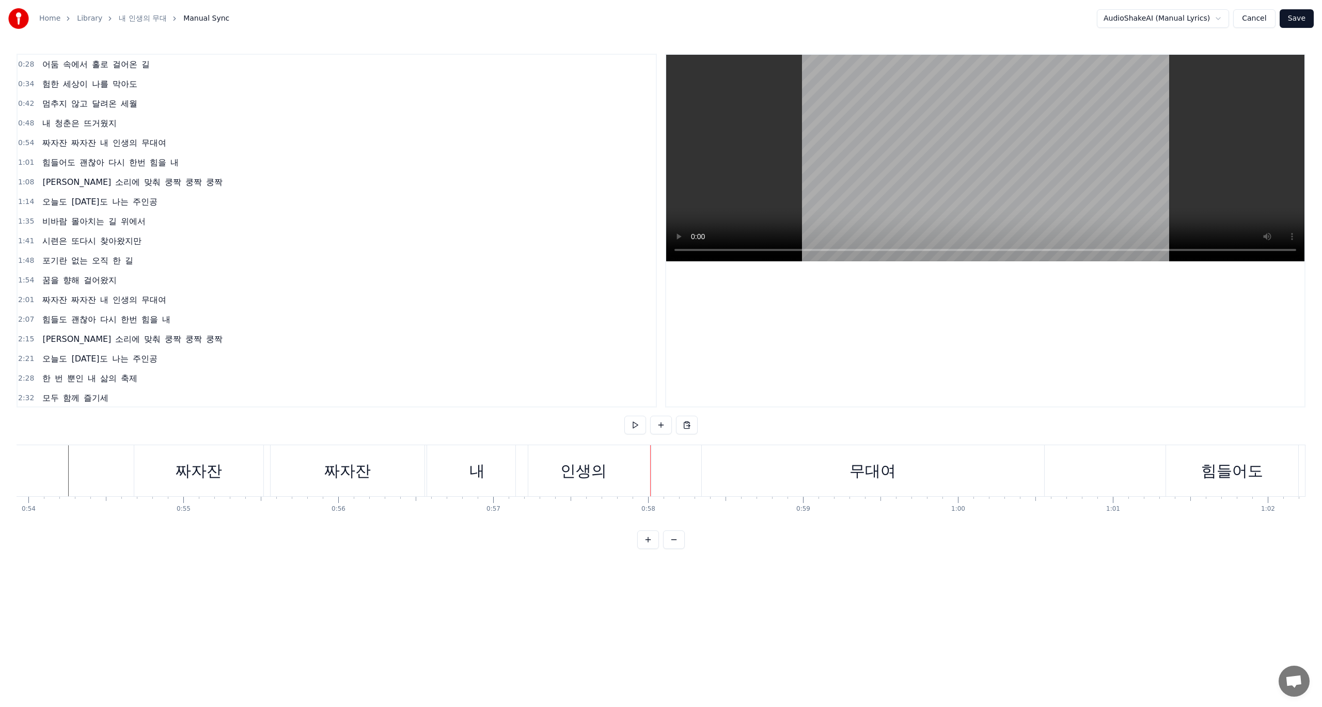
click at [797, 478] on div "무대여" at bounding box center [873, 470] width 342 height 51
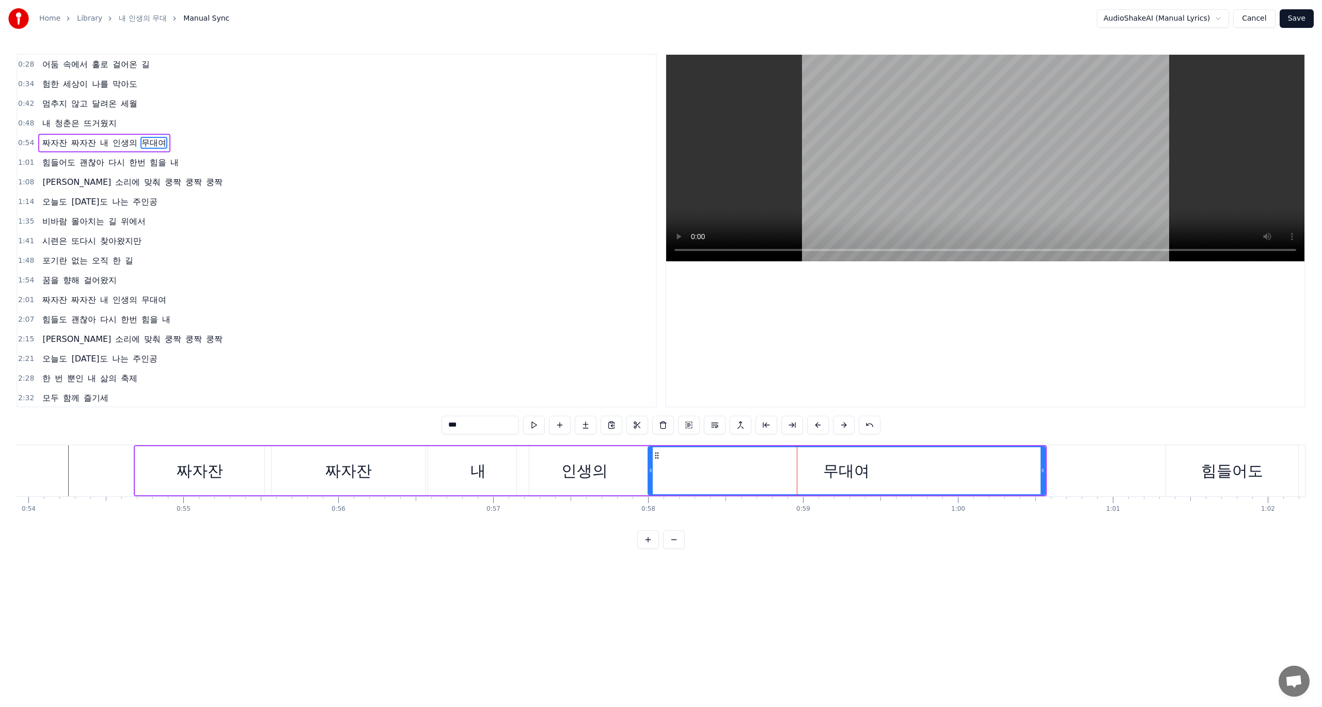
drag, startPoint x: 704, startPoint y: 476, endPoint x: 650, endPoint y: 477, distance: 54.7
click at [650, 477] on div at bounding box center [651, 470] width 4 height 47
drag, startPoint x: 1043, startPoint y: 472, endPoint x: 972, endPoint y: 473, distance: 70.8
click at [975, 474] on icon at bounding box center [976, 470] width 4 height 8
click at [307, 565] on html "Home Library 내 인생의 무대 Manual Sync AudioShakeAI (Manual Lyrics) Cancel Save 0:28…" at bounding box center [661, 282] width 1322 height 565
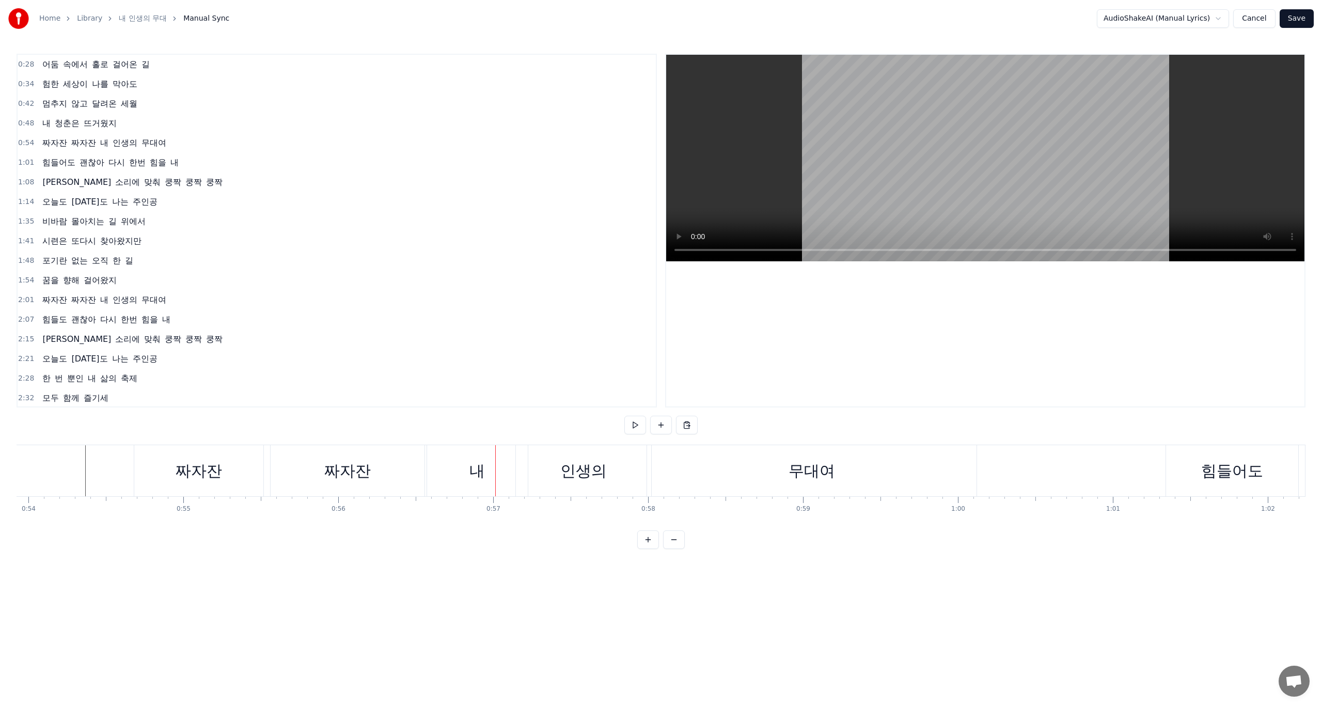
click at [500, 474] on div "내" at bounding box center [496, 470] width 15 height 23
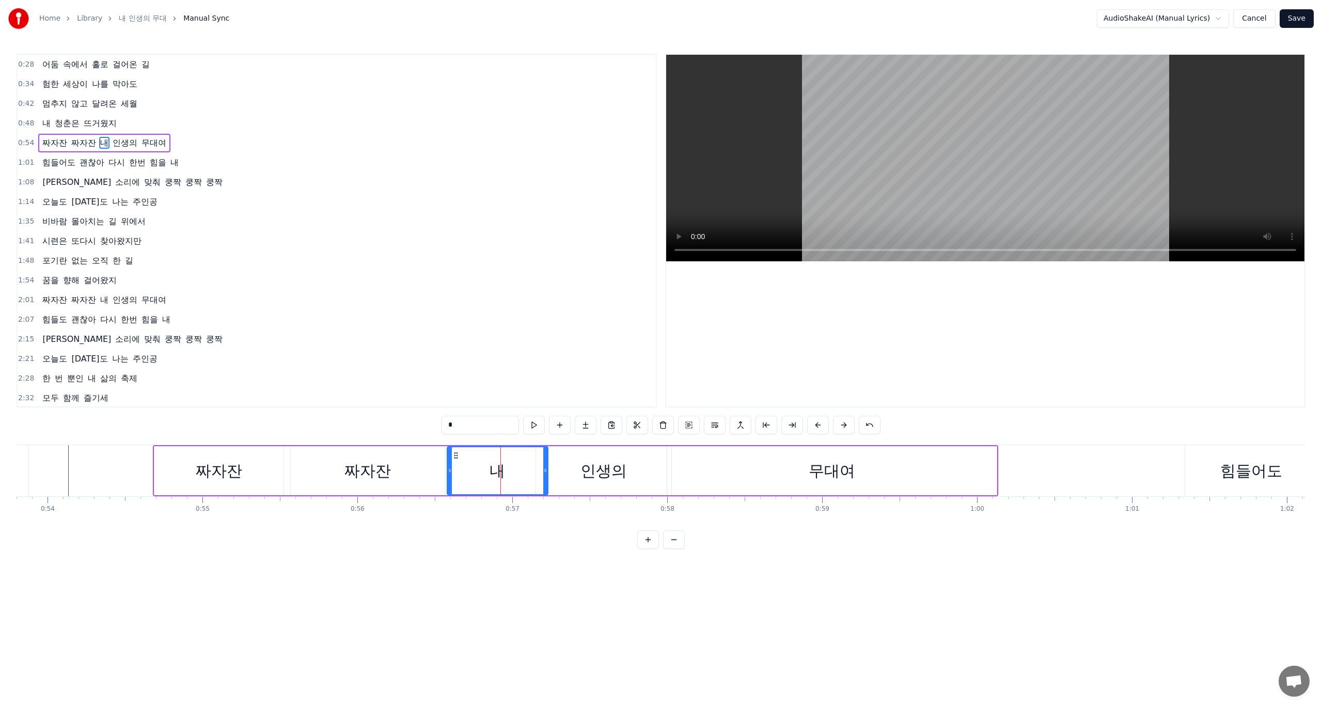
click at [776, 469] on div "무대여" at bounding box center [831, 470] width 329 height 49
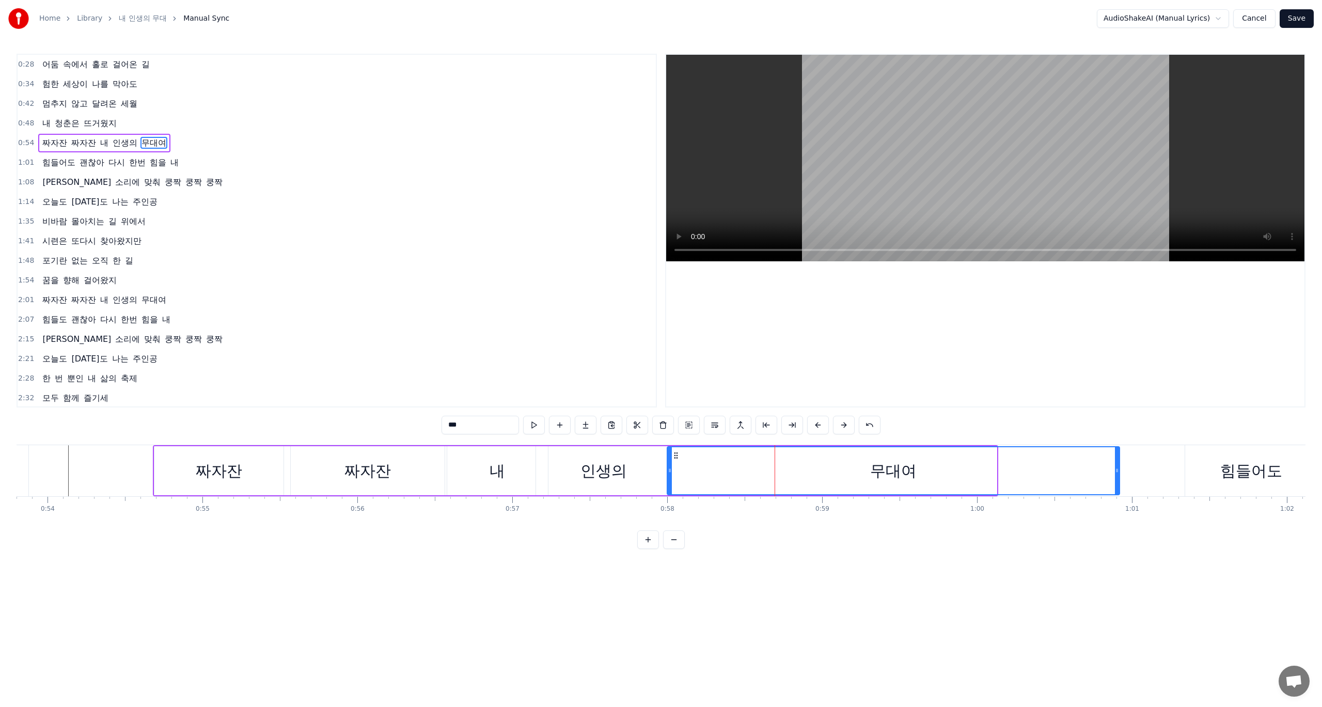
drag, startPoint x: 994, startPoint y: 470, endPoint x: 1117, endPoint y: 470, distance: 122.9
click at [1117, 470] on icon at bounding box center [1117, 470] width 4 height 8
drag, startPoint x: 670, startPoint y: 477, endPoint x: 811, endPoint y: 477, distance: 141.5
click at [802, 477] on div at bounding box center [800, 470] width 4 height 47
click at [637, 477] on div "인생의" at bounding box center [603, 470] width 135 height 49
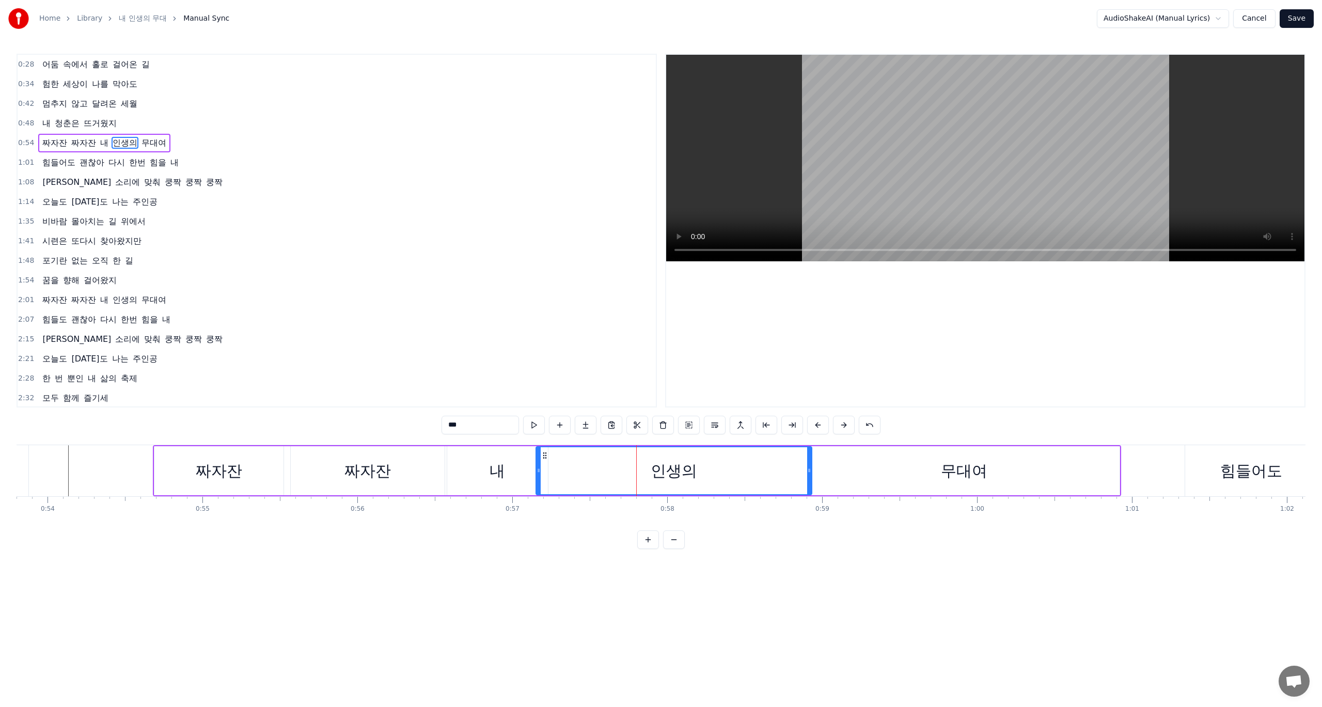
drag, startPoint x: 668, startPoint y: 471, endPoint x: 807, endPoint y: 474, distance: 139.5
click at [807, 474] on icon at bounding box center [809, 470] width 4 height 8
drag, startPoint x: 538, startPoint y: 476, endPoint x: 662, endPoint y: 476, distance: 123.4
click at [644, 476] on div at bounding box center [642, 470] width 4 height 47
click at [526, 471] on div "내" at bounding box center [497, 470] width 101 height 49
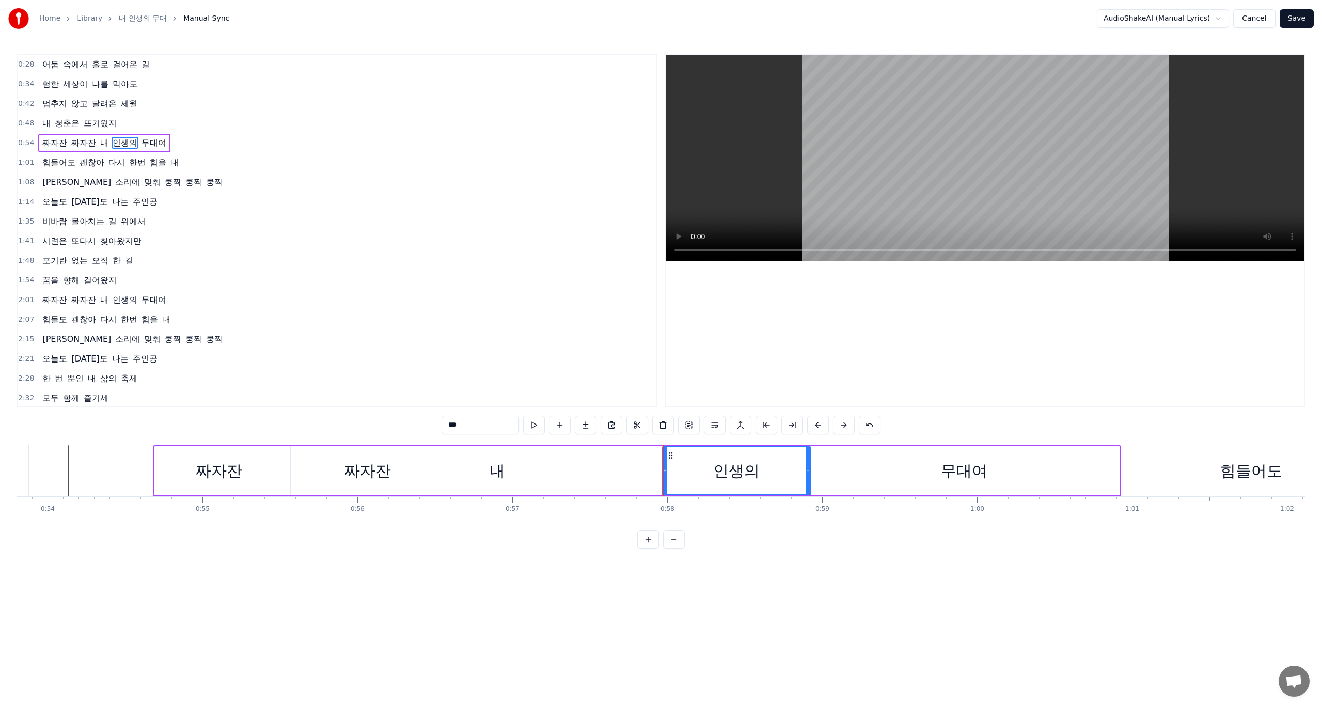
type input "*"
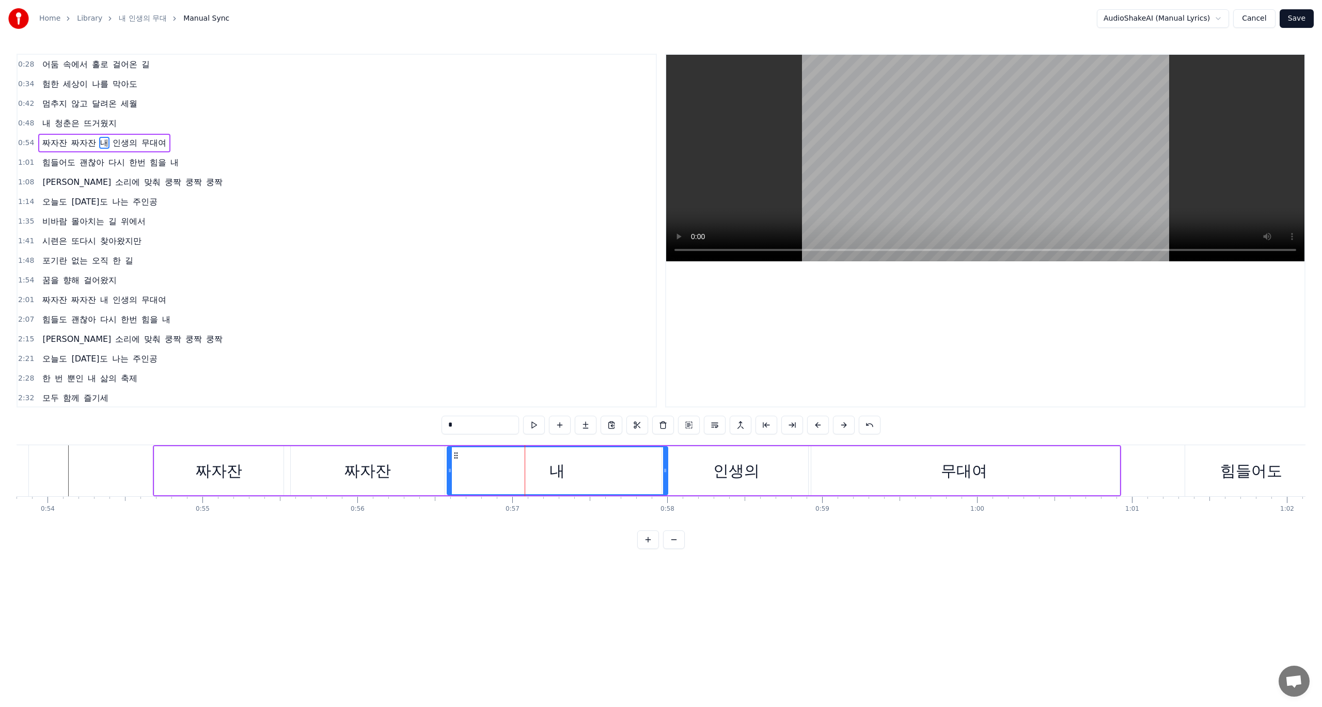
drag, startPoint x: 543, startPoint y: 468, endPoint x: 665, endPoint y: 469, distance: 121.9
click at [665, 469] on icon at bounding box center [665, 470] width 4 height 8
drag, startPoint x: 448, startPoint y: 475, endPoint x: 546, endPoint y: 478, distance: 98.2
click at [546, 478] on div at bounding box center [548, 470] width 4 height 47
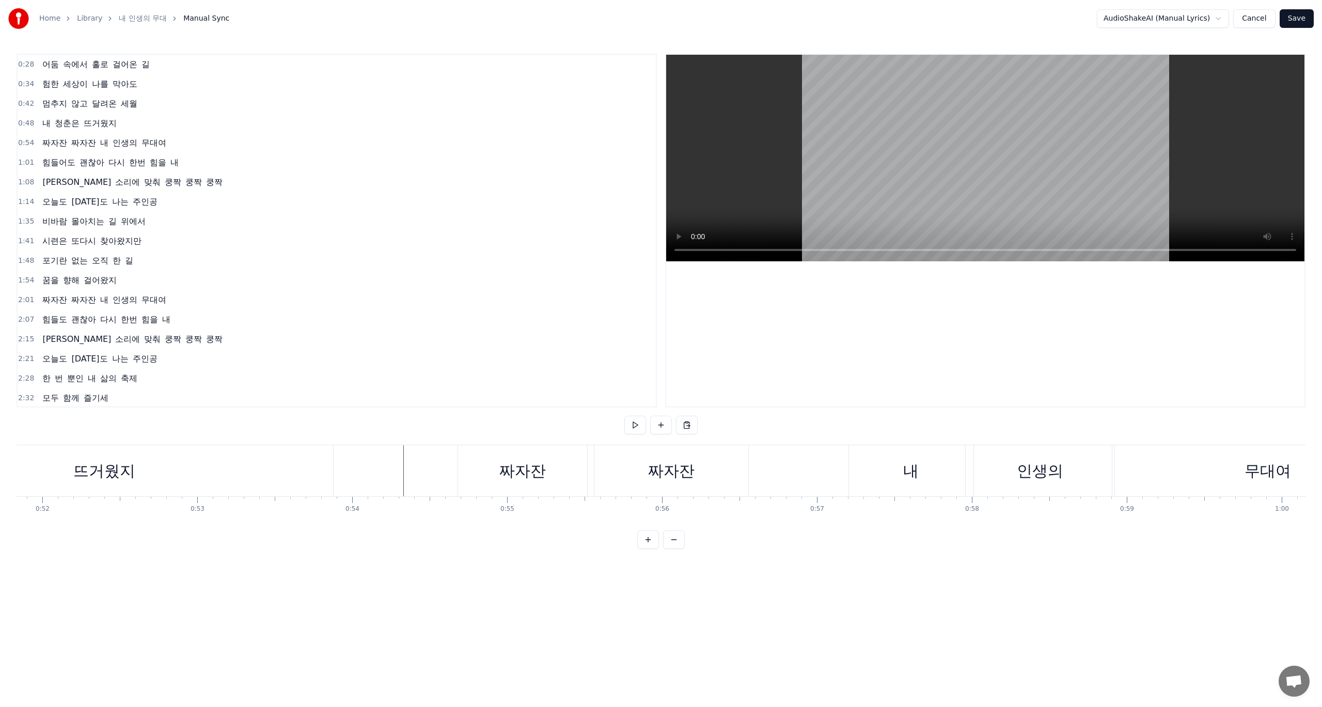
scroll to position [0, 8005]
click at [766, 473] on div "짜자잔" at bounding box center [697, 470] width 154 height 51
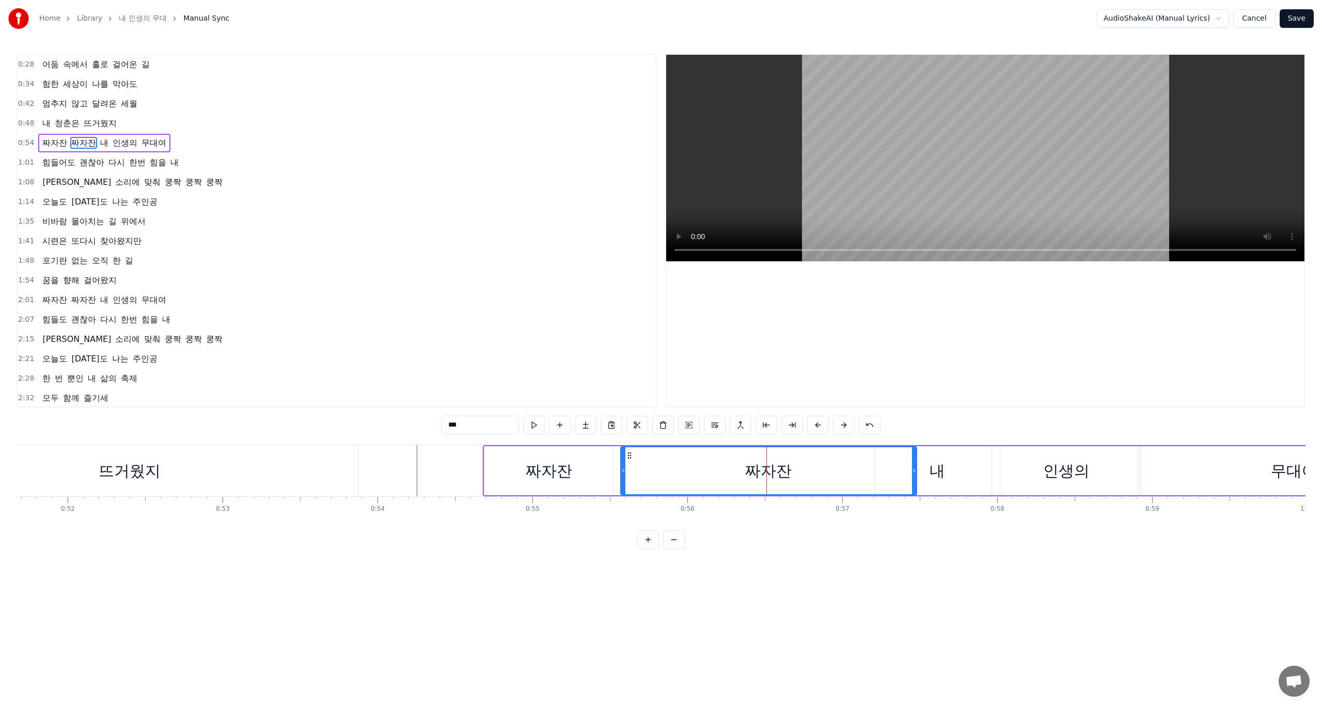
drag, startPoint x: 772, startPoint y: 472, endPoint x: 914, endPoint y: 473, distance: 142.0
click at [914, 473] on icon at bounding box center [914, 470] width 4 height 8
click at [887, 565] on html "Home Library 내 인생의 무대 Manual Sync AudioShakeAI (Manual Lyrics) Cancel Save 0:28…" at bounding box center [661, 282] width 1322 height 565
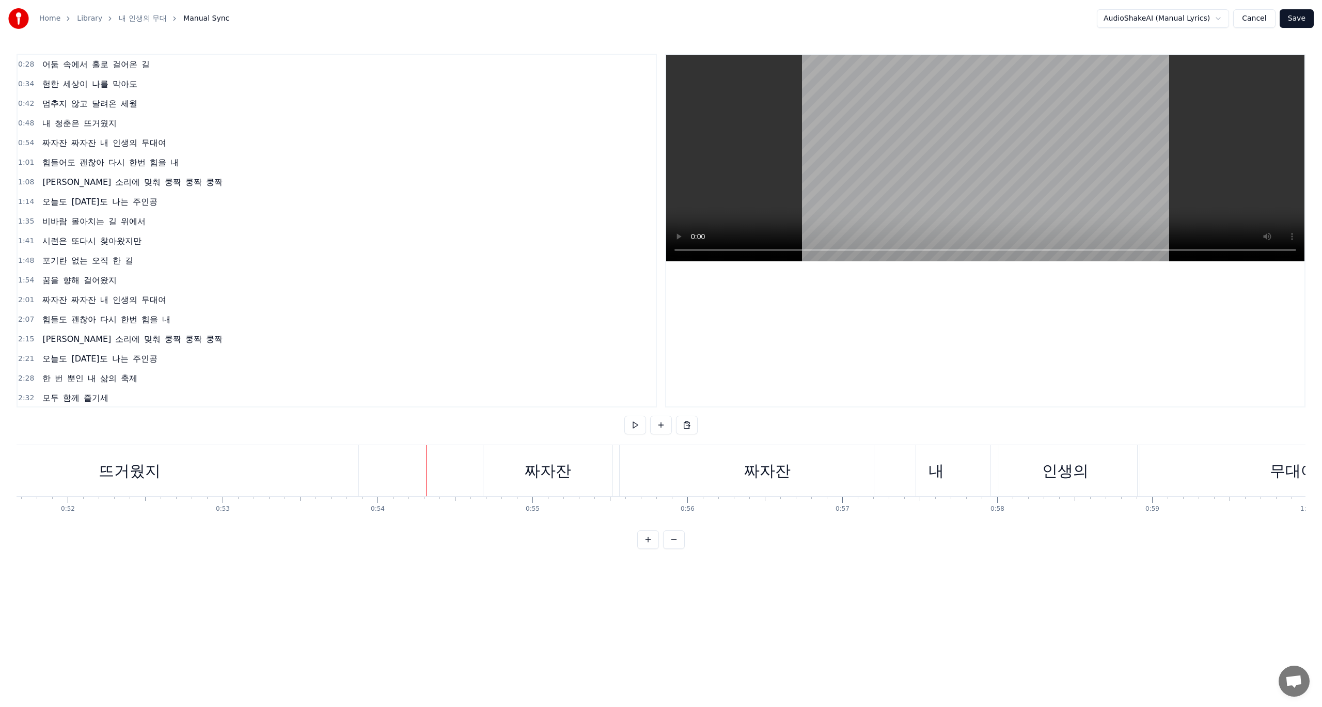
click at [783, 481] on div "짜자잔" at bounding box center [767, 470] width 46 height 23
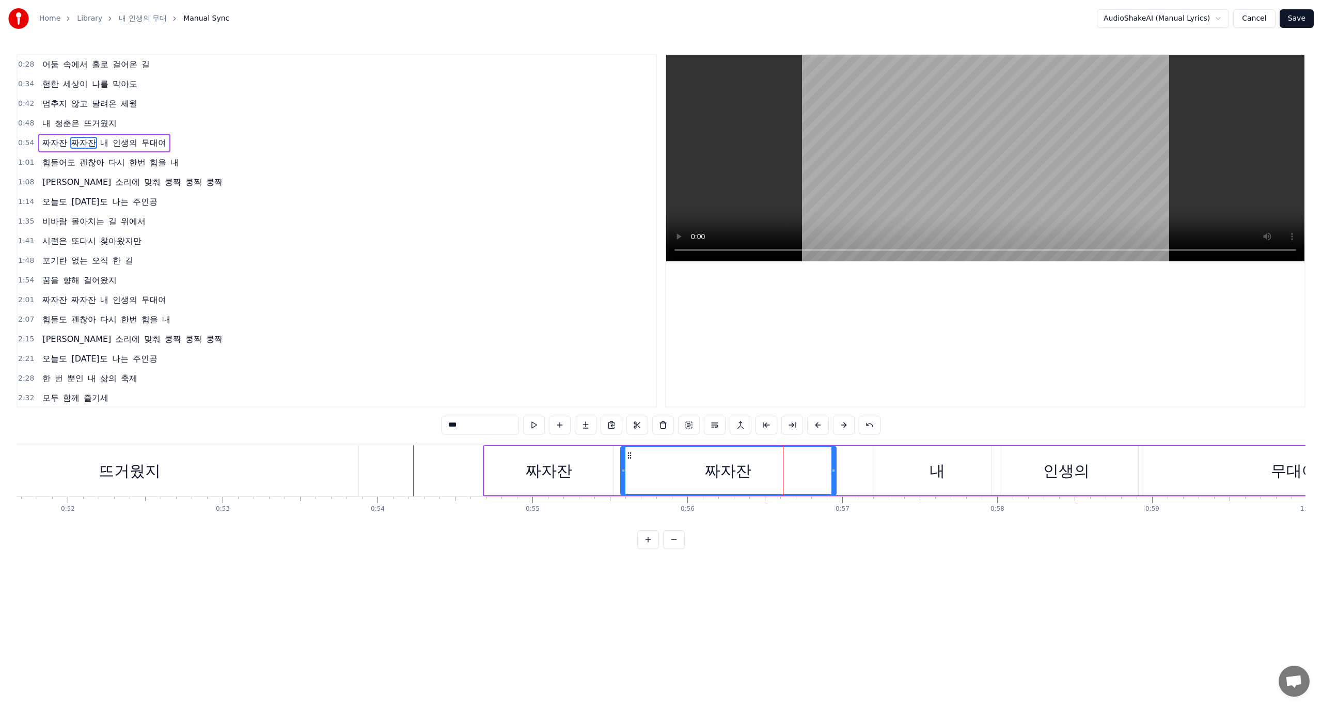
drag, startPoint x: 915, startPoint y: 469, endPoint x: 834, endPoint y: 478, distance: 81.5
click at [834, 478] on div at bounding box center [833, 470] width 4 height 47
click at [808, 548] on div "0:28 어둠 속에서 홀로 걸어온 길 0:34 험한 세상이 나를 막아도 0:42 멈추지 않고 달려온 세월 0:48 내 청춘은 뜨거웠지 0:54…" at bounding box center [661, 301] width 1289 height 495
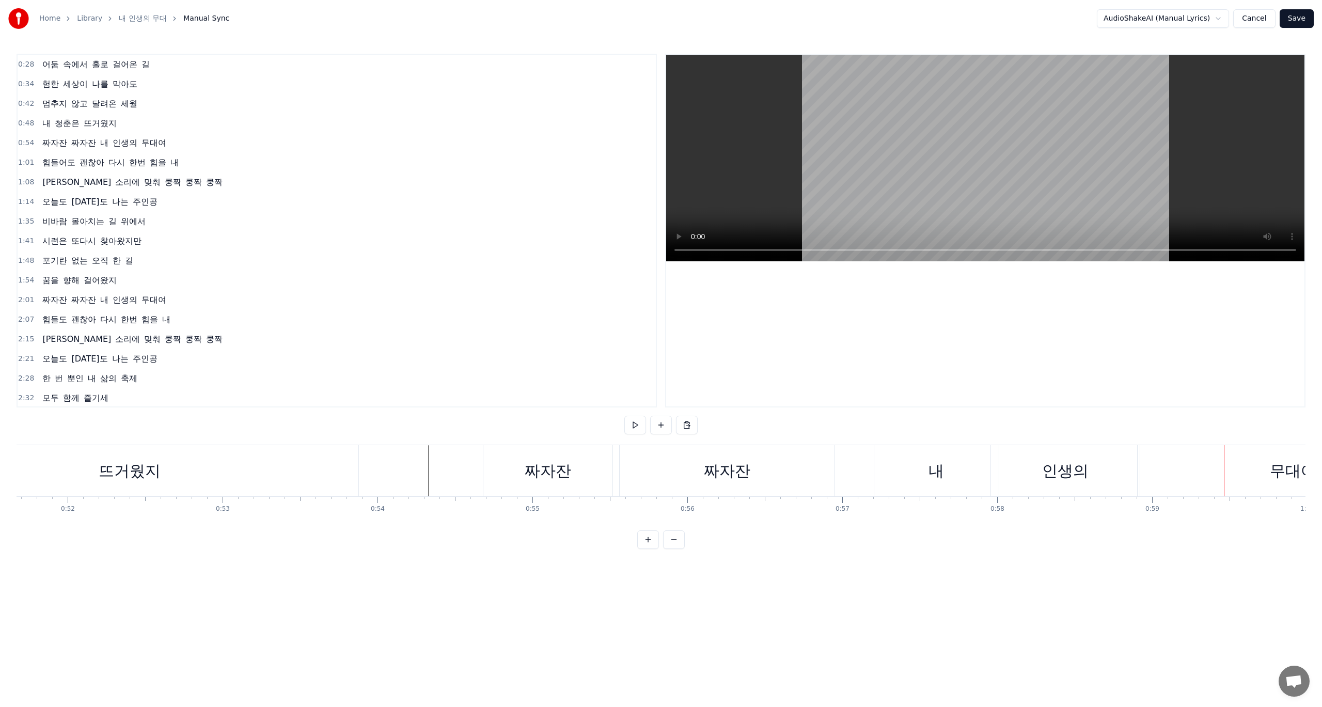
click at [903, 485] on div "내" at bounding box center [936, 470] width 124 height 51
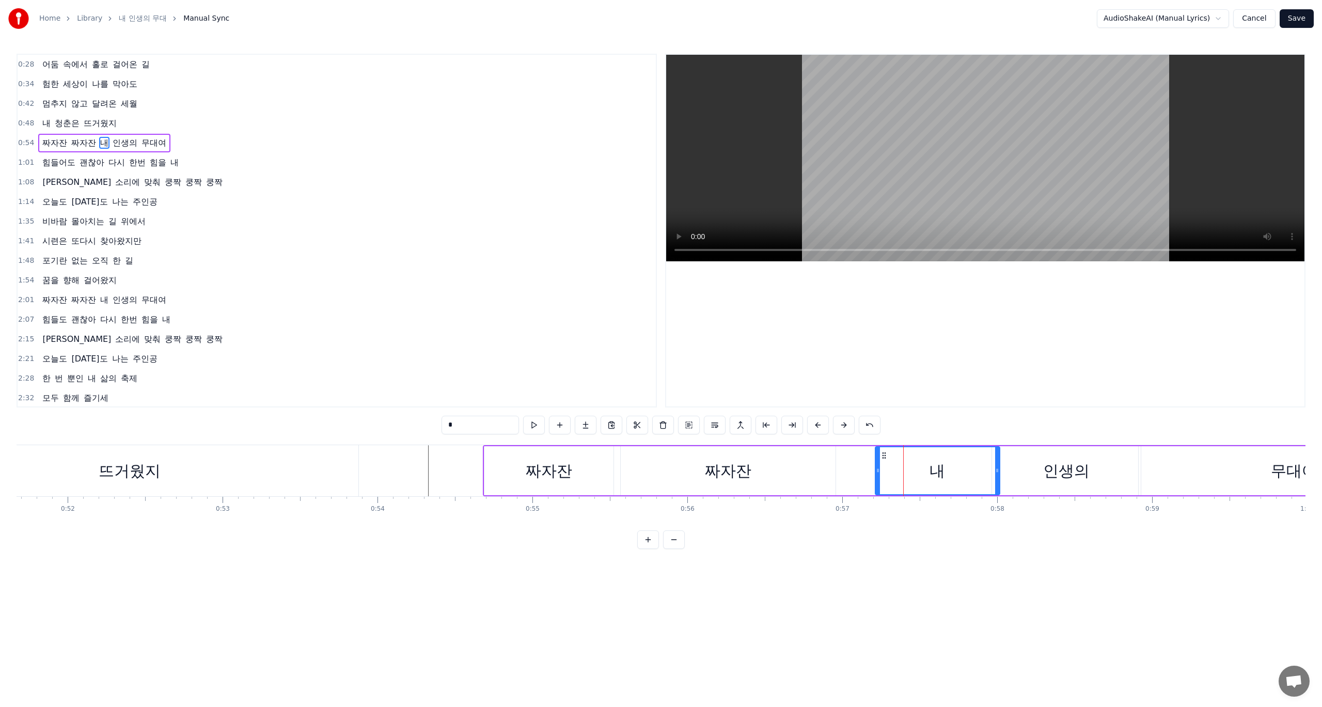
click at [1131, 472] on div "인생의" at bounding box center [1066, 470] width 149 height 49
drag, startPoint x: 1139, startPoint y: 471, endPoint x: 1104, endPoint y: 479, distance: 35.3
click at [1104, 479] on div at bounding box center [1105, 470] width 4 height 47
click at [1181, 469] on div "무대여" at bounding box center [1294, 470] width 311 height 49
type input "***"
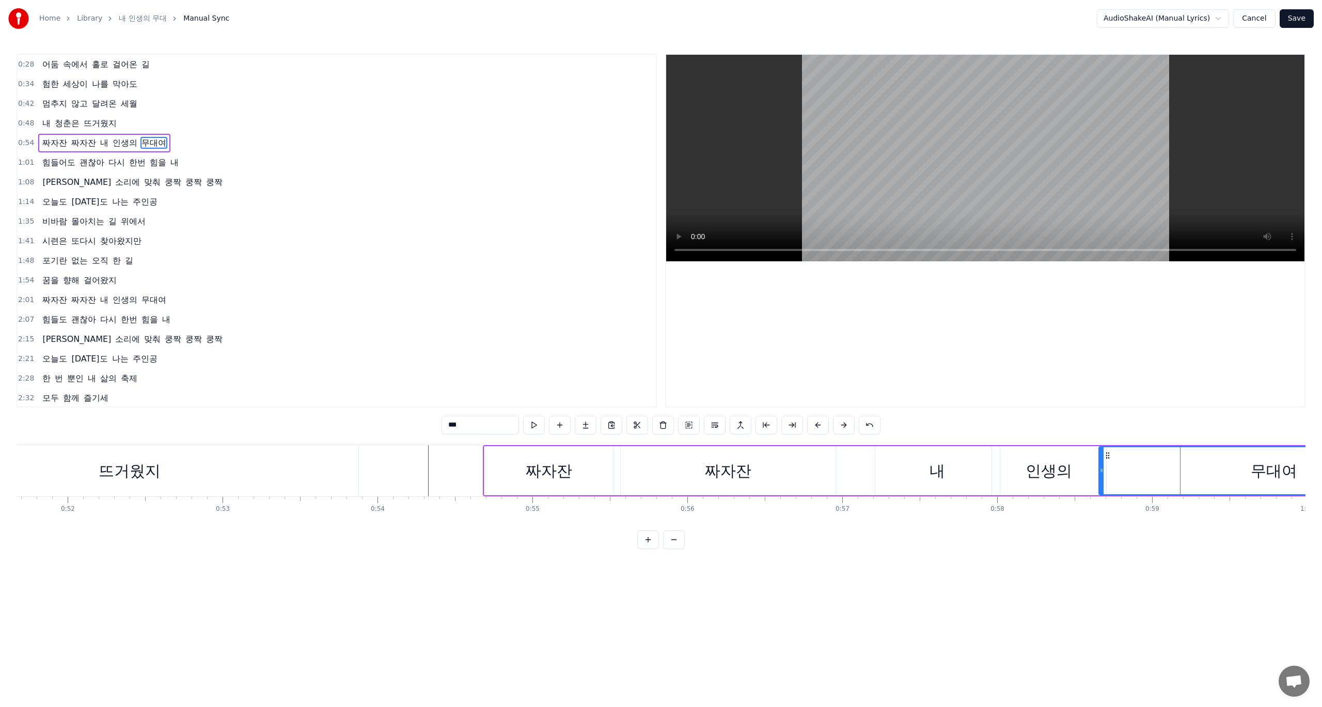
drag, startPoint x: 1141, startPoint y: 469, endPoint x: 1099, endPoint y: 471, distance: 41.9
click at [1099, 471] on icon at bounding box center [1101, 470] width 4 height 8
click at [757, 565] on html "Home Library 내 인생의 무대 Manual Sync AudioShakeAI (Manual Lyrics) Cancel Save 0:28…" at bounding box center [661, 282] width 1322 height 565
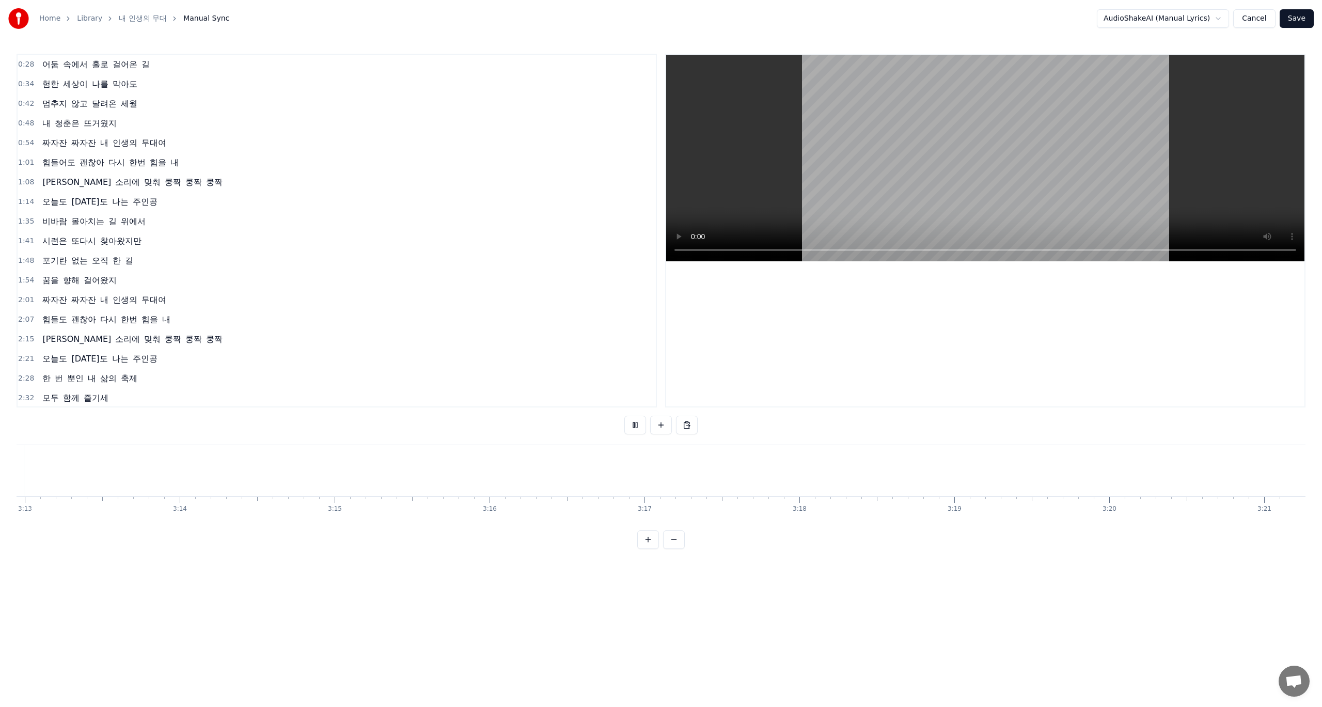
scroll to position [0, 29892]
click at [1299, 18] on button "Save" at bounding box center [1297, 18] width 34 height 19
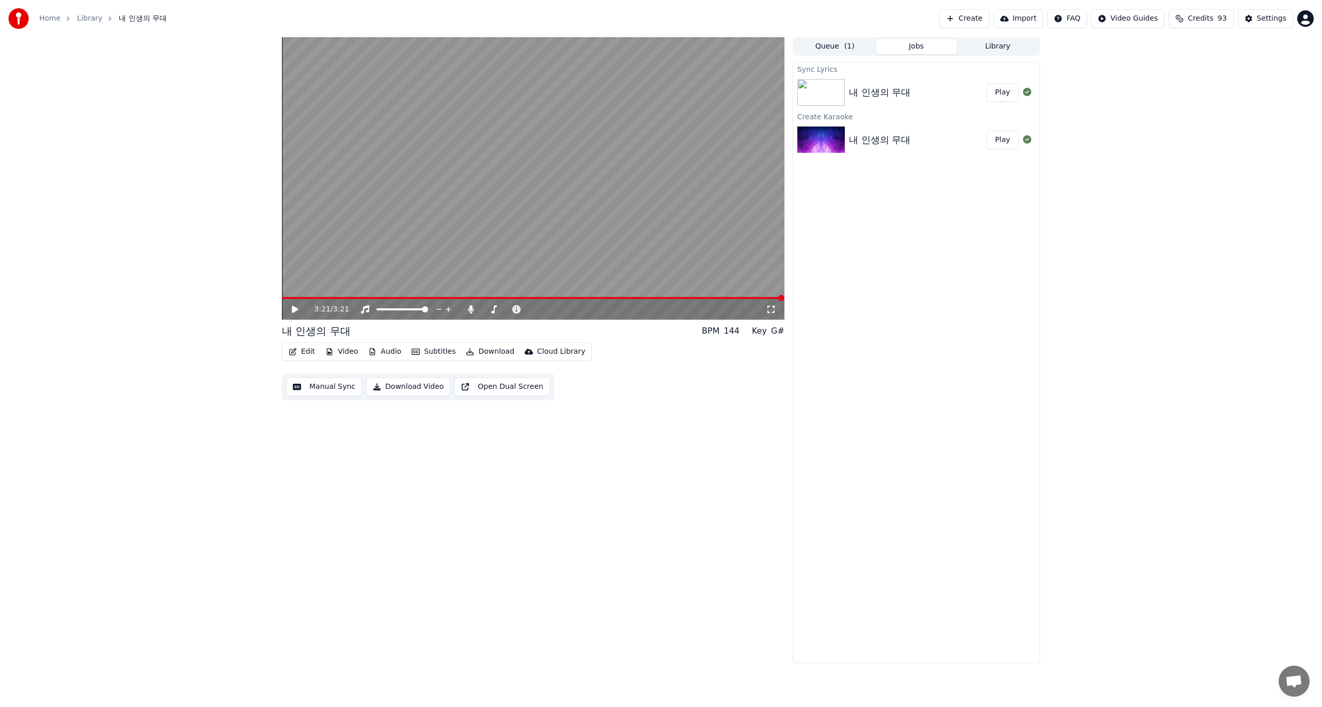
click at [461, 498] on div "3:21 / 3:21 내 인생의 무대 BPM 144 Key G# Edit Video Audio Subtitles Download Cloud L…" at bounding box center [533, 350] width 502 height 626
click at [407, 388] on button "Download Video" at bounding box center [408, 386] width 84 height 19
